Goal: Task Accomplishment & Management: Manage account settings

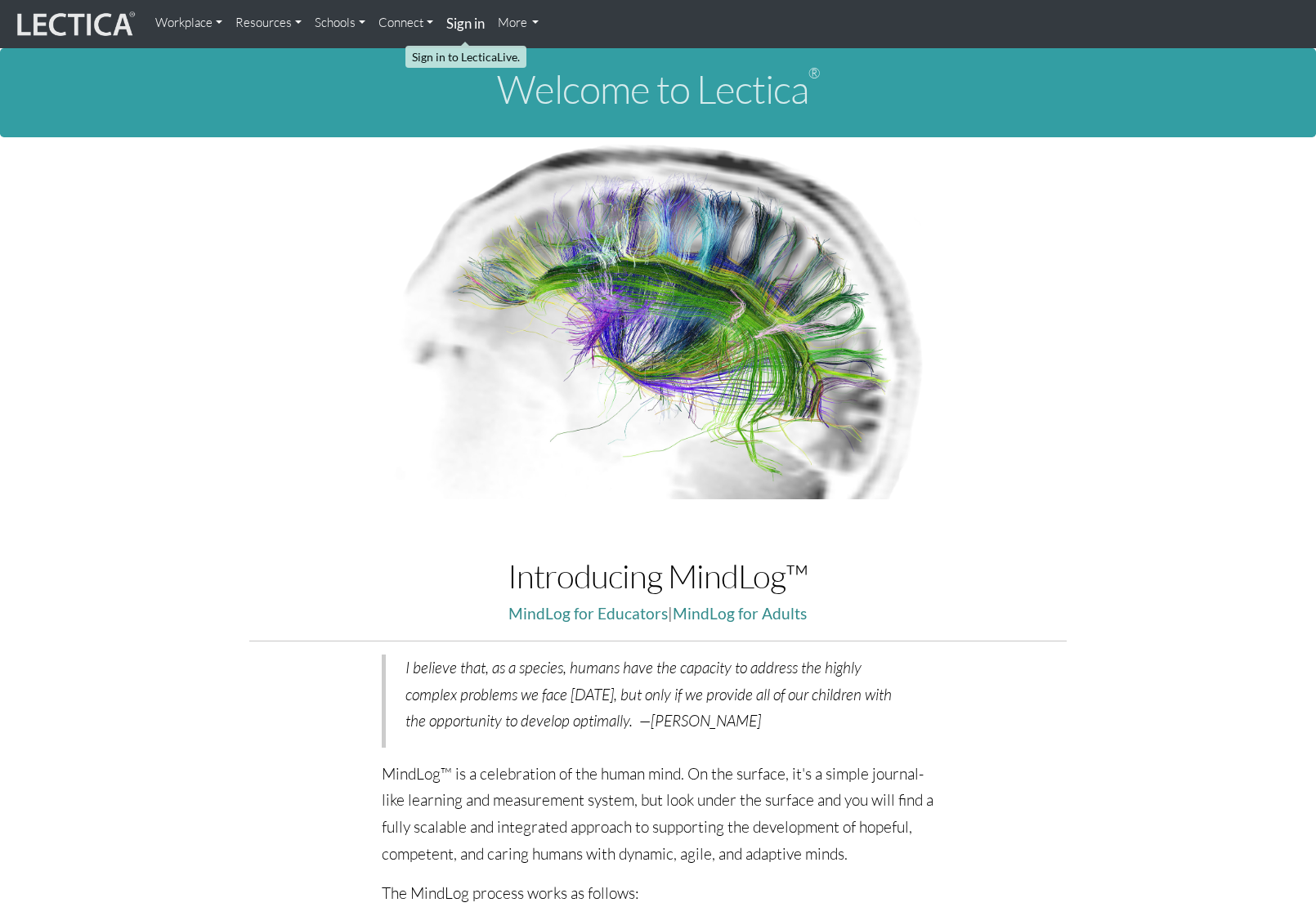
click at [453, 22] on strong "Sign in" at bounding box center [466, 23] width 39 height 18
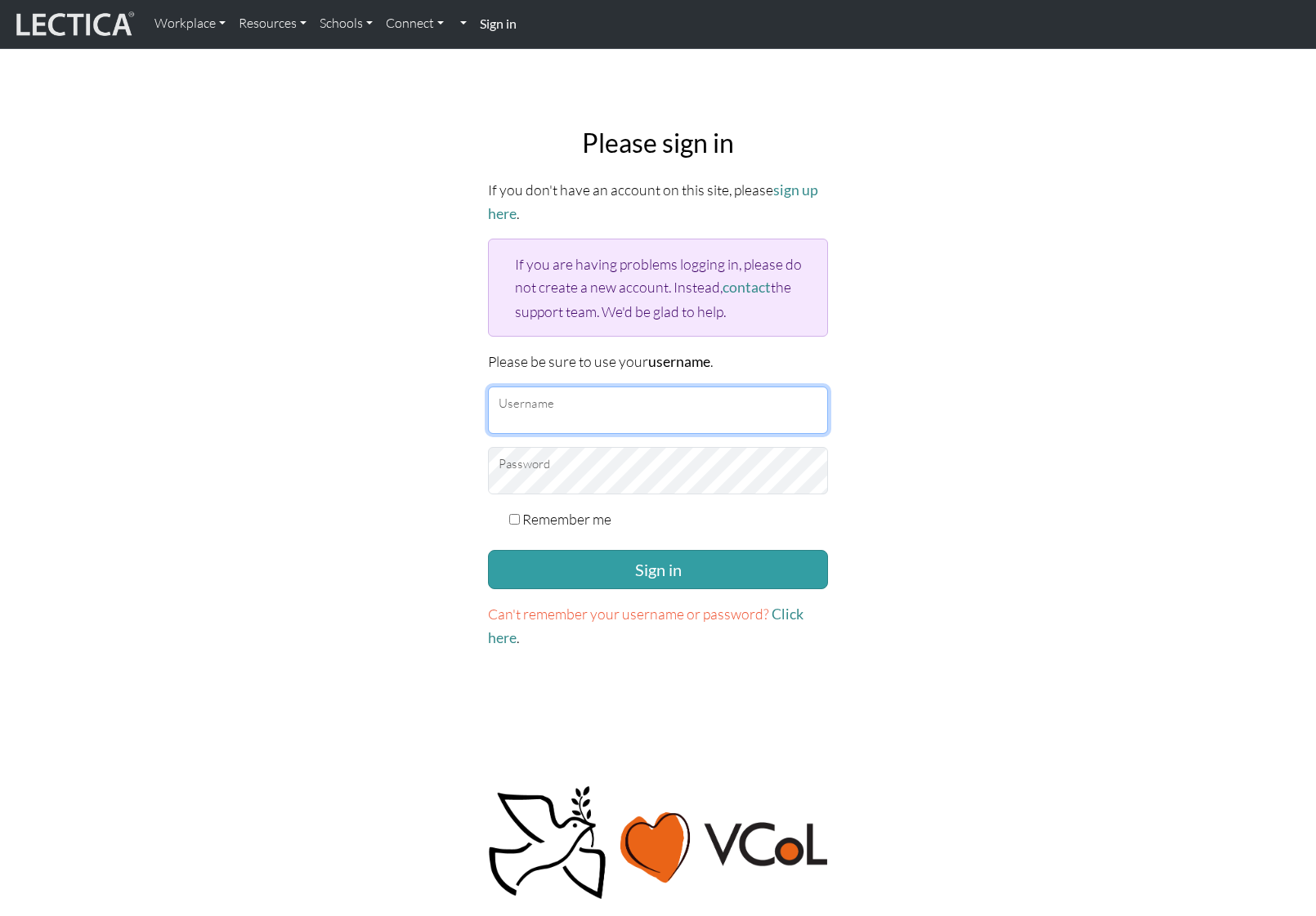
click at [627, 407] on input "Username" at bounding box center [658, 410] width 341 height 47
type input "amcorreia"
click at [488, 551] on button "Sign in" at bounding box center [658, 570] width 341 height 39
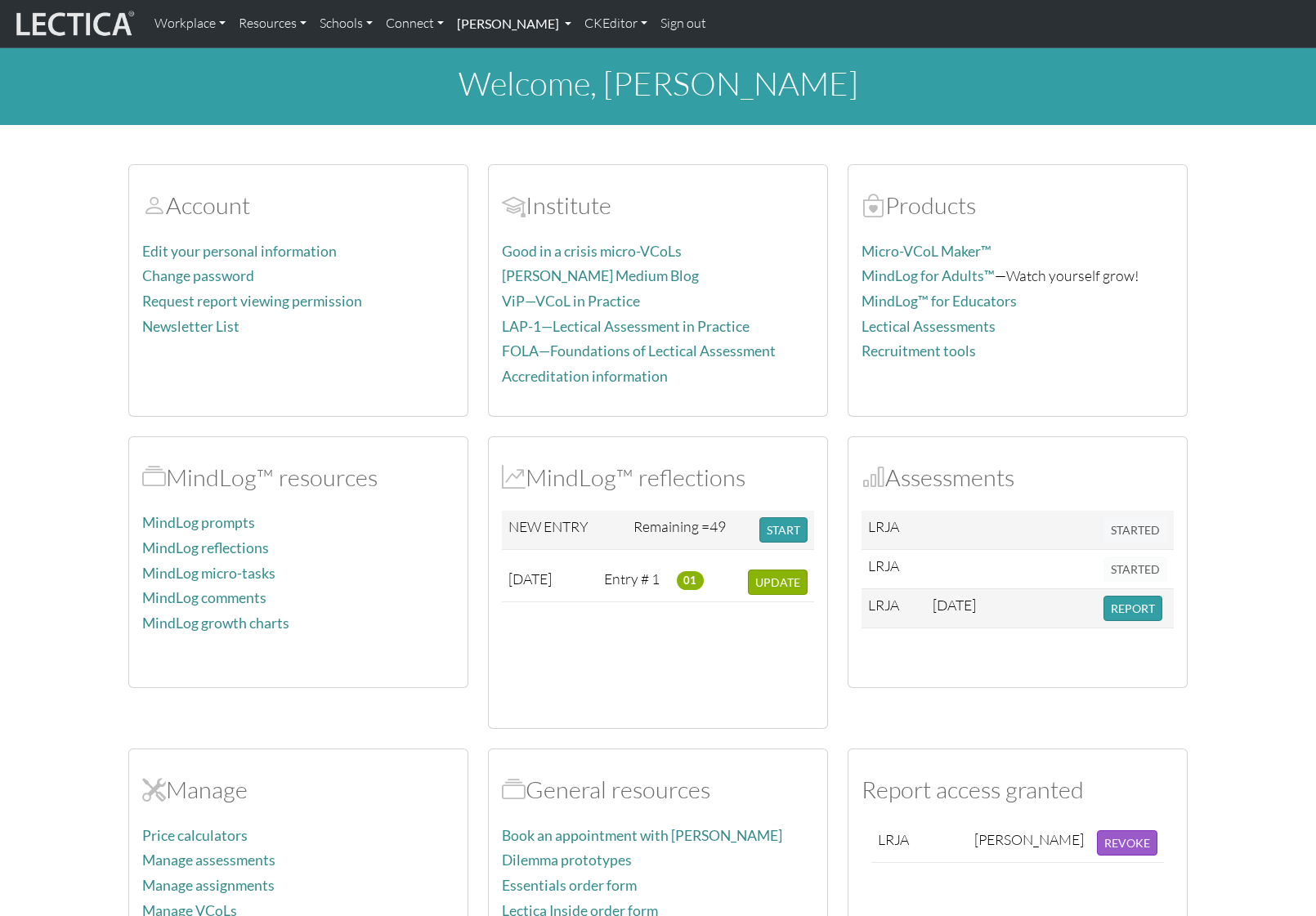
click at [574, 28] on link "[PERSON_NAME]" at bounding box center [515, 23] width 128 height 34
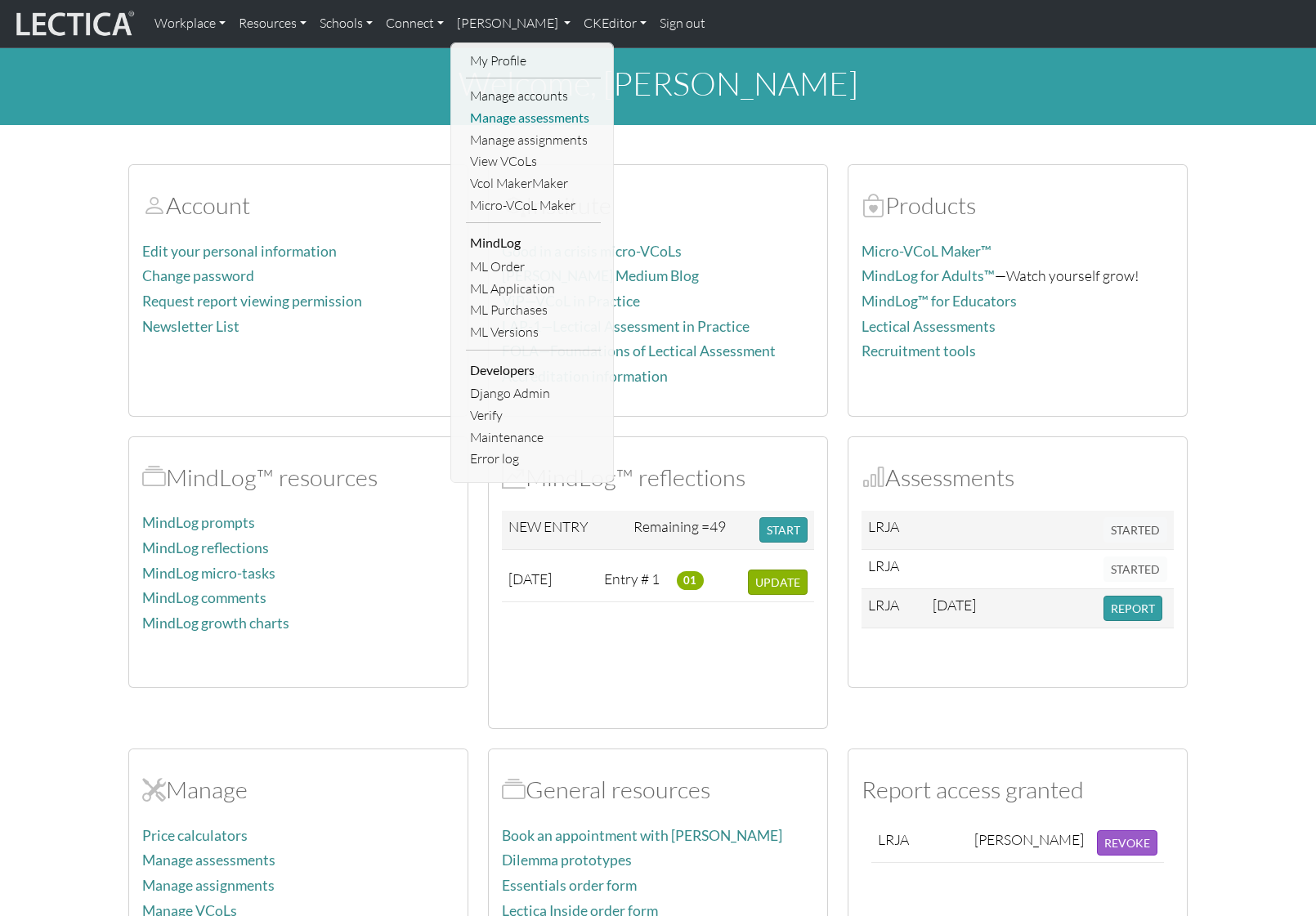
click at [546, 120] on link "Manage assessments" at bounding box center [534, 118] width 135 height 22
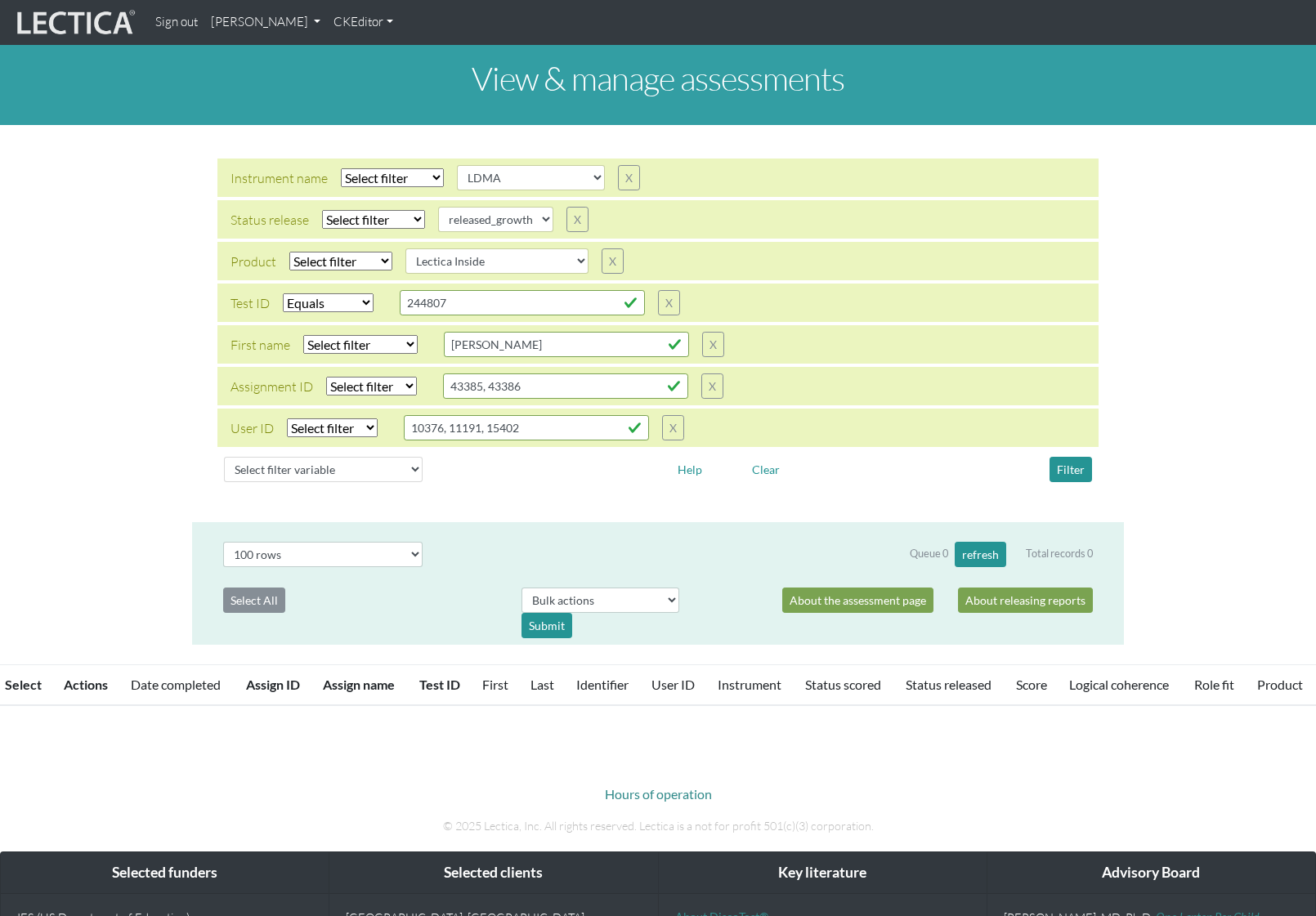
select select
select select "LDMA"
select select
select select "released_growth"
select select
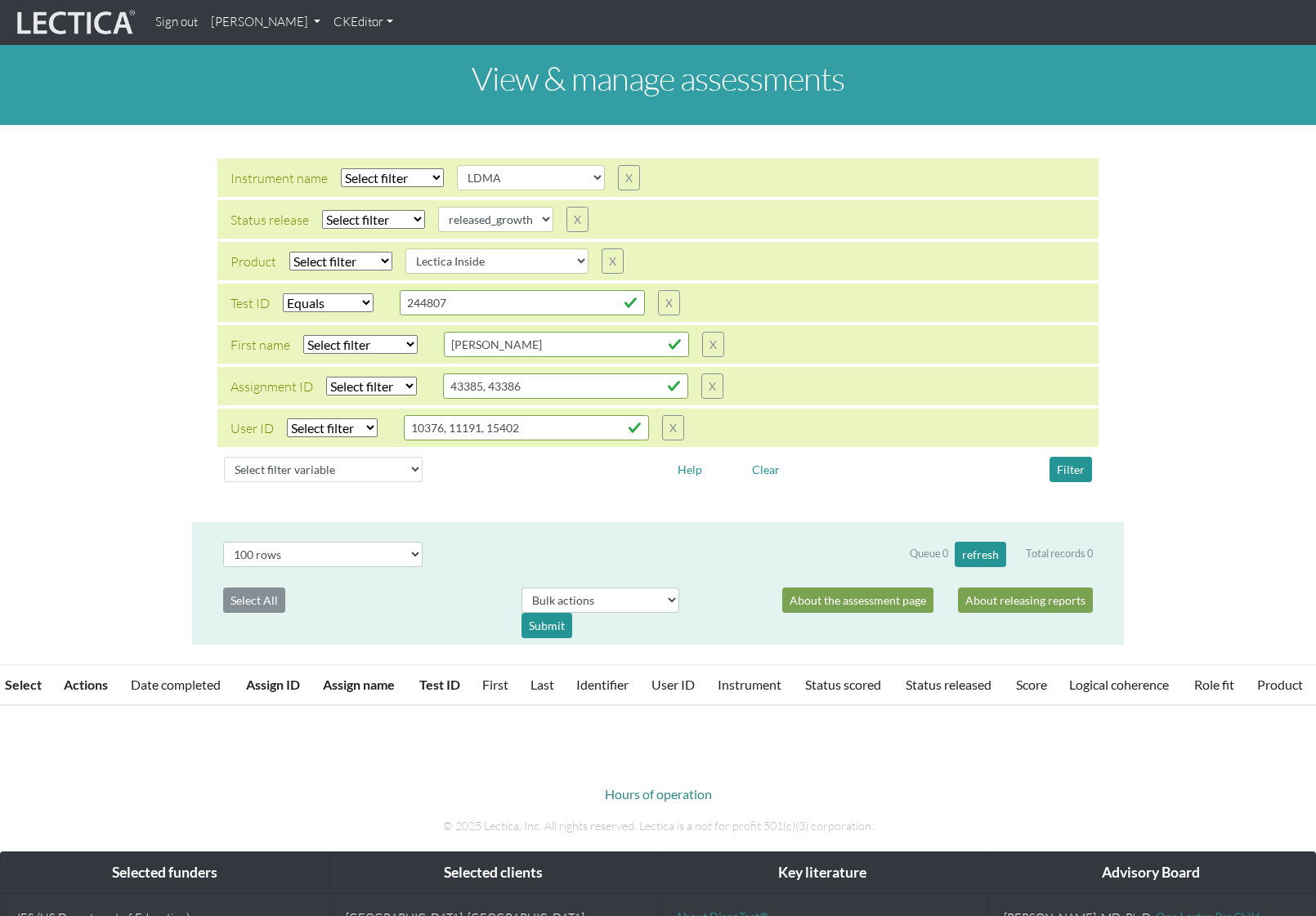
select select "Lectica Inside"
select select "equal"
select select "100"
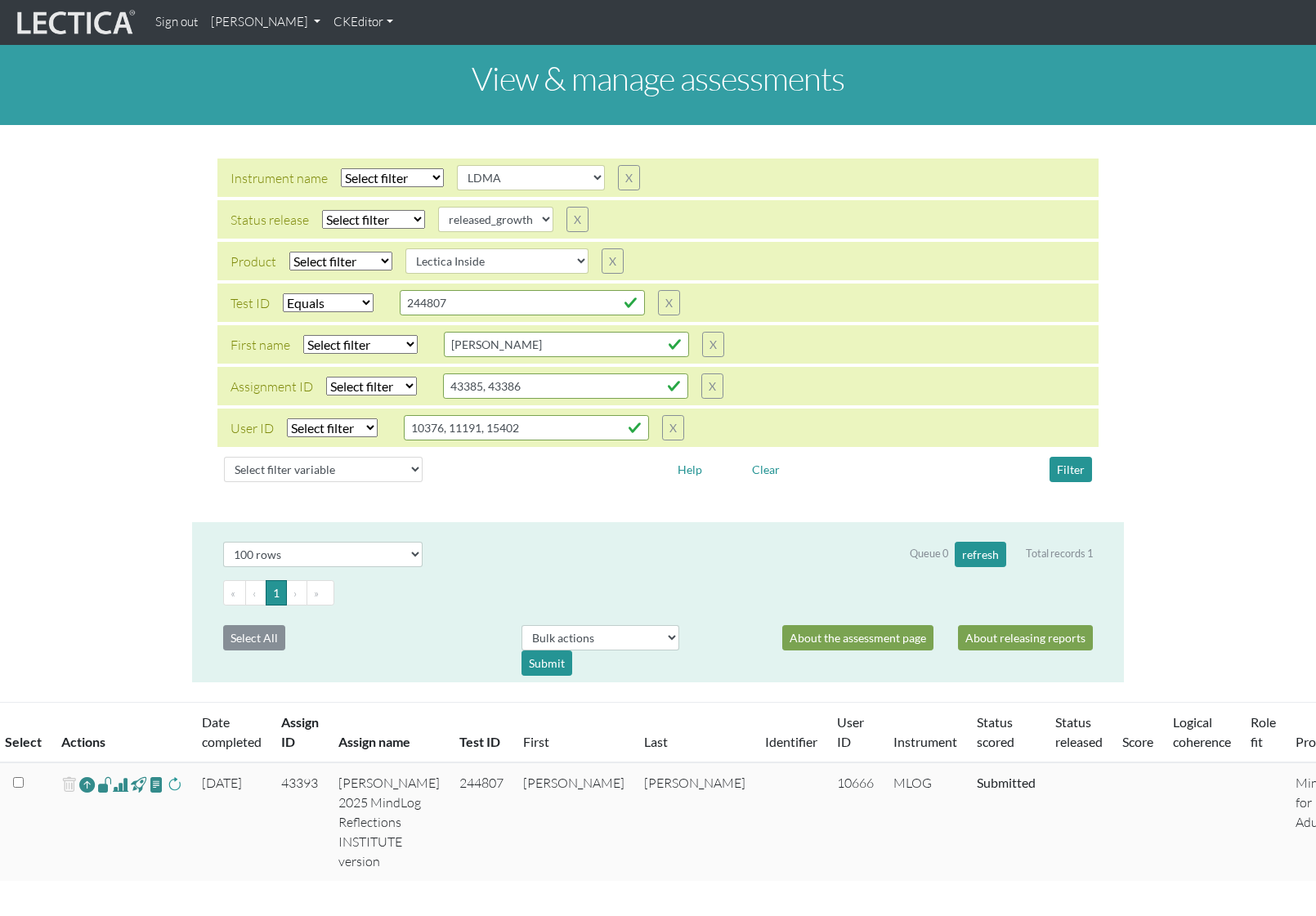
click at [347, 305] on select "Select filter Equals List Contains Greater than Less than" at bounding box center [329, 303] width 91 height 19
select select
click at [283, 293] on select "Select filter Equals List Contains Greater than Less than" at bounding box center [329, 303] width 91 height 19
click at [1077, 470] on button "Filter" at bounding box center [1071, 469] width 43 height 25
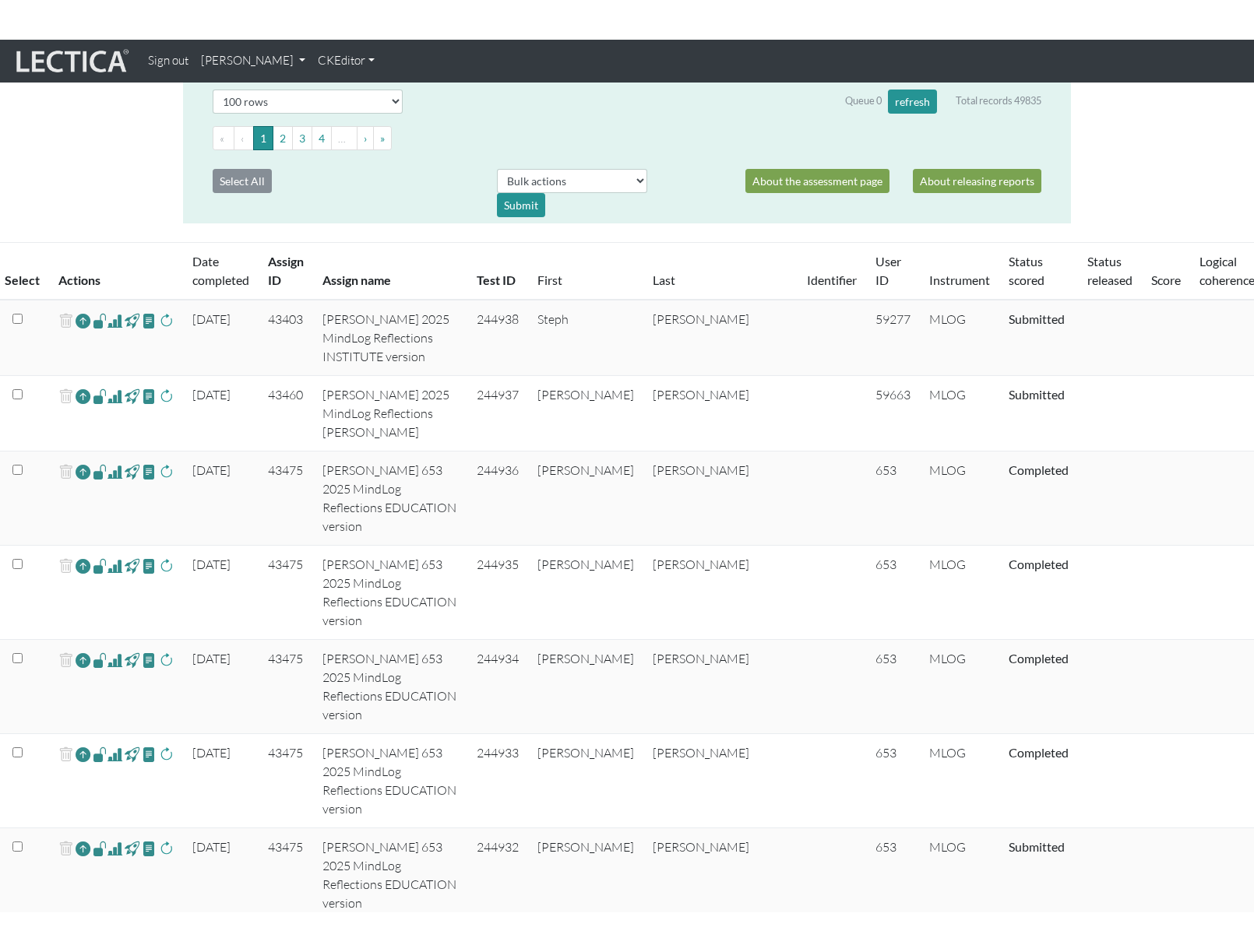
scroll to position [469, 0]
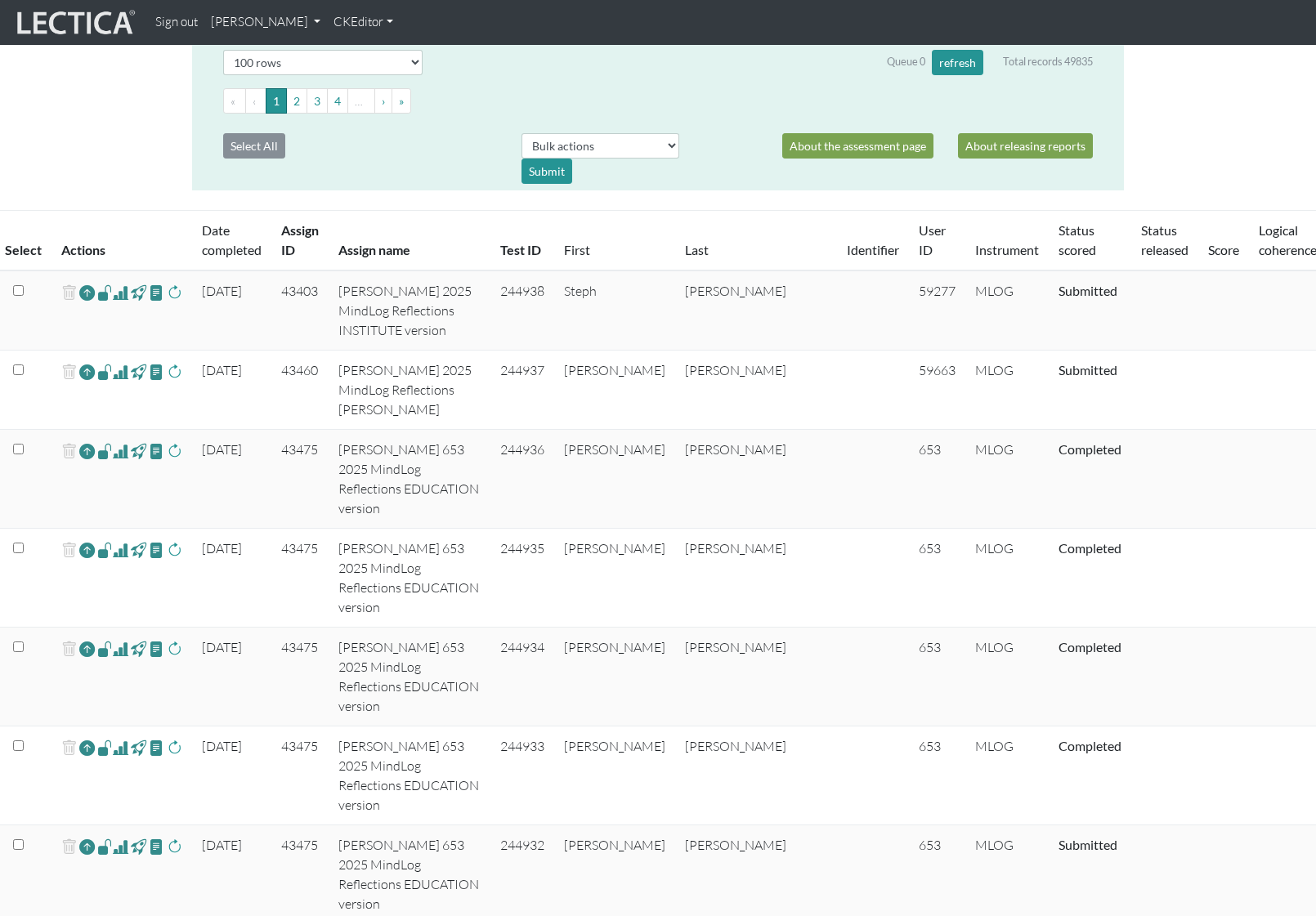
click at [327, 35] on link "Alessandro Madruga Correia" at bounding box center [266, 22] width 123 height 31
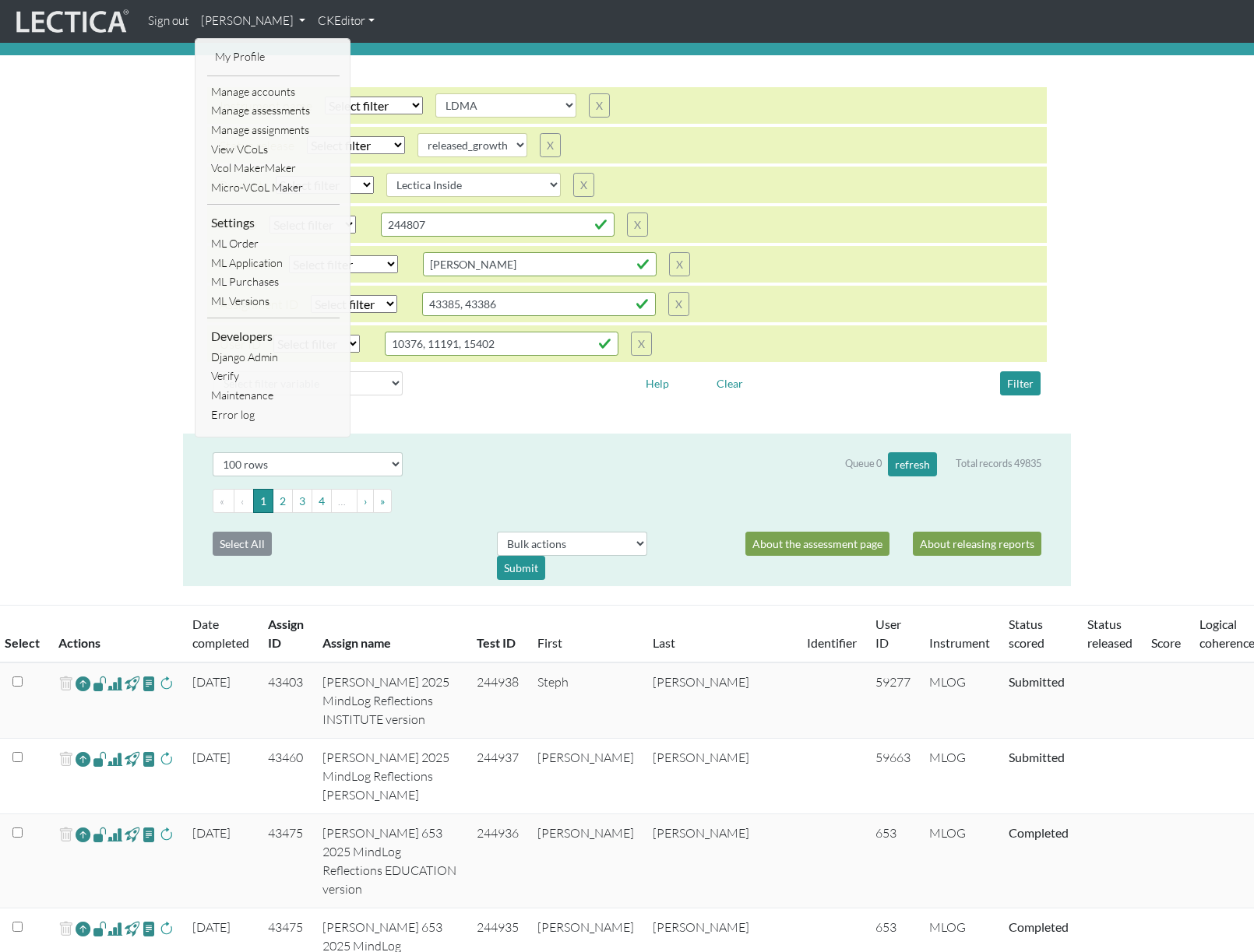
scroll to position [0, 0]
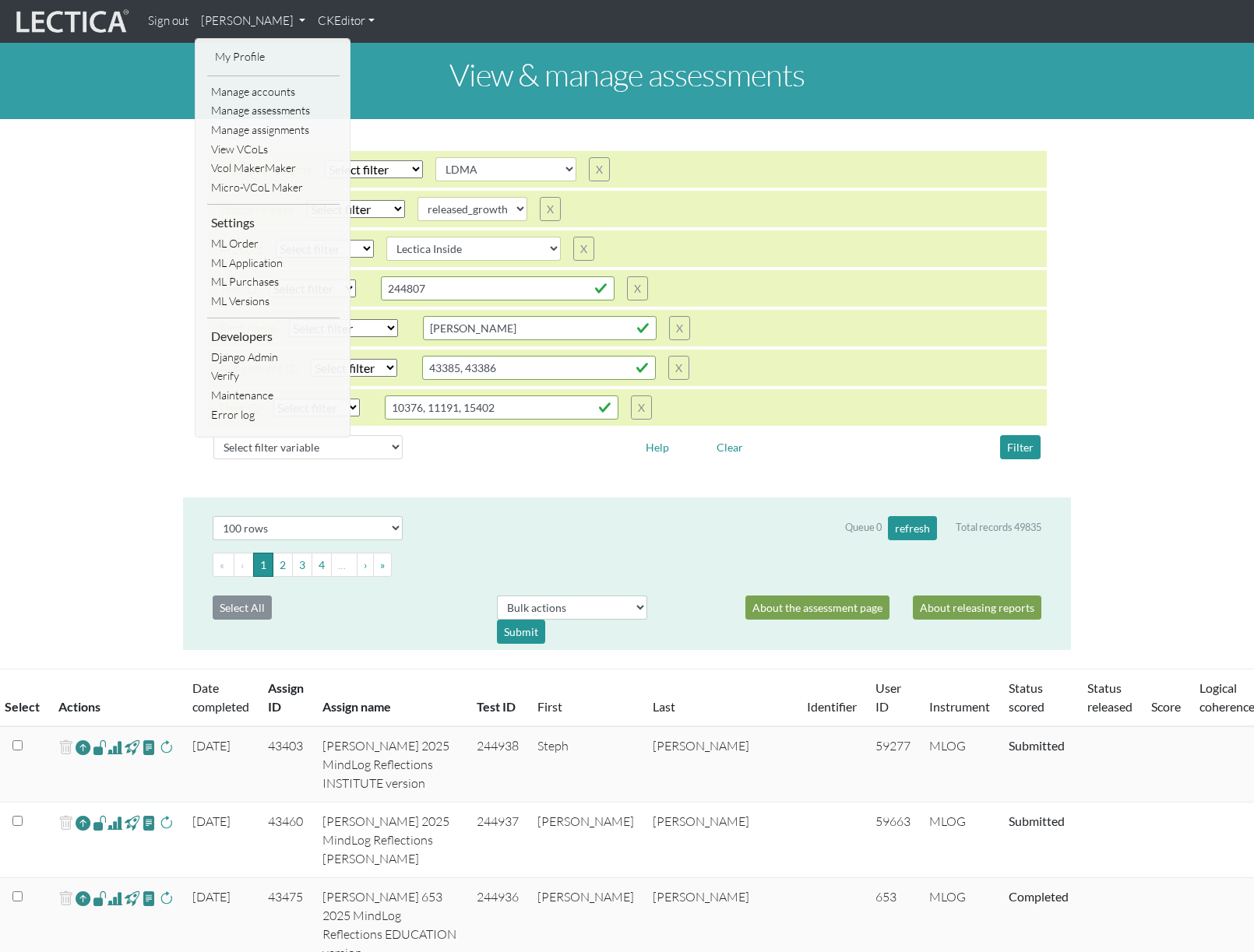
click at [735, 158] on div "Instrument name Select filter Equals Does not equal Search string AGLA FFRA FOL…" at bounding box center [627, 169] width 840 height 37
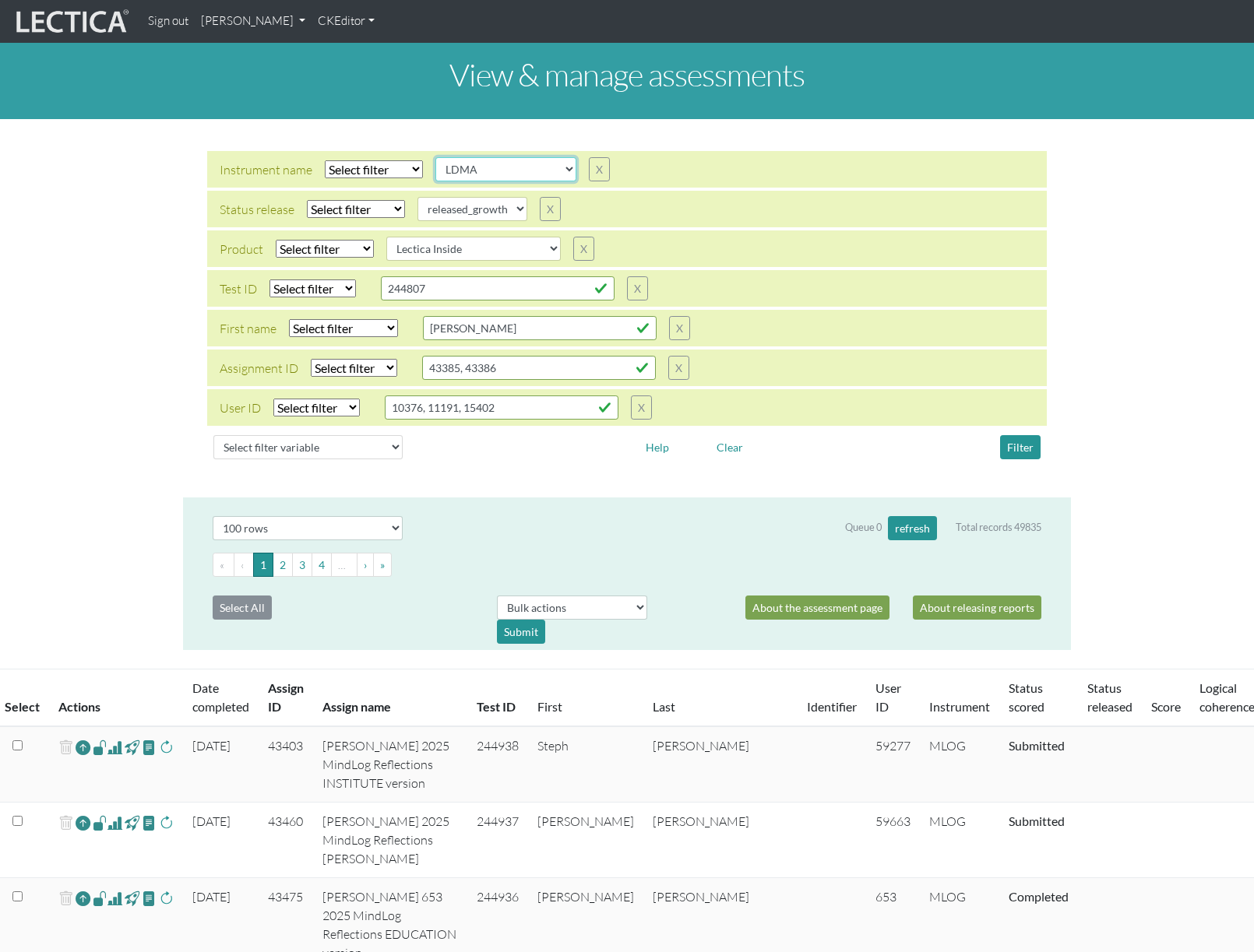
click at [483, 177] on select "AGLA FFRA FOLA GSDA KMJA KSOI LCHA LDMA LDPA LERA LESA LIMA LLRA LMBE LNSA LPHA…" at bounding box center [506, 168] width 141 height 24
select select "MLOG"
click at [436, 157] on select "AGLA FFRA FOLA GSDA KMJA KSOI LCHA LDMA LDPA LERA LESA LIMA LLRA LMBE LNSA LPHA…" at bounding box center [506, 168] width 141 height 24
click at [389, 167] on select "Select filter Equals Does not equal" at bounding box center [373, 169] width 98 height 18
select select "iexact"
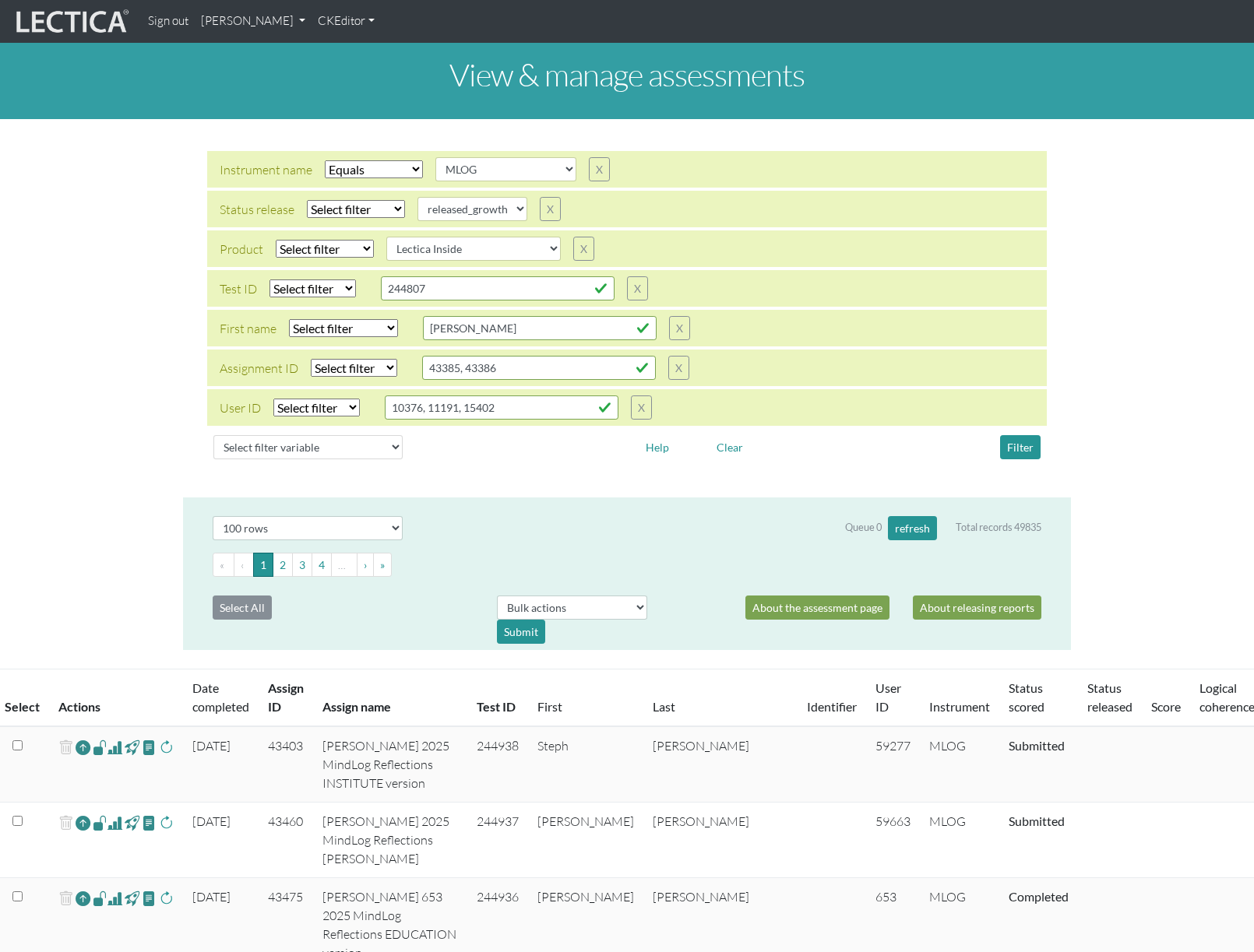
click at [325, 160] on select "Select filter Equals Does not equal" at bounding box center [373, 169] width 98 height 18
click at [1023, 450] on button "Filter" at bounding box center [1020, 447] width 41 height 24
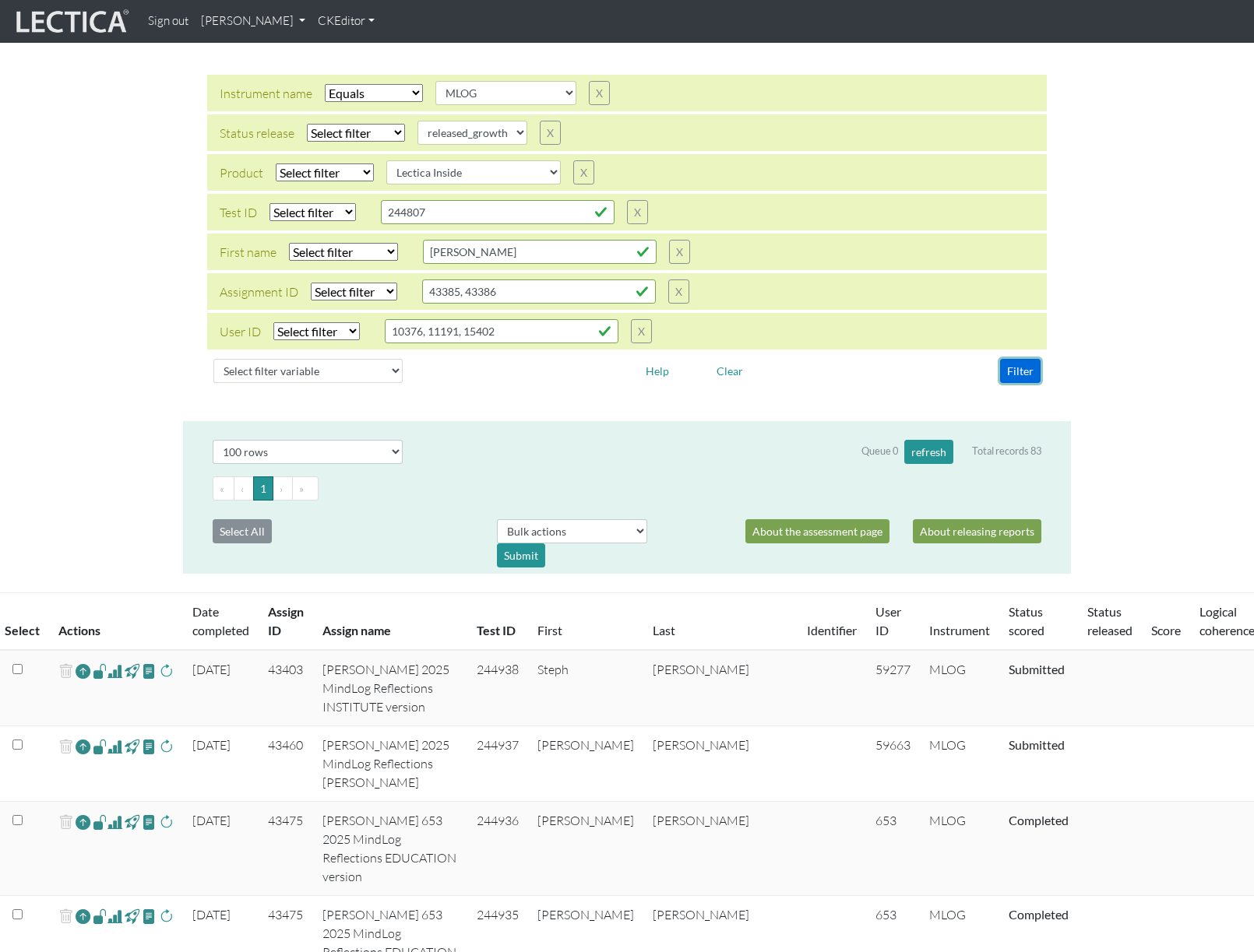
scroll to position [171, 0]
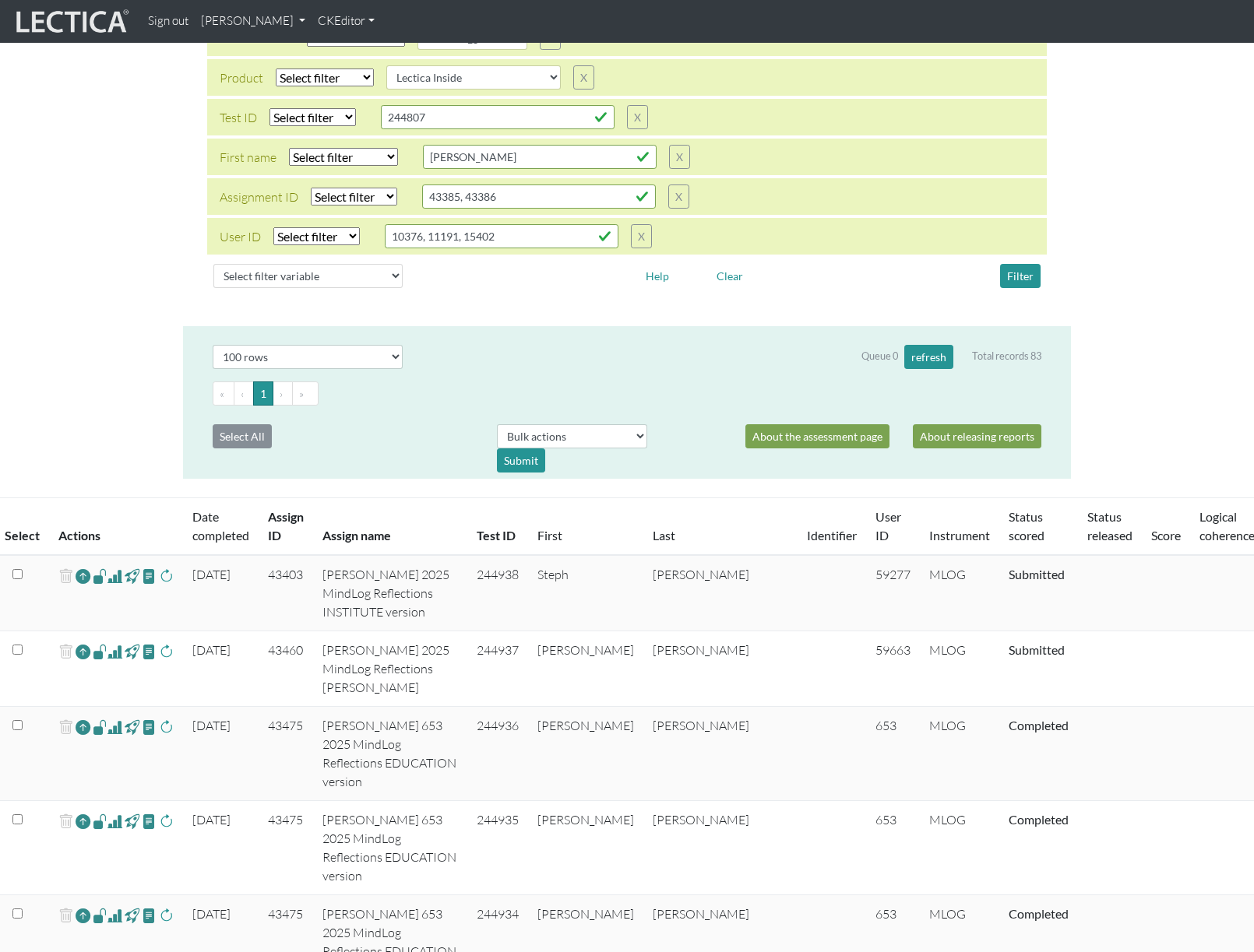
click at [467, 536] on th "Test ID" at bounding box center [497, 526] width 61 height 57
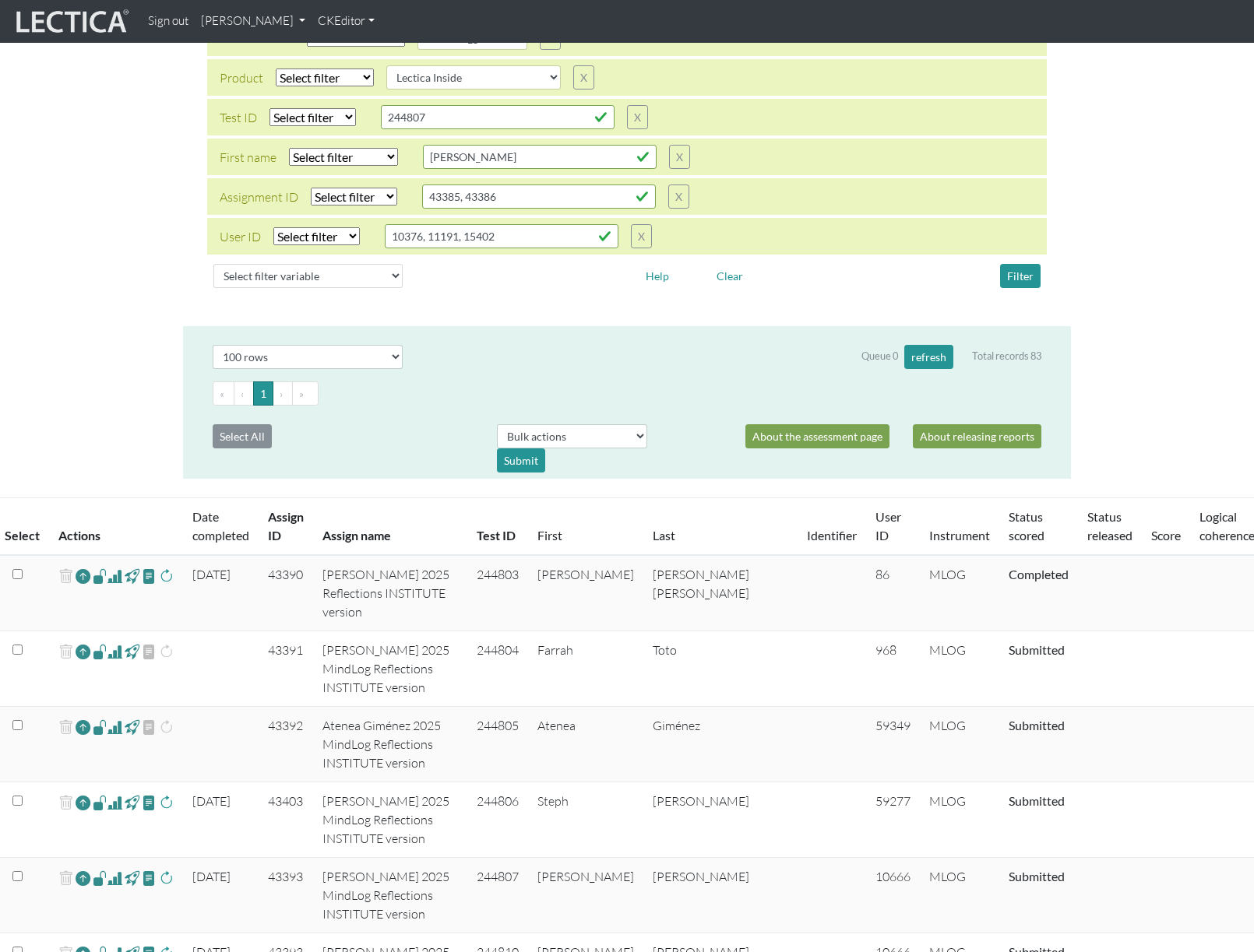
click at [467, 536] on th "Test ID" at bounding box center [497, 526] width 61 height 57
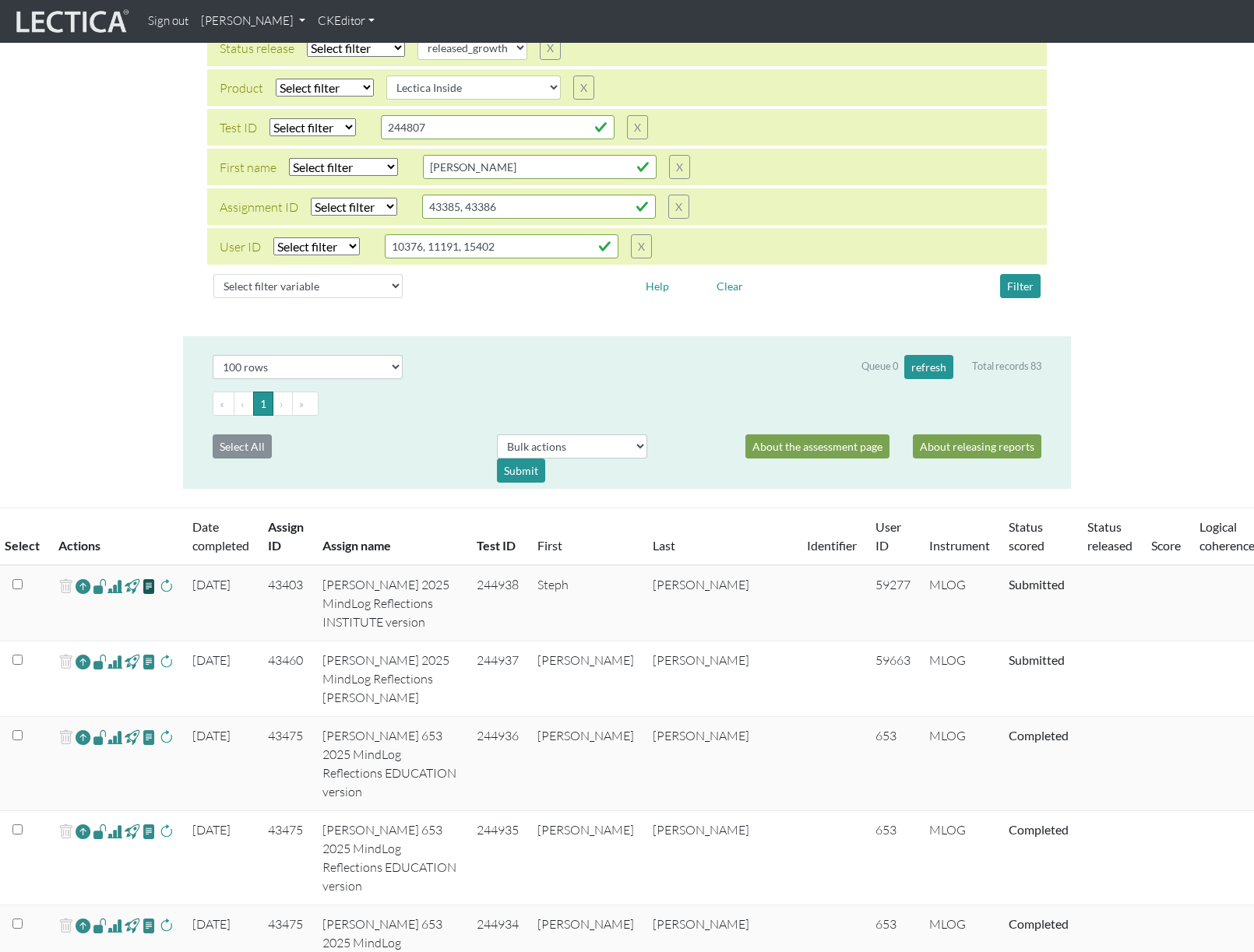
scroll to position [160, 0]
click at [149, 587] on span at bounding box center [149, 587] width 15 height 18
click at [1110, 267] on div "Instrument name Select filter Equals Does not equal Search string AGLA FFRA FOL…" at bounding box center [627, 147] width 1254 height 353
click at [149, 672] on span at bounding box center [149, 662] width 15 height 18
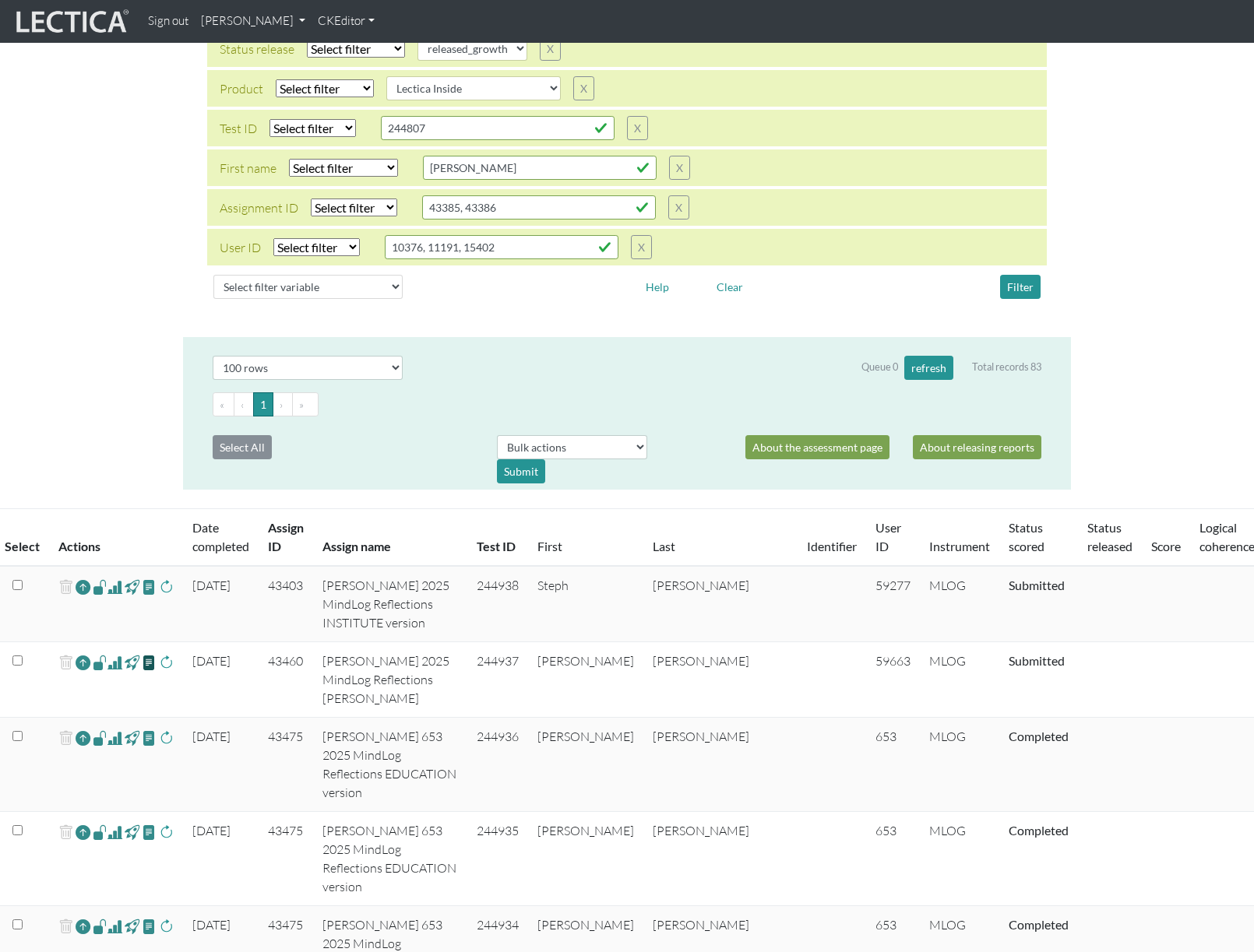
click at [1094, 245] on div "Instrument name Select filter Equals Does not equal Search string AGLA FFRA FOL…" at bounding box center [627, 147] width 1254 height 353
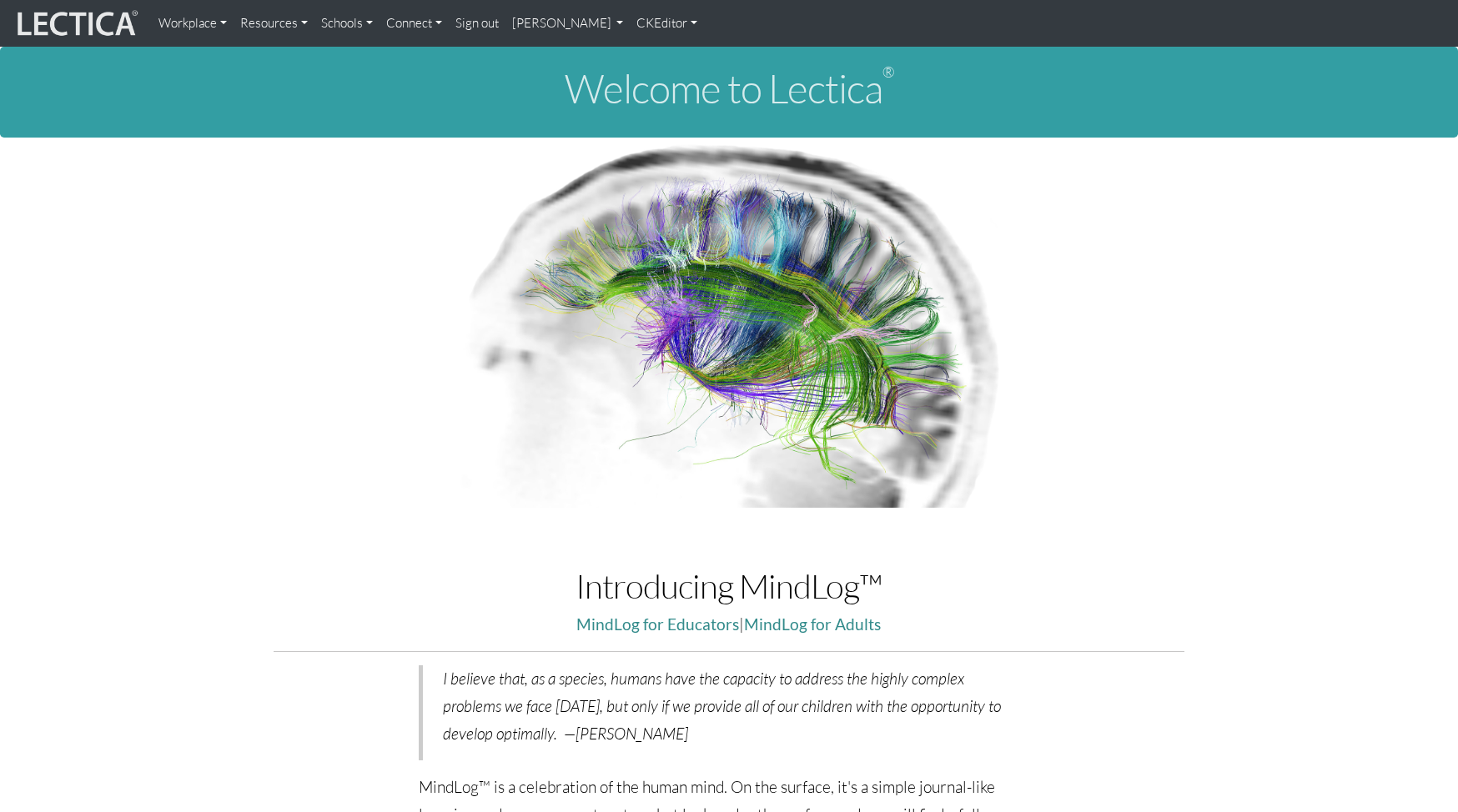
click at [581, 17] on link "Alessandro Madruga Correia" at bounding box center [568, 23] width 126 height 33
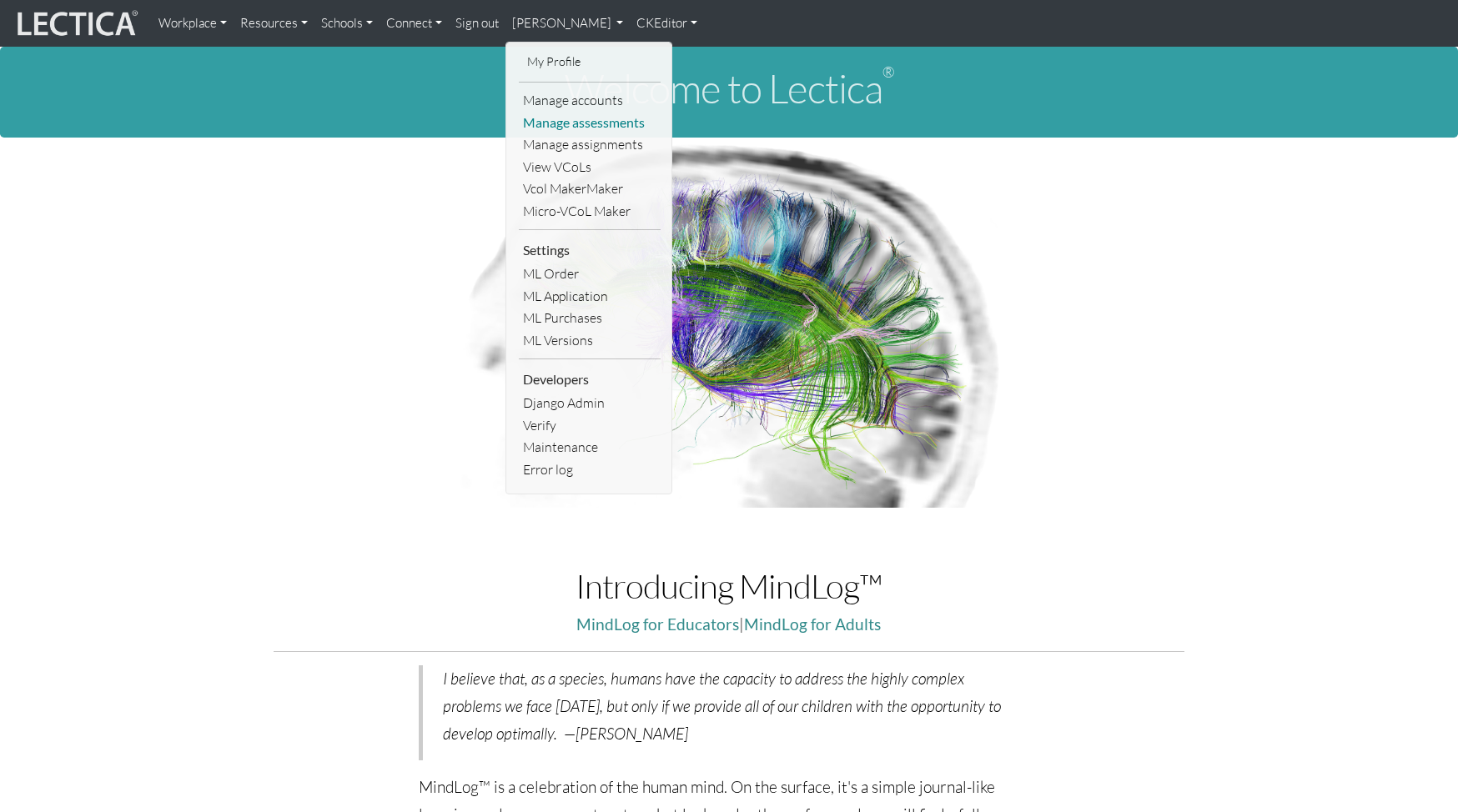
click at [576, 121] on link "Manage assessments" at bounding box center [590, 123] width 142 height 23
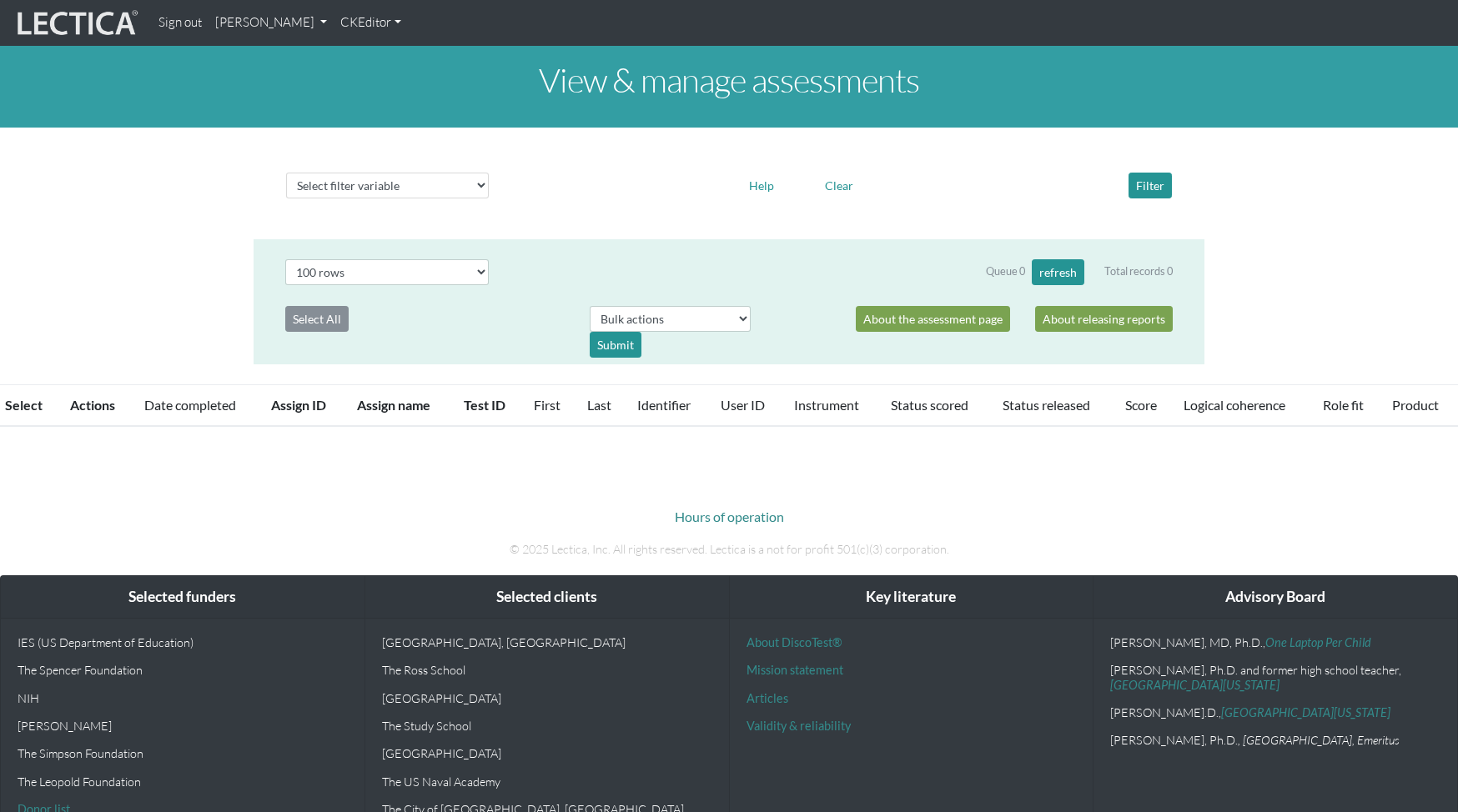
select select "100"
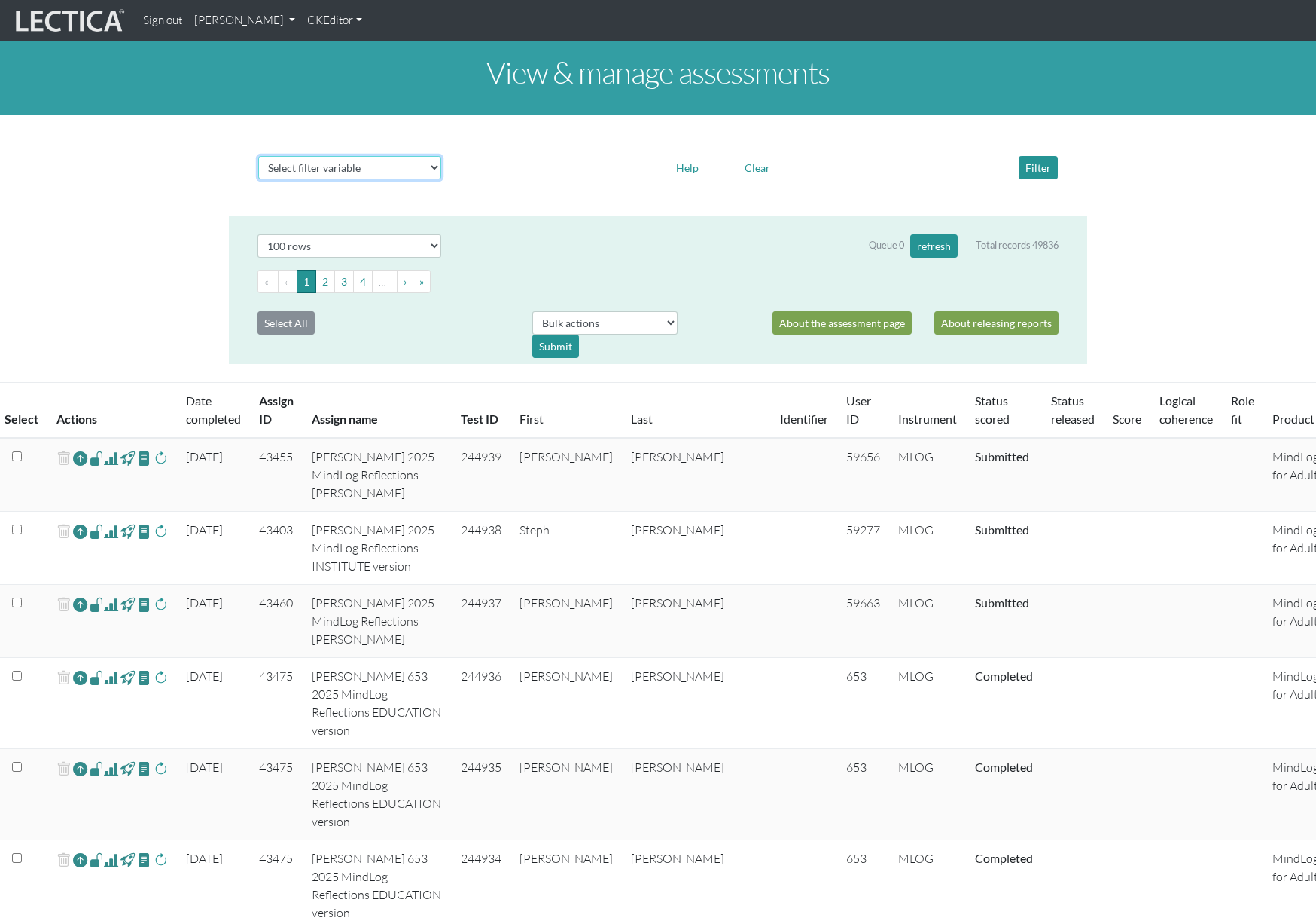
click at [399, 164] on select "Select filter variable Assignment name Assignment ID Clarity persuasive Clarity…" at bounding box center [349, 167] width 183 height 23
select select "assignment__instrument__name"
click at [258, 179] on select "Select filter variable Assignment name Assignment ID Clarity persuasive Clarity…" at bounding box center [349, 167] width 183 height 23
select select
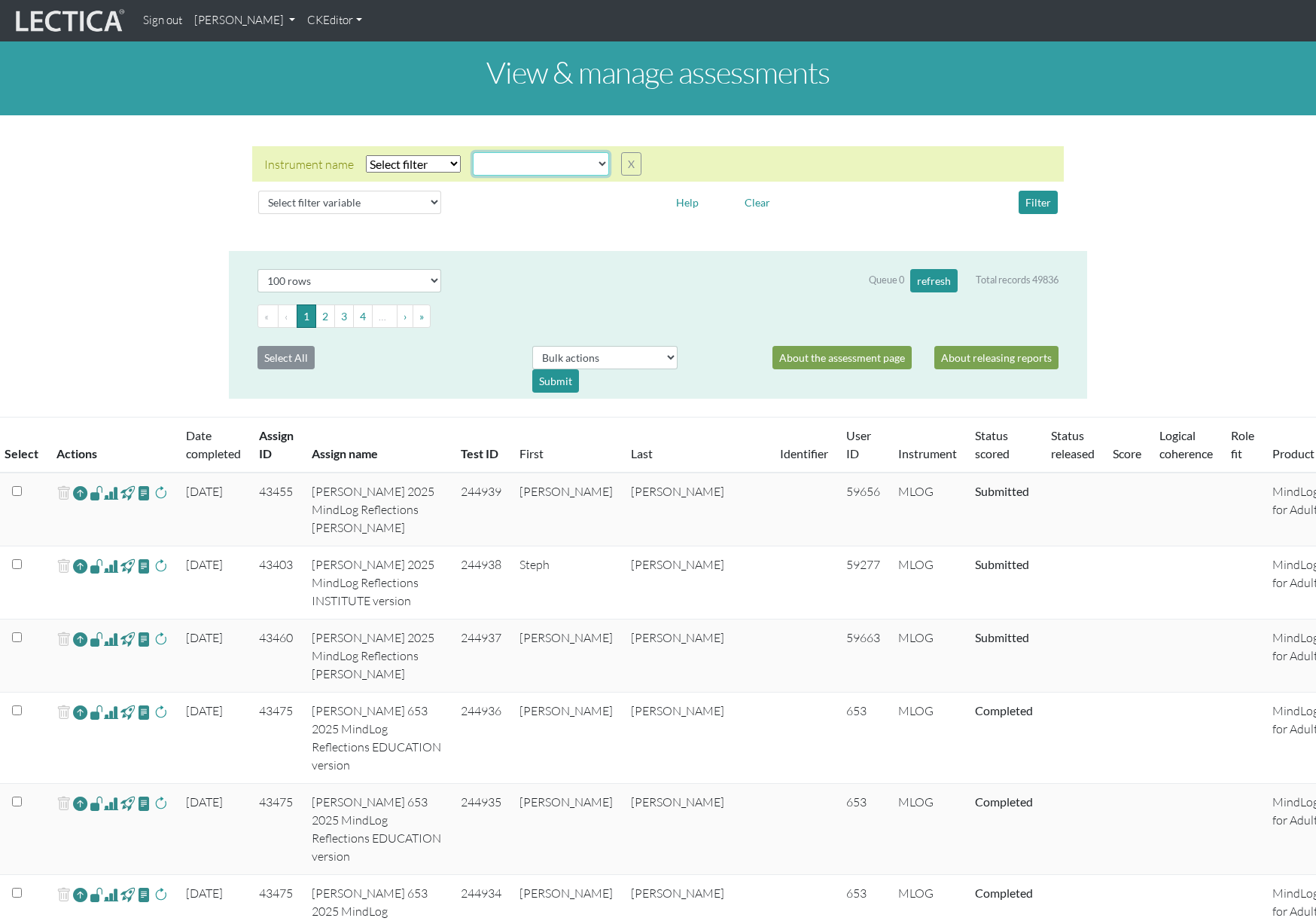
click at [478, 171] on select "AGLA FFRA FOLA GSDA KMJA KSOI LCHA LDMA LDPA LERA LESA LIMA LLRA LMBE LNSA LPHA…" at bounding box center [541, 163] width 136 height 23
select select "MLOG"
click at [473, 152] on select "AGLA FFRA FOLA GSDA KMJA KSOI LCHA LDMA LDPA LERA LESA LIMA LLRA LMBE LNSA LPHA…" at bounding box center [541, 163] width 136 height 23
click at [420, 165] on select "Select filter Equals Does not equal" at bounding box center [413, 164] width 95 height 17
select select "iexact"
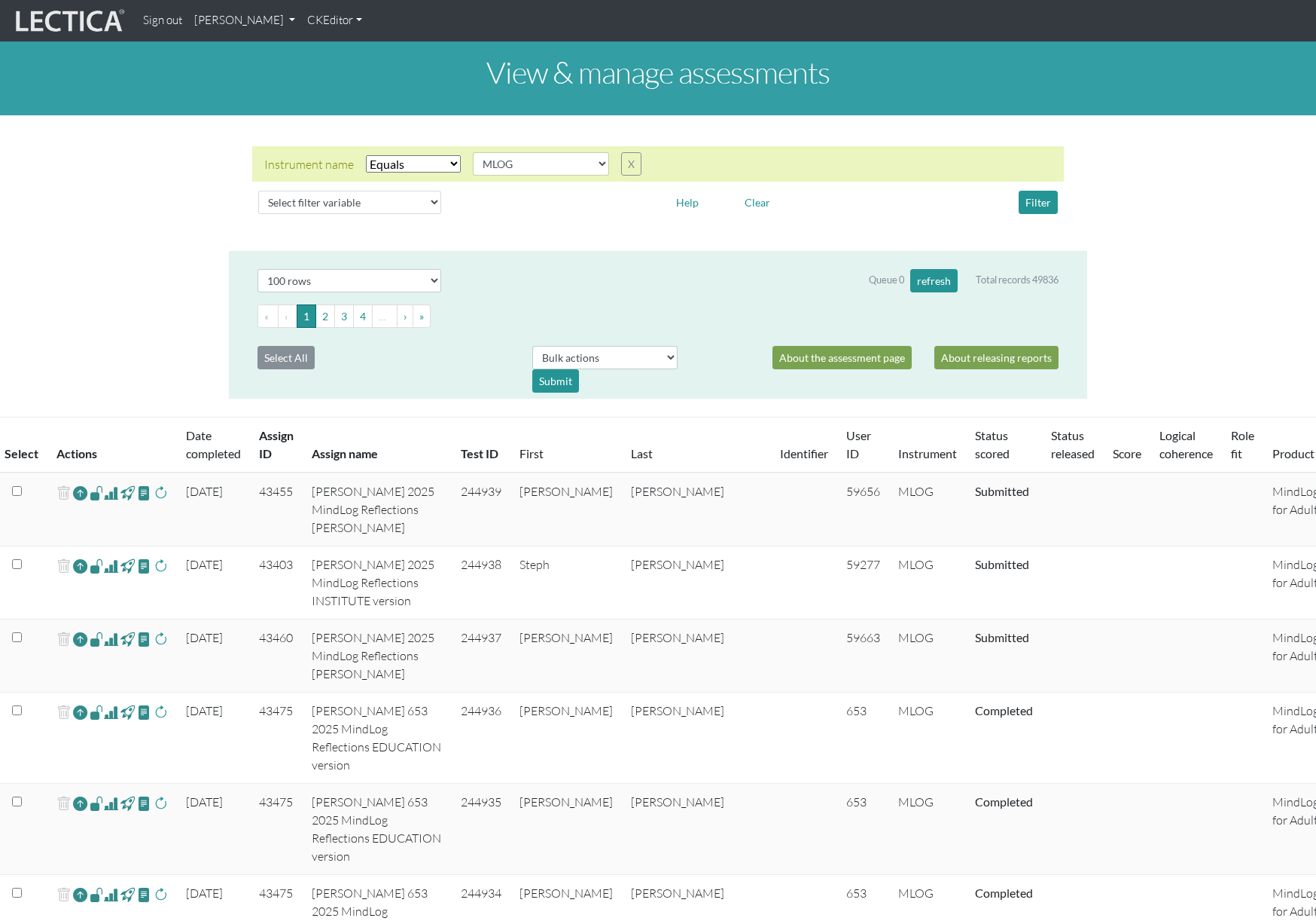
click at [366, 155] on select "Select filter Equals Does not equal" at bounding box center [413, 164] width 95 height 17
drag, startPoint x: 1034, startPoint y: 200, endPoint x: 1016, endPoint y: 199, distance: 18.0
click at [1034, 200] on button "Filter" at bounding box center [1038, 202] width 39 height 23
click at [499, 457] on th "Test ID" at bounding box center [481, 444] width 59 height 55
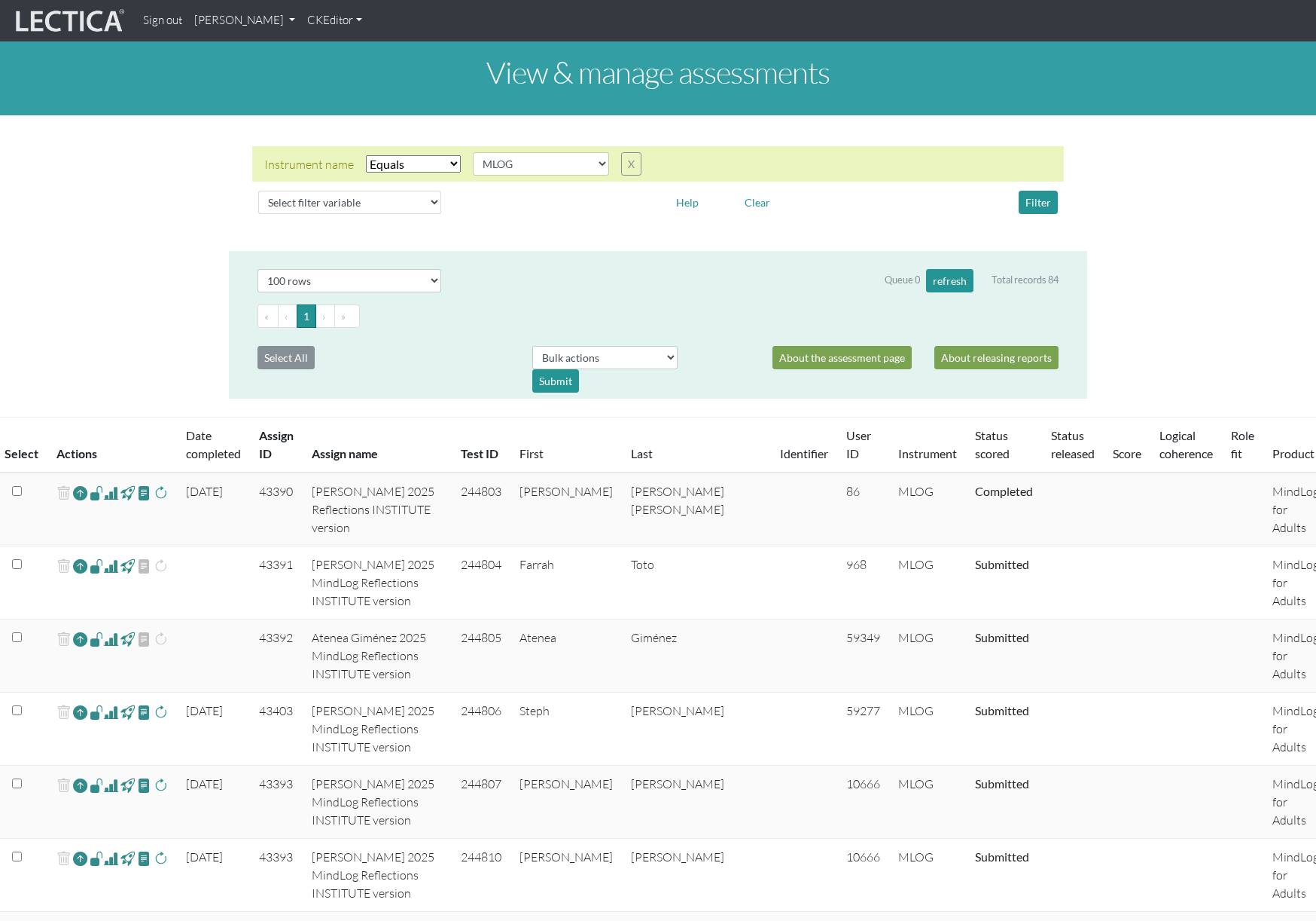
click at [499, 454] on th "Test ID" at bounding box center [481, 444] width 59 height 55
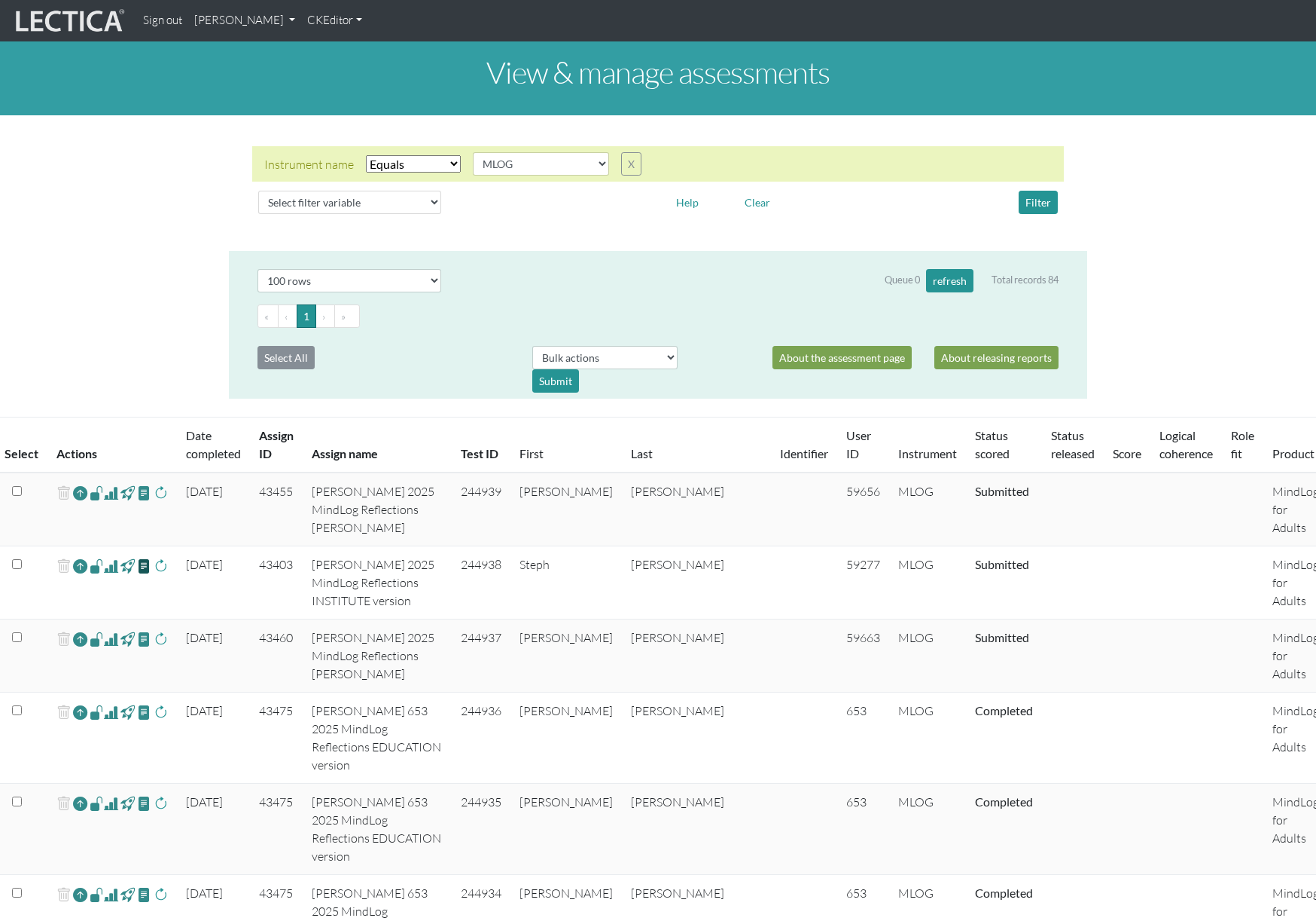
click at [145, 566] on span at bounding box center [144, 565] width 14 height 17
click at [143, 571] on span at bounding box center [144, 565] width 14 height 17
click at [141, 638] on span at bounding box center [144, 639] width 14 height 17
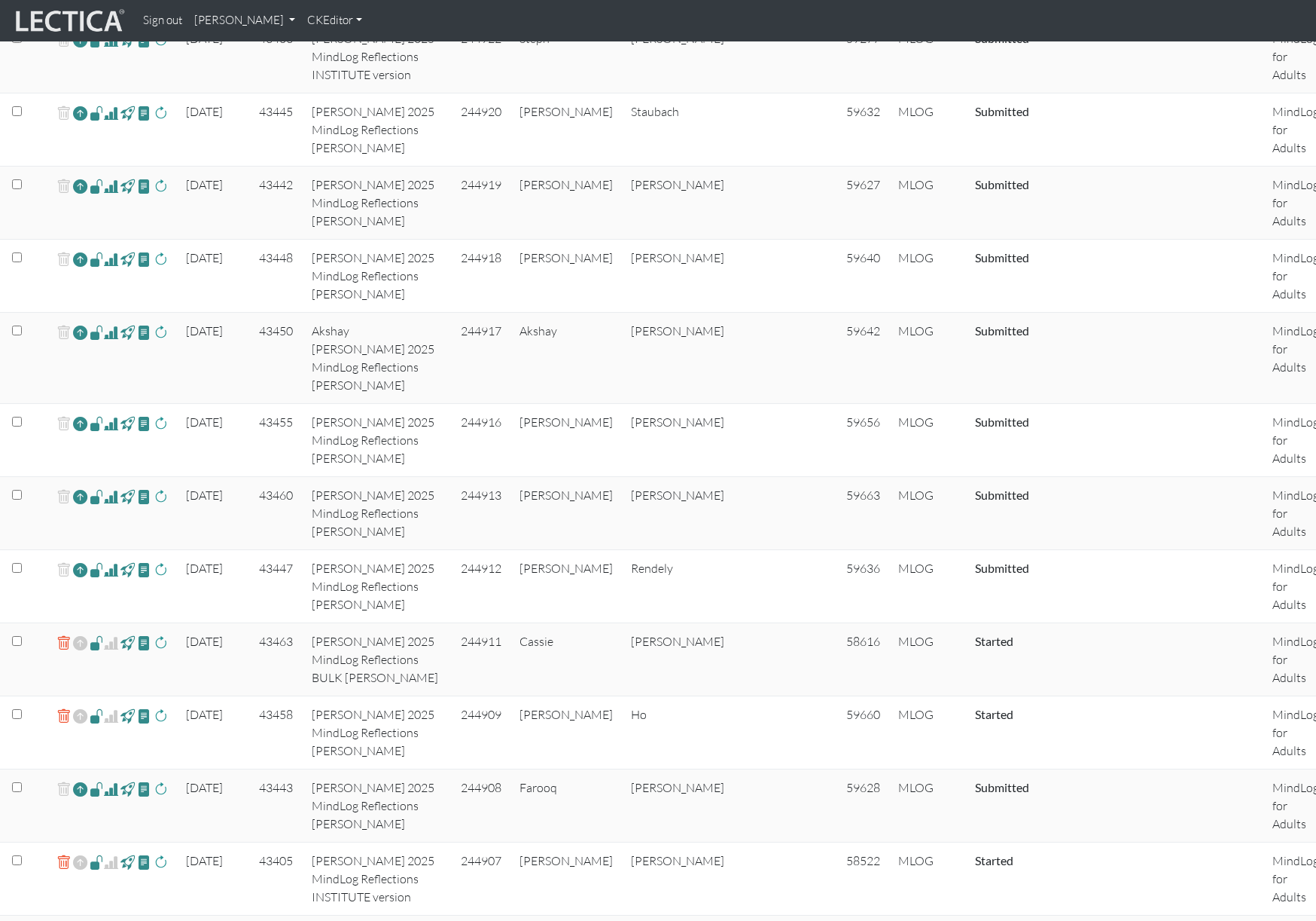
scroll to position [1803, 0]
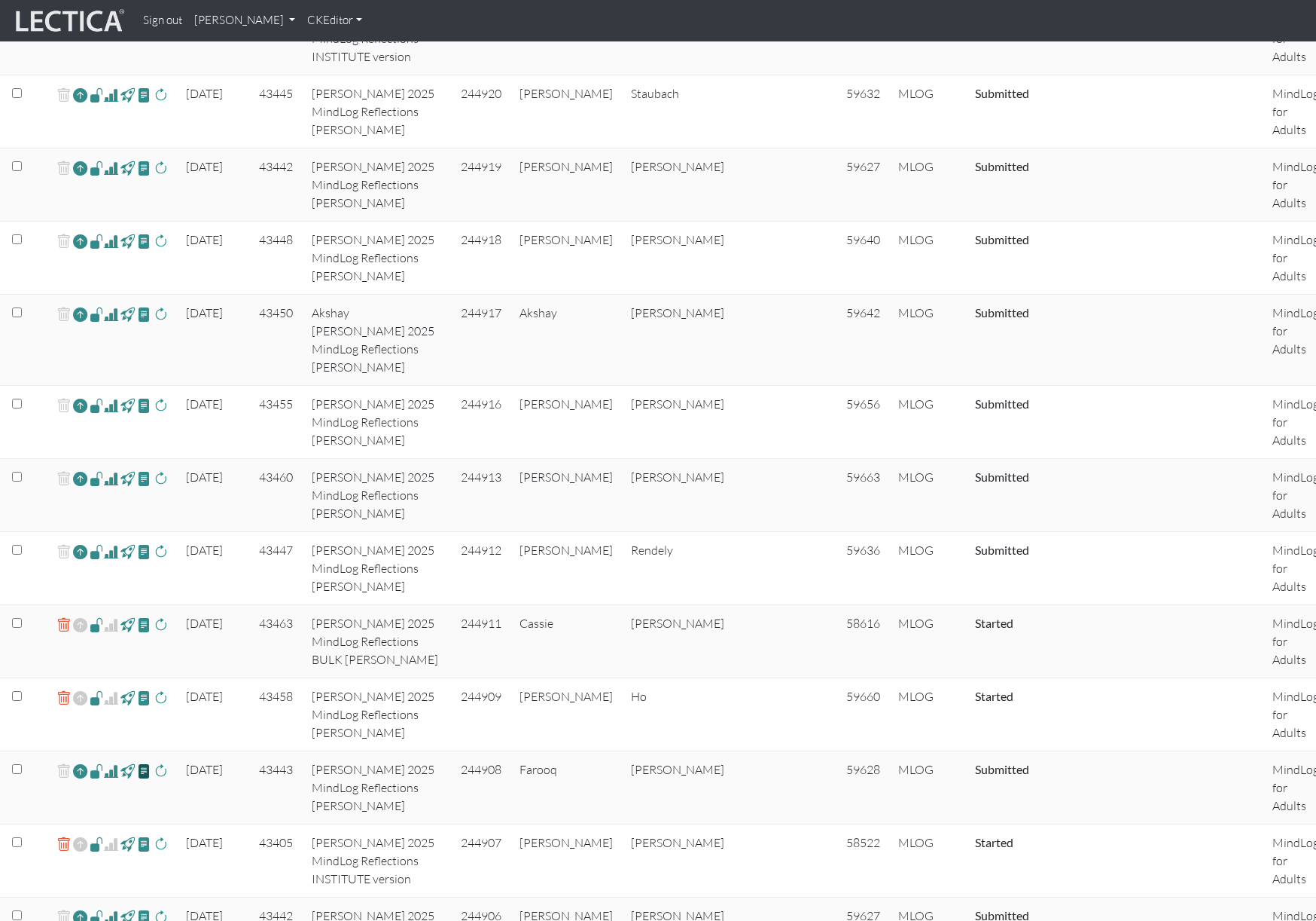
click at [146, 733] on span at bounding box center [144, 770] width 14 height 17
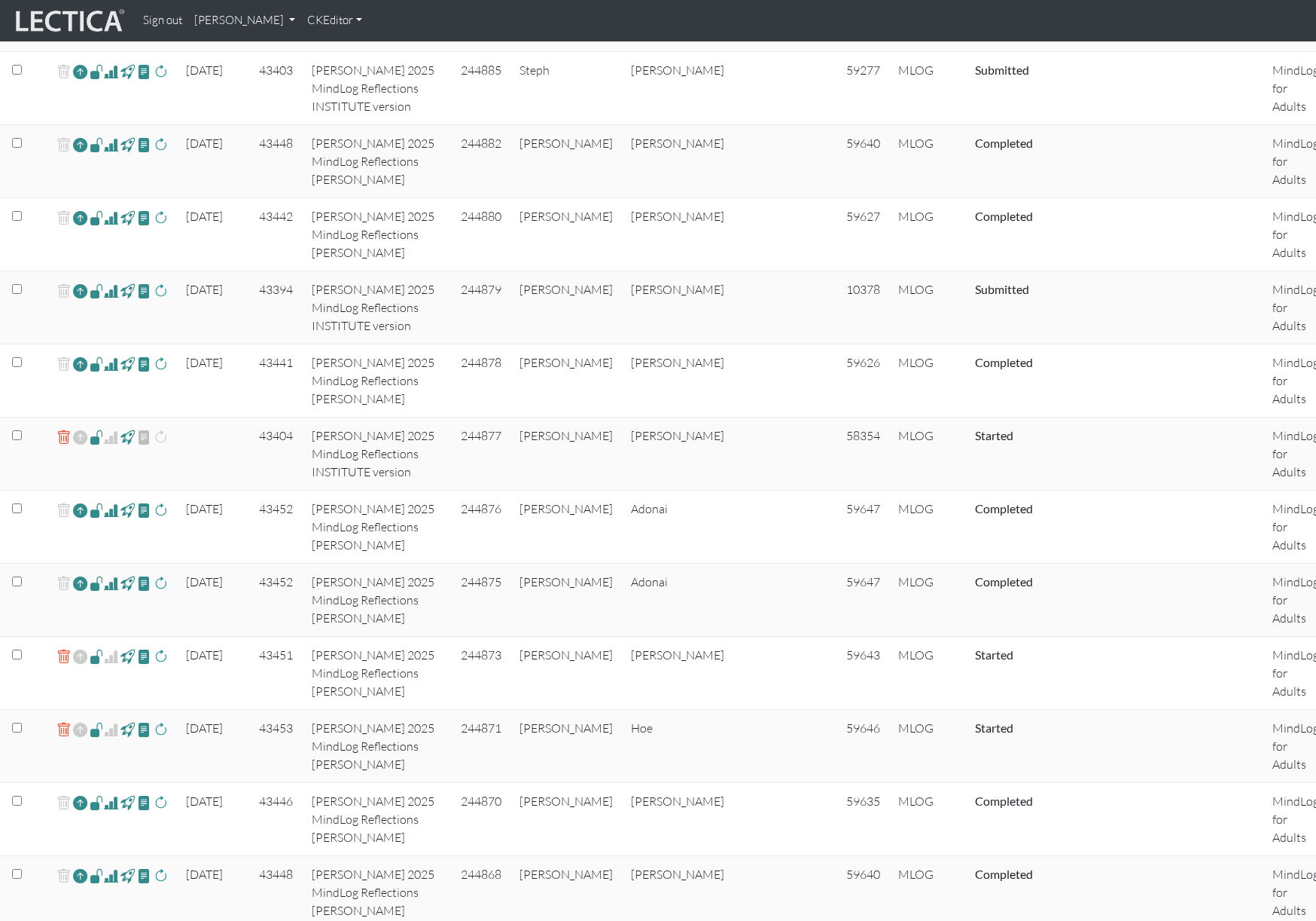
scroll to position [3619, 0]
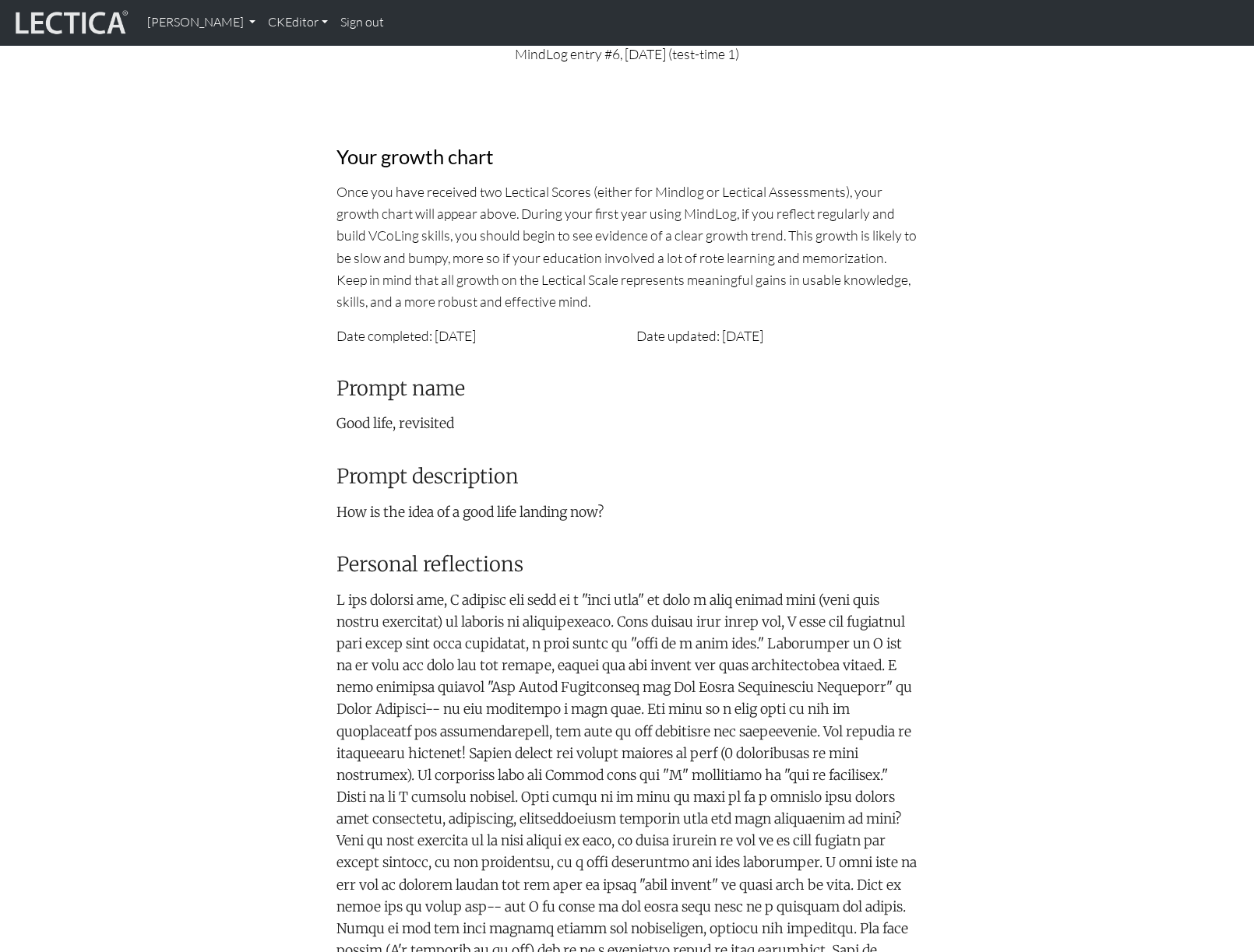
scroll to position [65, 0]
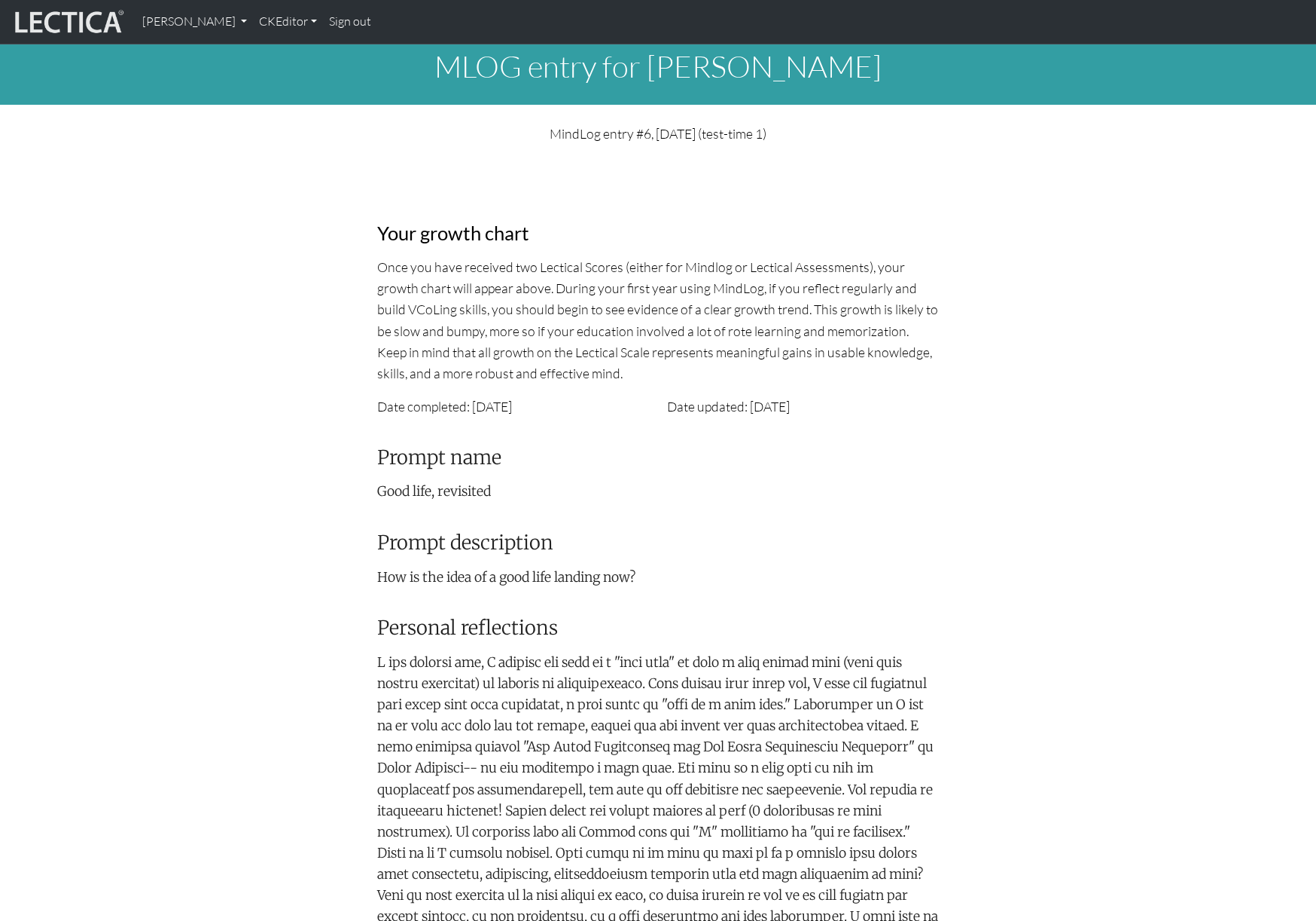
click at [585, 285] on p "Once you have received two Lectical Scores (either for Mindlog or Lectical Asse…" at bounding box center [658, 319] width 562 height 127
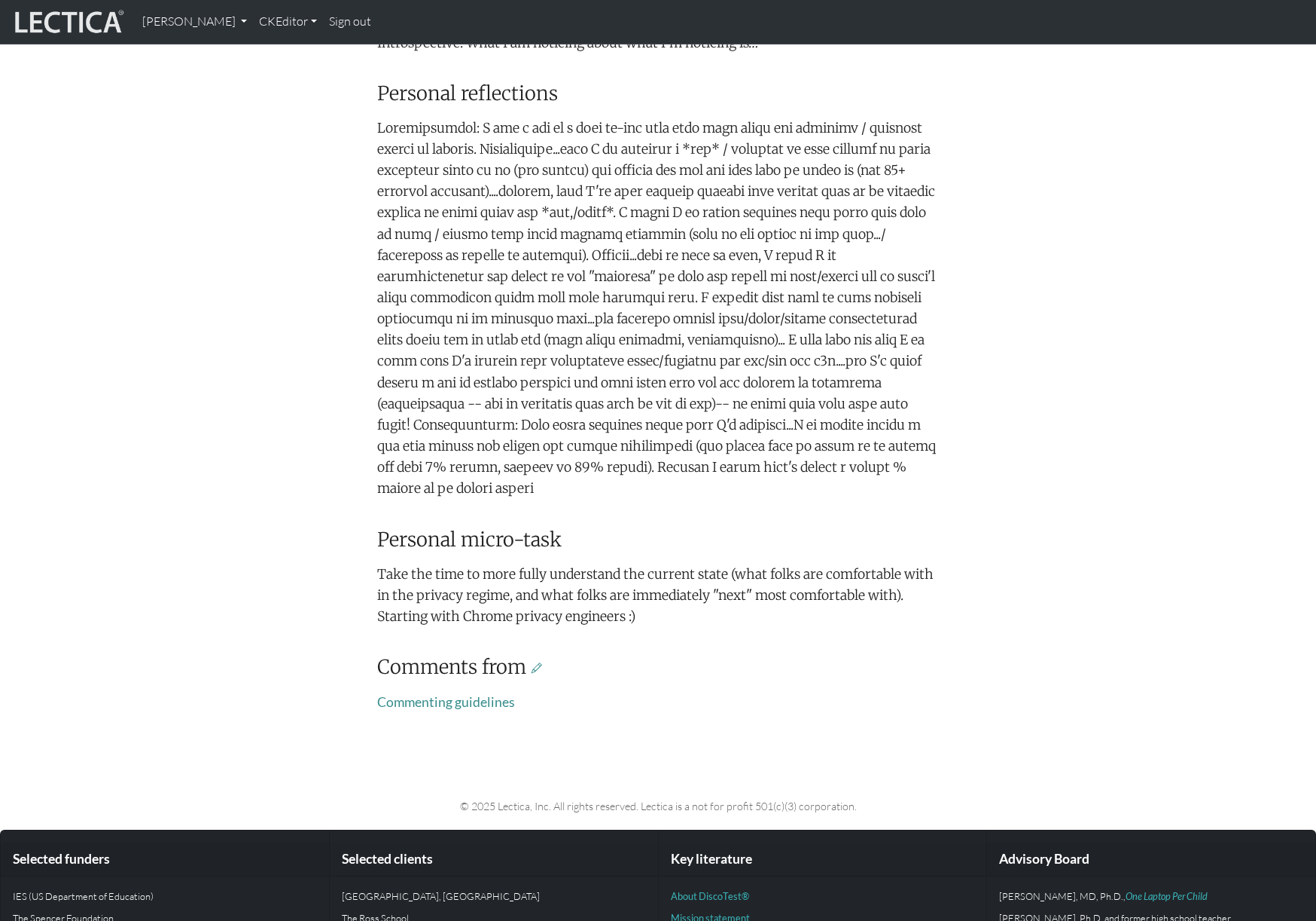
scroll to position [568, 0]
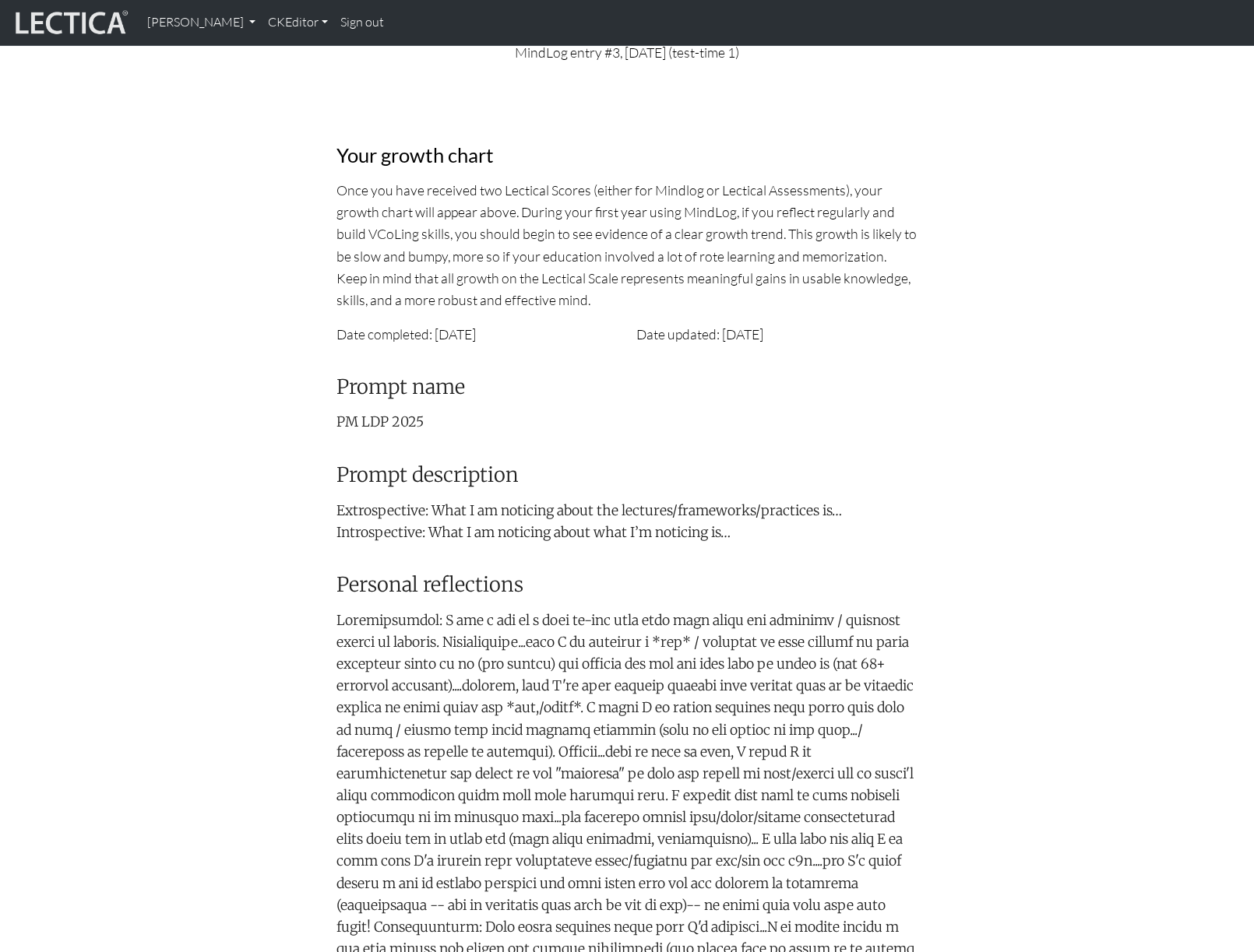
scroll to position [90, 0]
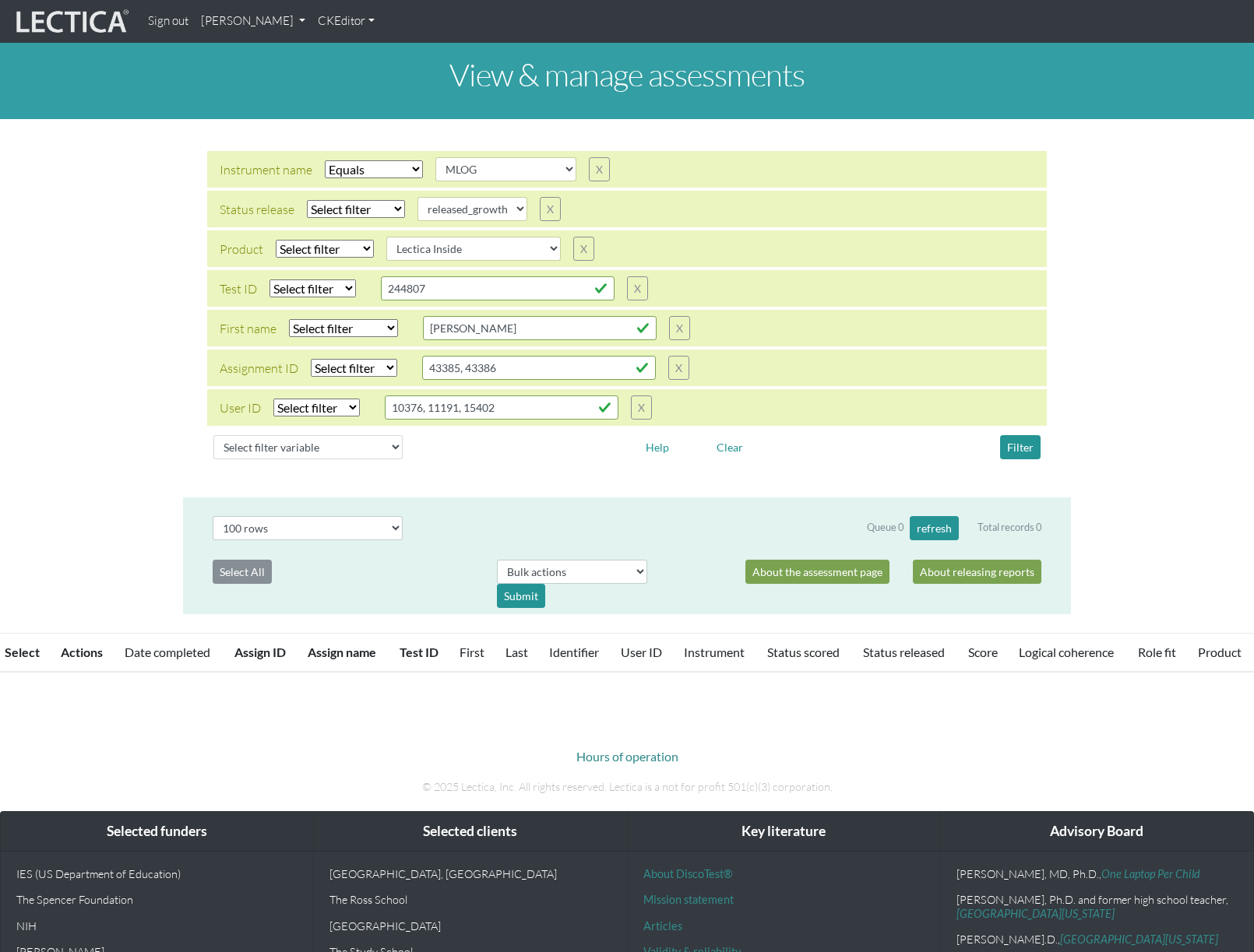
select select "MLOG"
select select
select select "released_growth"
select select
select select "Lectica Inside"
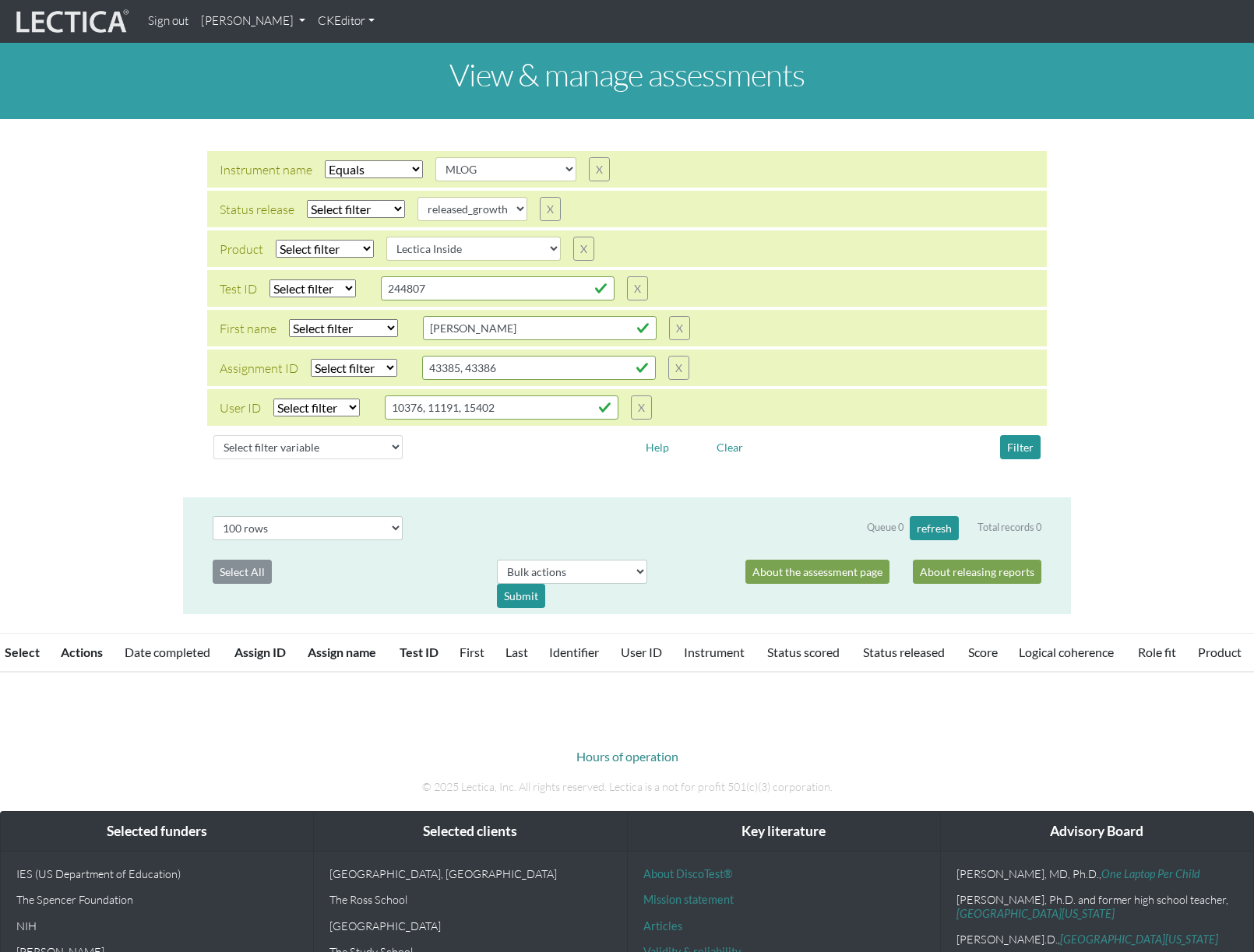
select select "100"
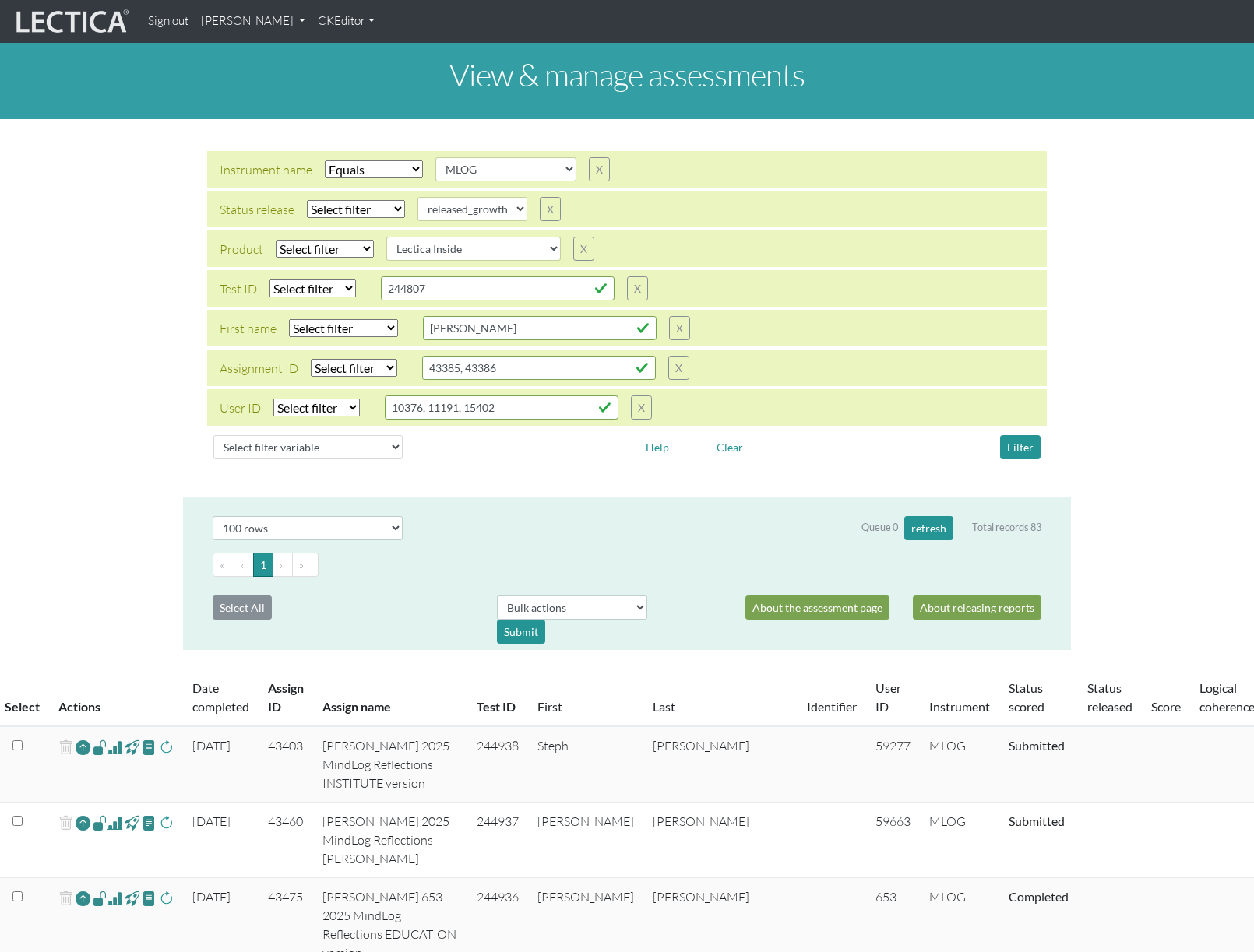
scroll to position [159, 0]
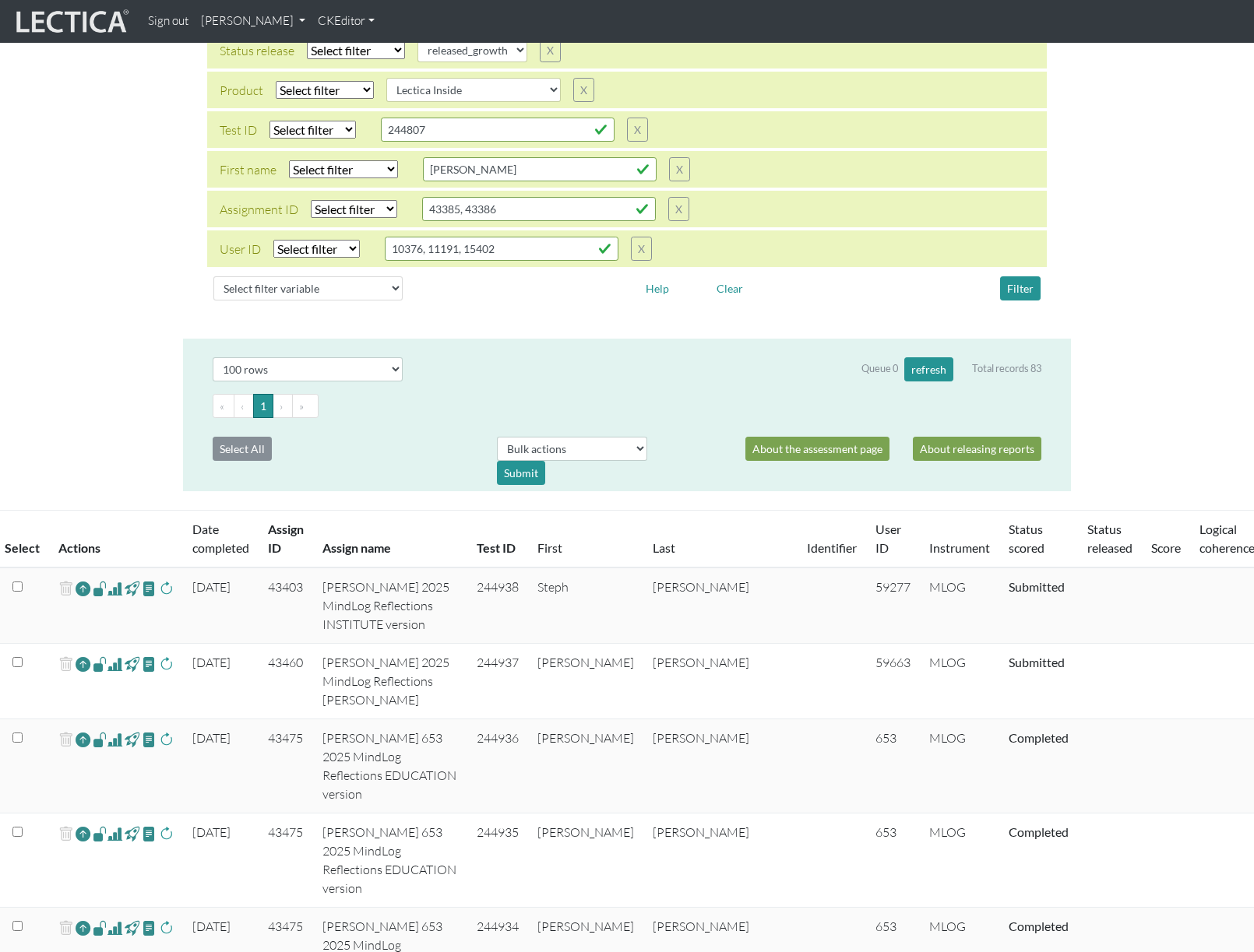
click at [149, 533] on th "Actions" at bounding box center [116, 539] width 134 height 57
click at [147, 584] on span at bounding box center [149, 588] width 15 height 18
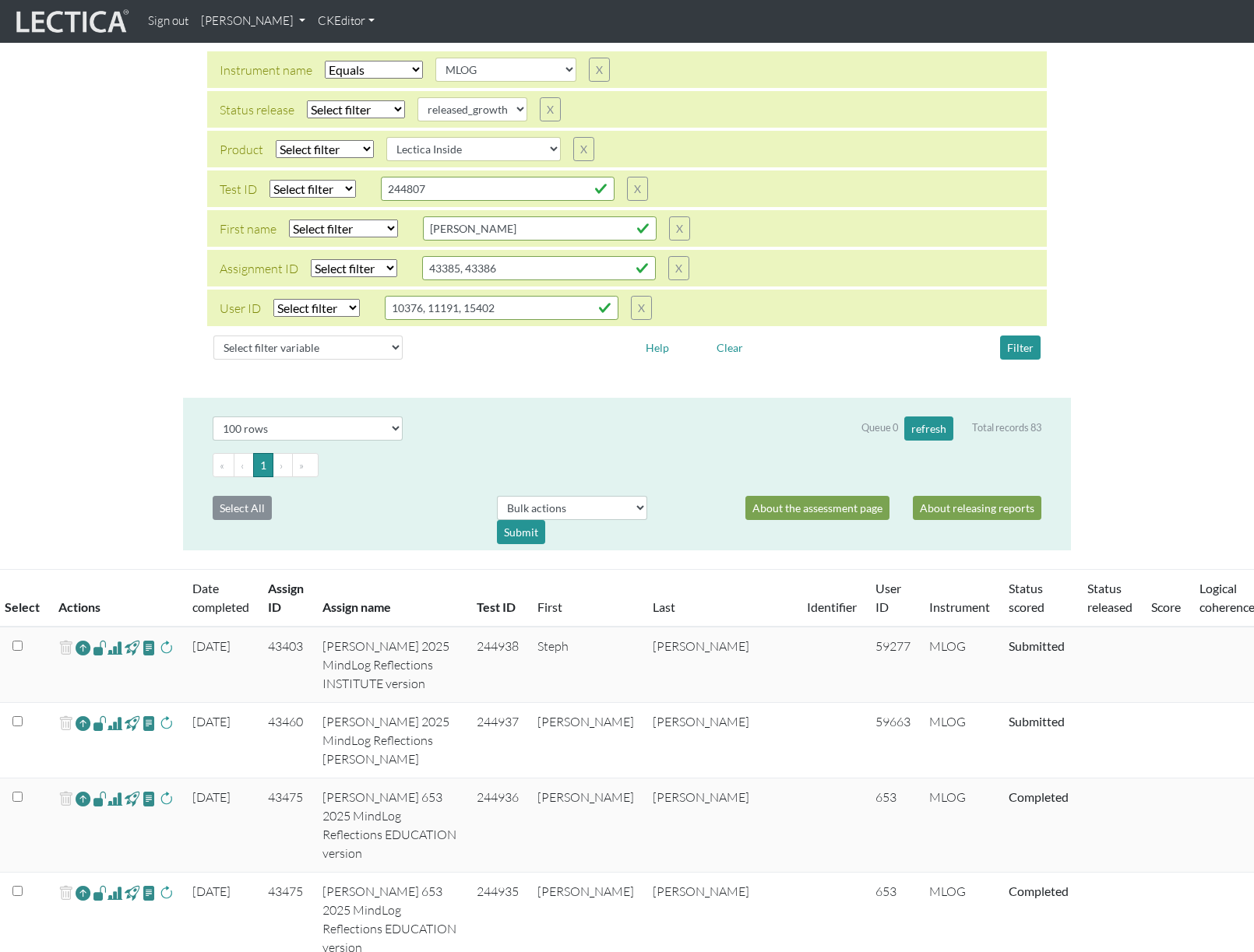
scroll to position [0, 0]
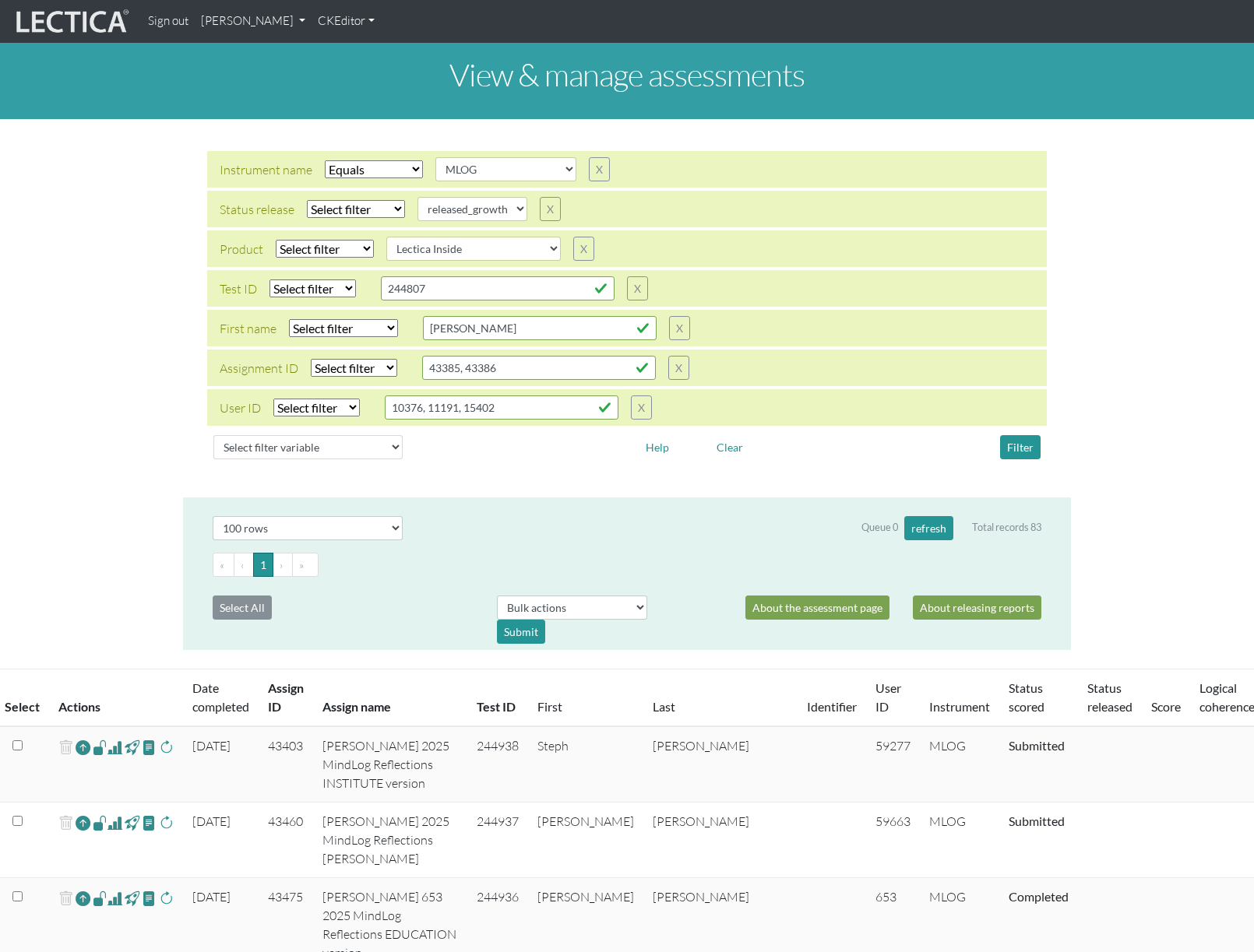
click at [311, 22] on link "[PERSON_NAME]" at bounding box center [253, 21] width 117 height 30
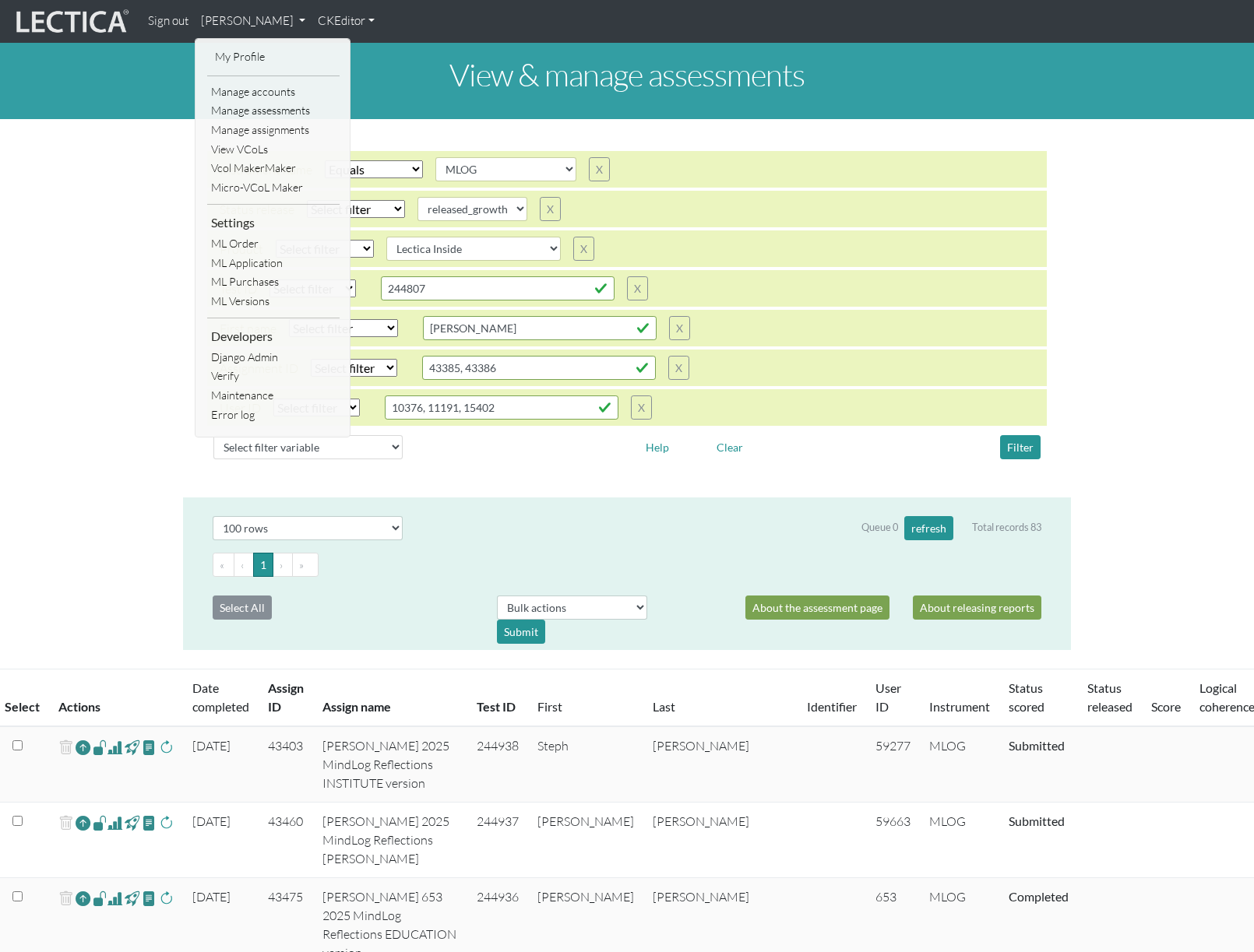
click at [131, 242] on div "Instrument name Select filter Equals Does not equal Search string AGLA FFRA FOL…" at bounding box center [627, 308] width 1254 height 353
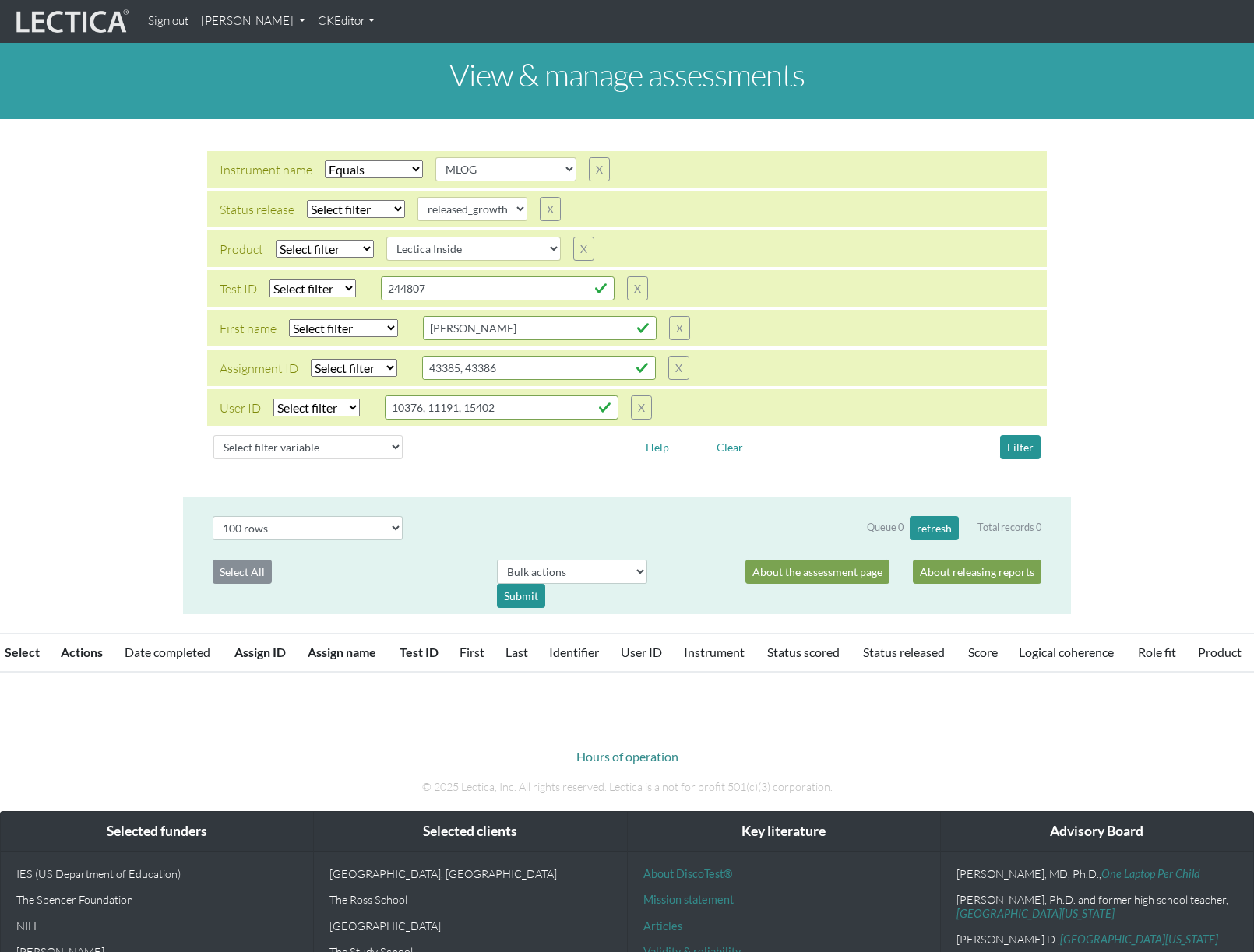
select select "MLOG"
select select
select select "released_growth"
select select
select select "Lectica Inside"
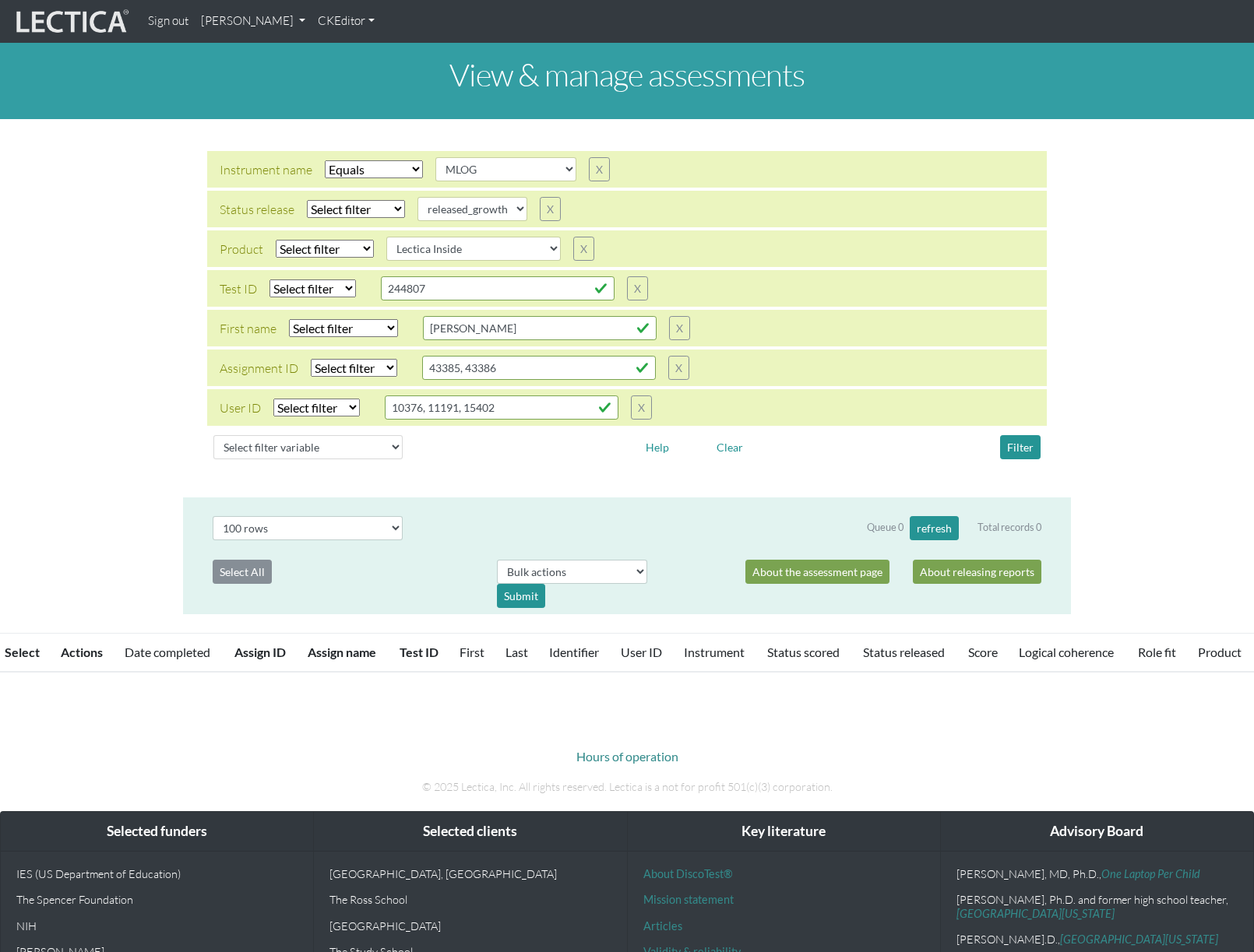
select select "100"
click at [311, 29] on link "[PERSON_NAME]" at bounding box center [253, 21] width 117 height 30
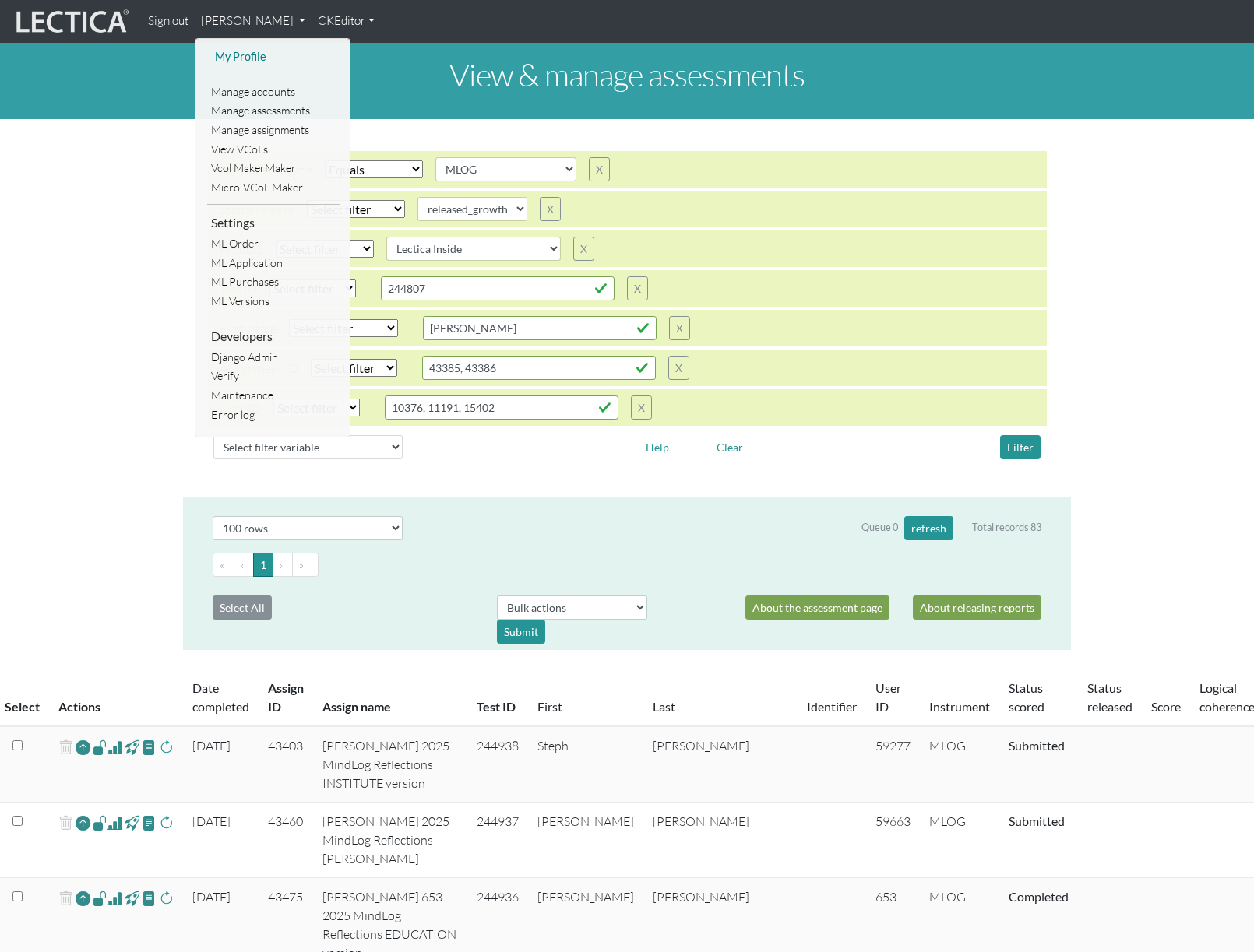
click at [250, 56] on link "My Profile" at bounding box center [272, 57] width 124 height 19
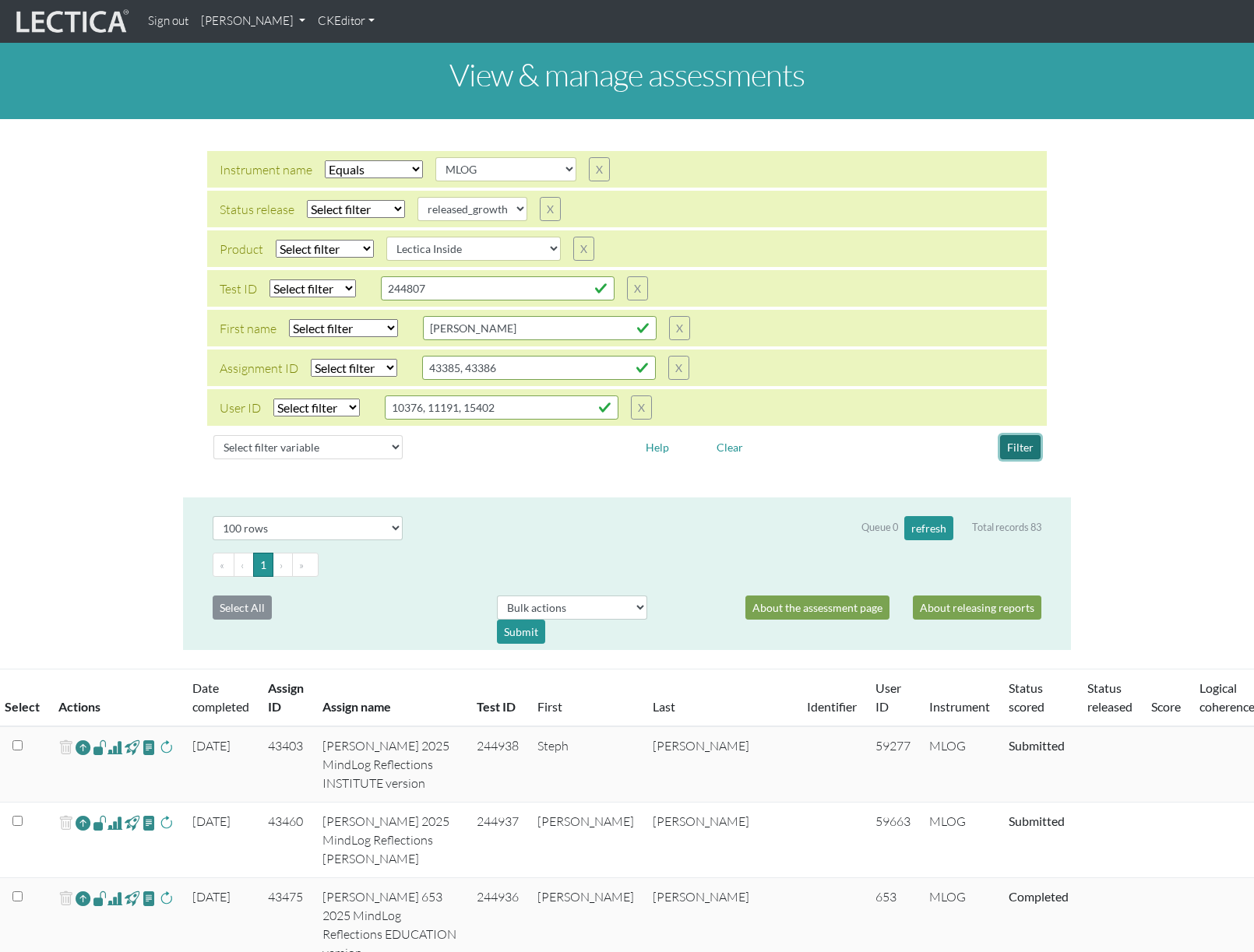
click at [1018, 448] on button "Filter" at bounding box center [1020, 447] width 41 height 24
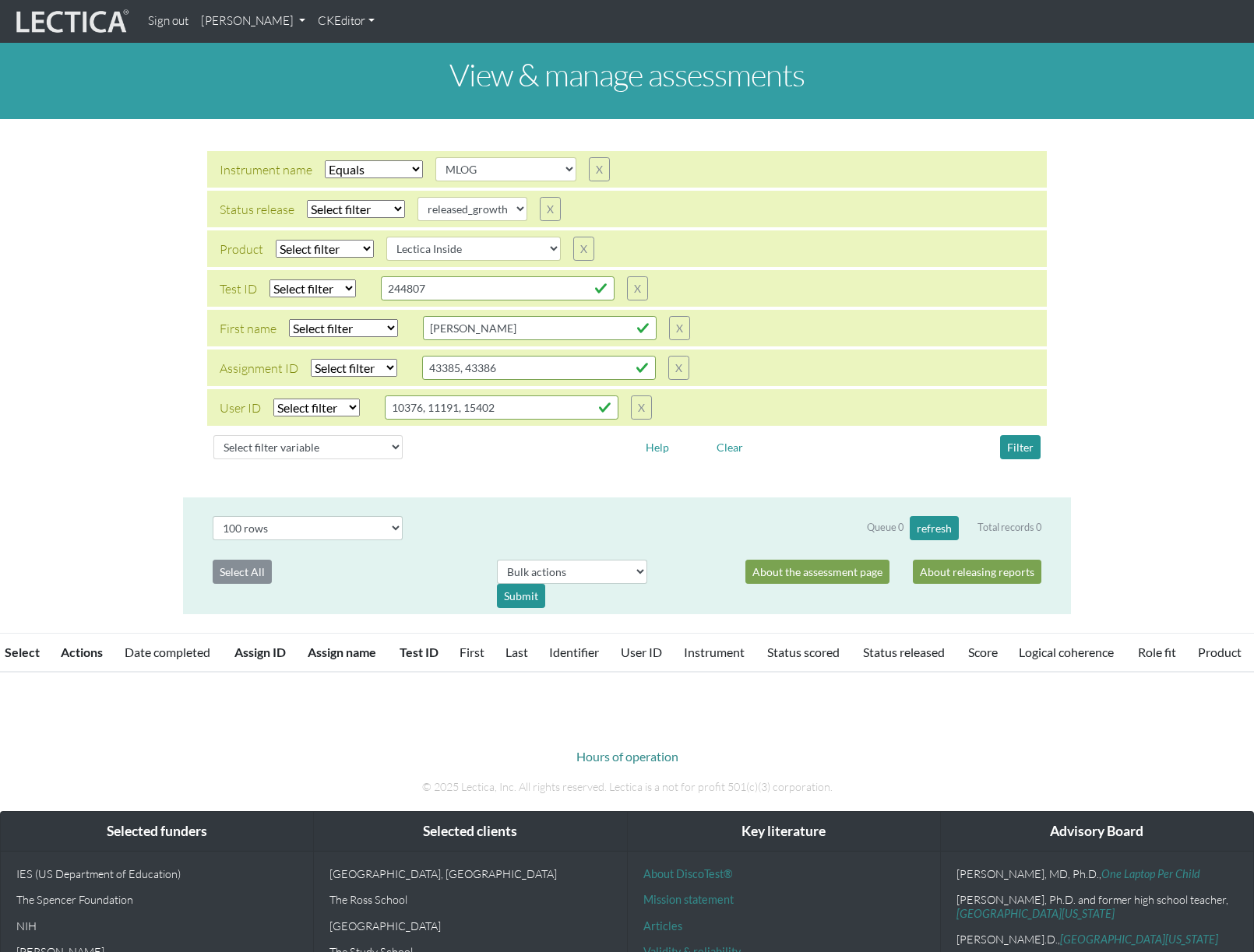
click at [1120, 408] on div "Instrument name Select filter Equals Does not equal Search string AGLA FFRA FOL…" at bounding box center [627, 308] width 1254 height 353
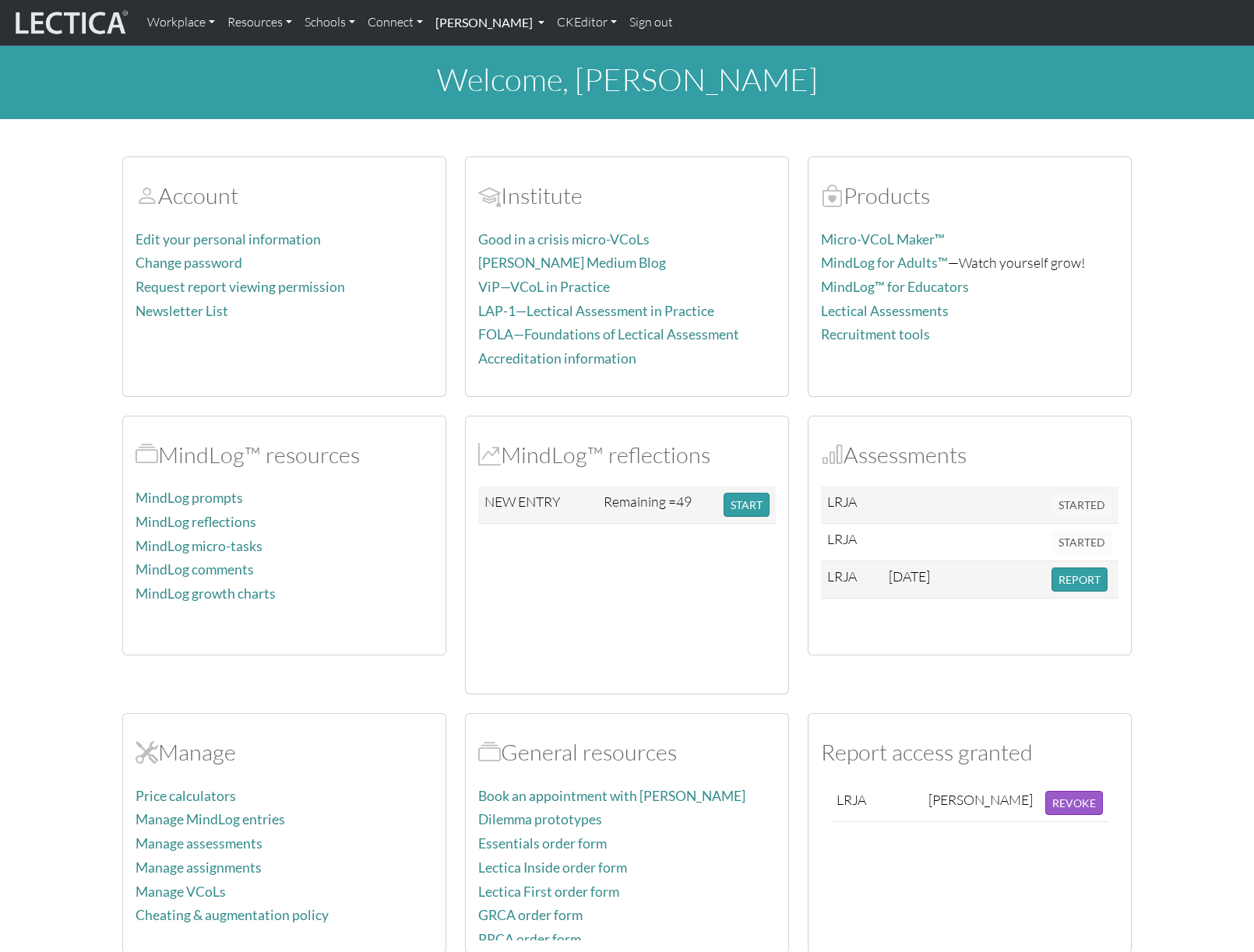
click at [551, 26] on link "[PERSON_NAME]" at bounding box center [490, 22] width 122 height 33
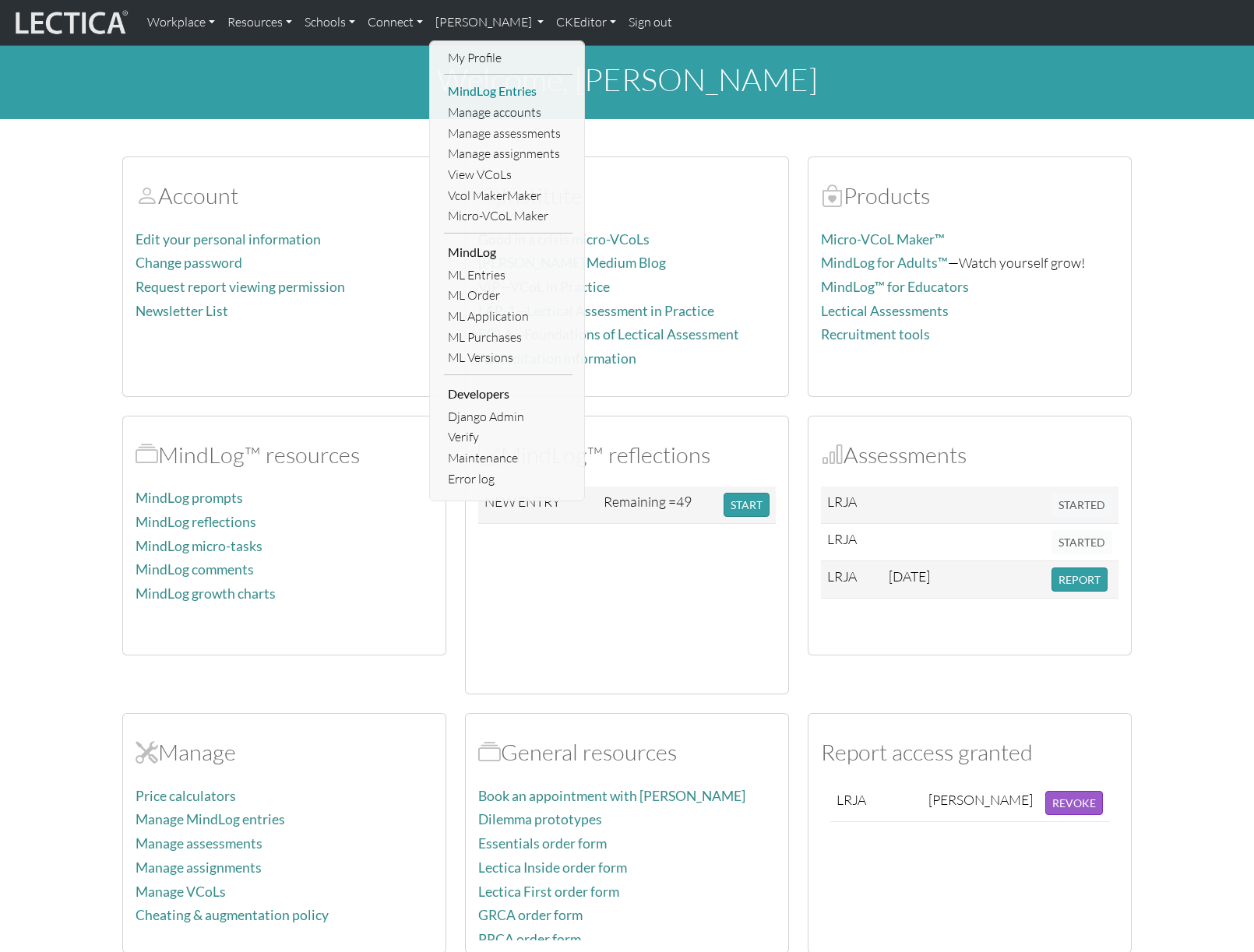
click at [510, 89] on link "MindLog Entries" at bounding box center [509, 92] width 129 height 21
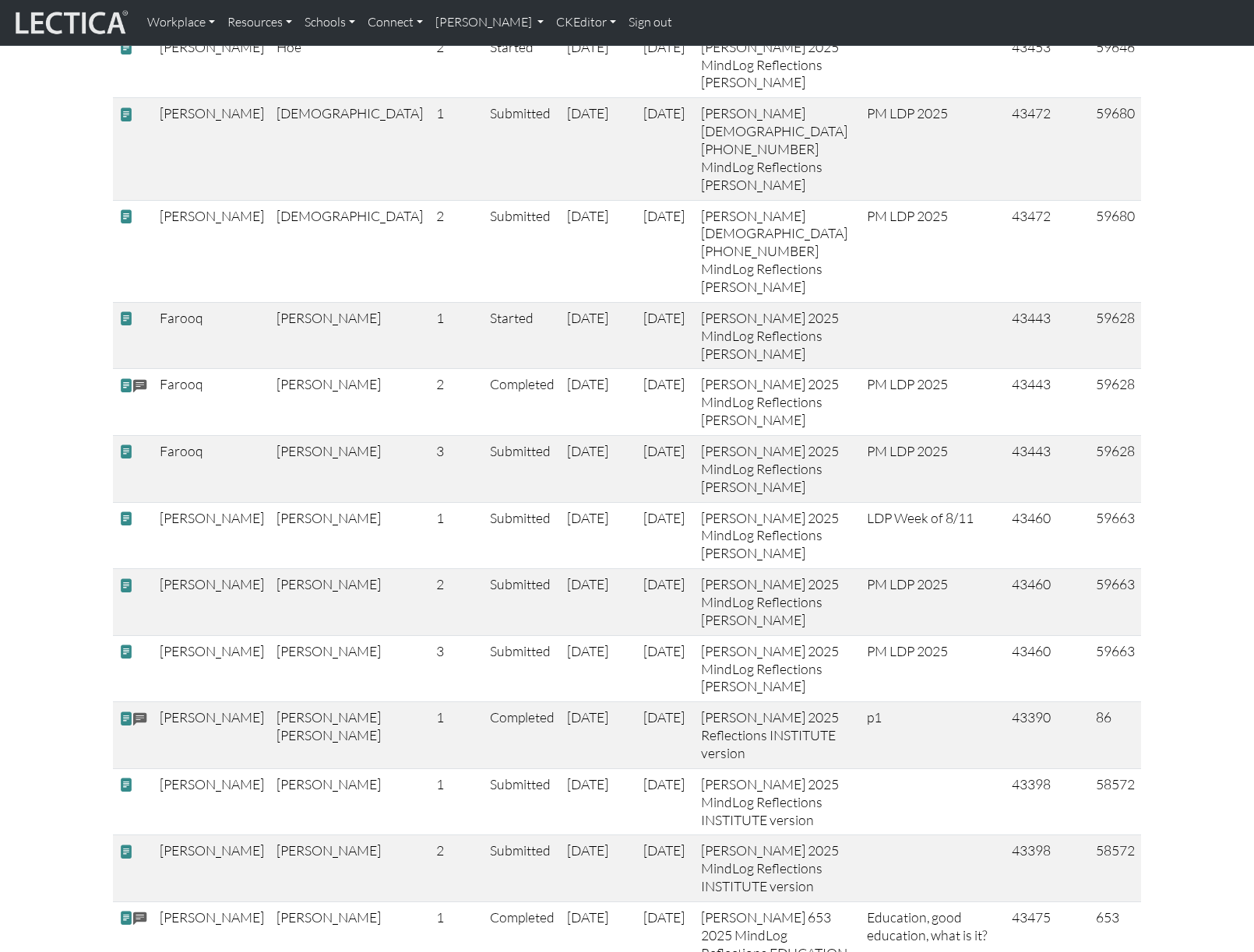
scroll to position [3007, 0]
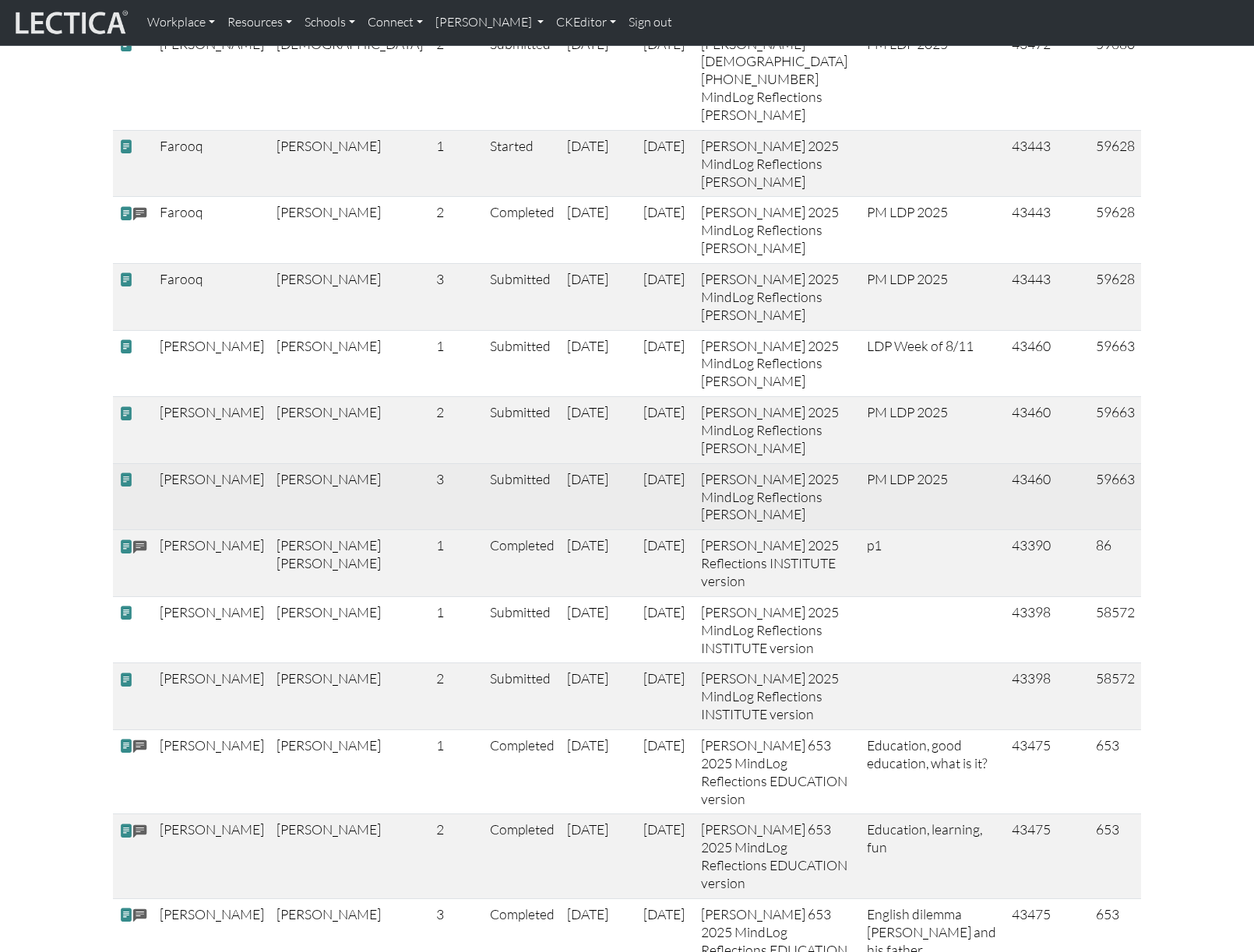
click at [123, 488] on span at bounding box center [126, 480] width 14 height 17
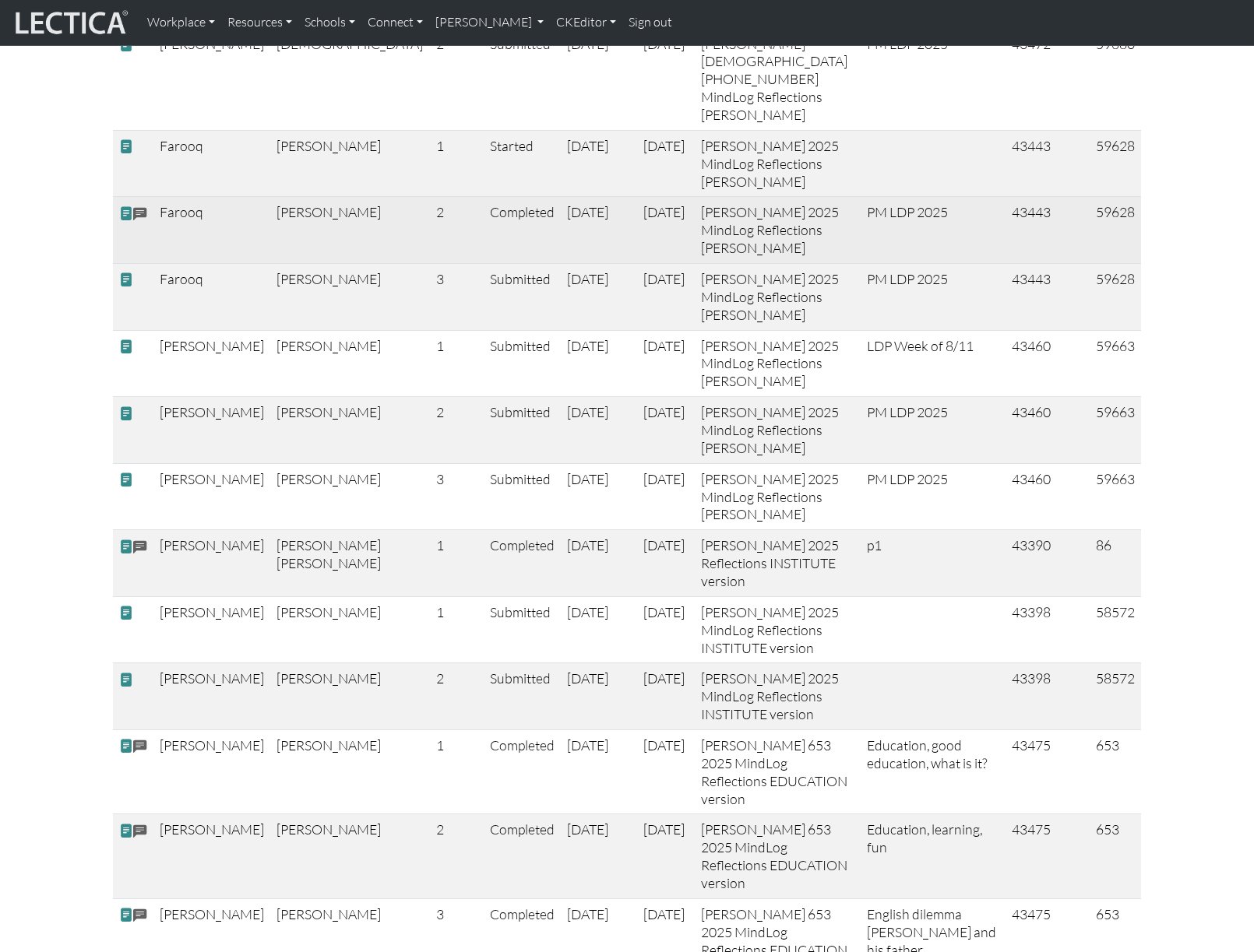
click at [126, 222] on span at bounding box center [126, 213] width 14 height 17
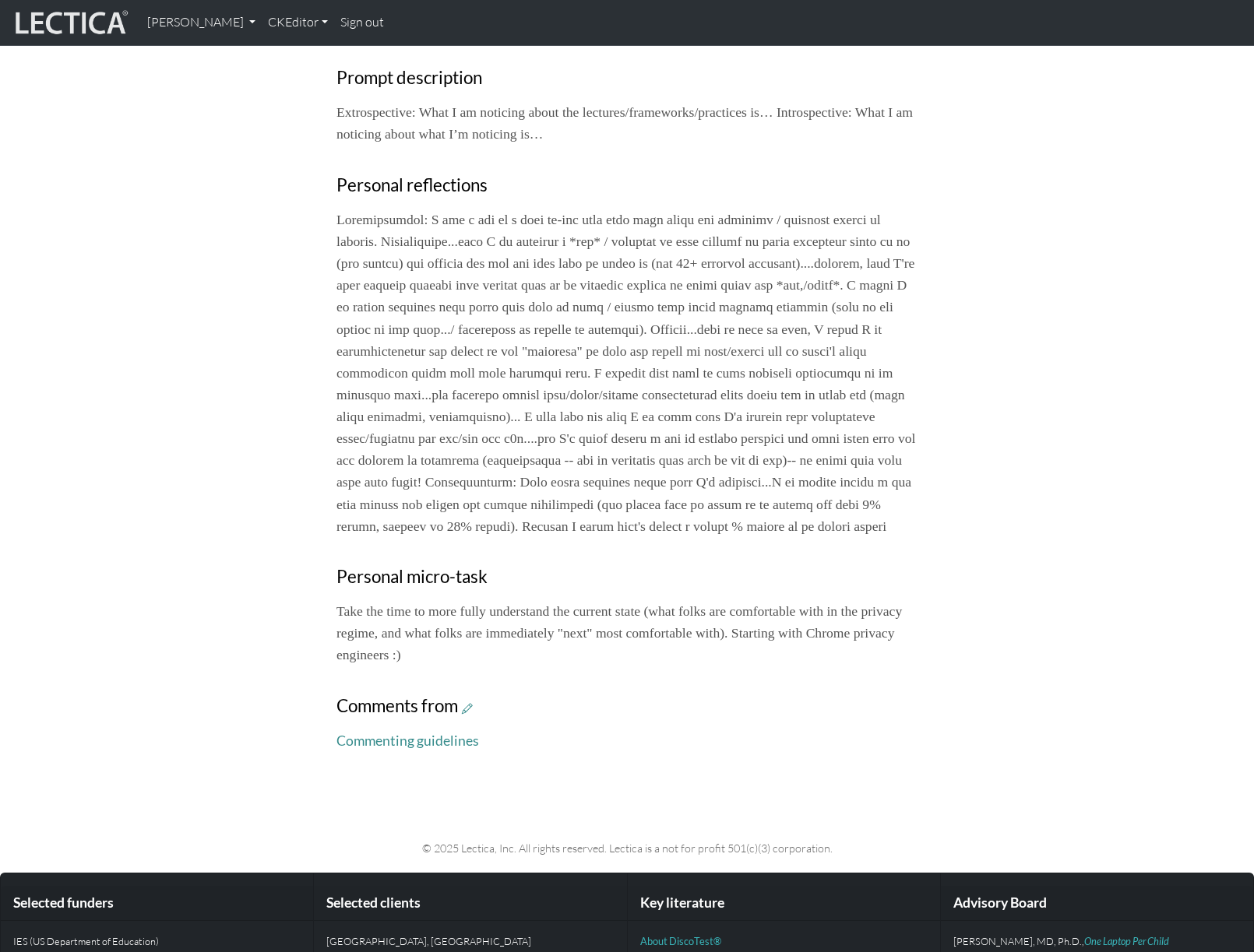
scroll to position [646, 0]
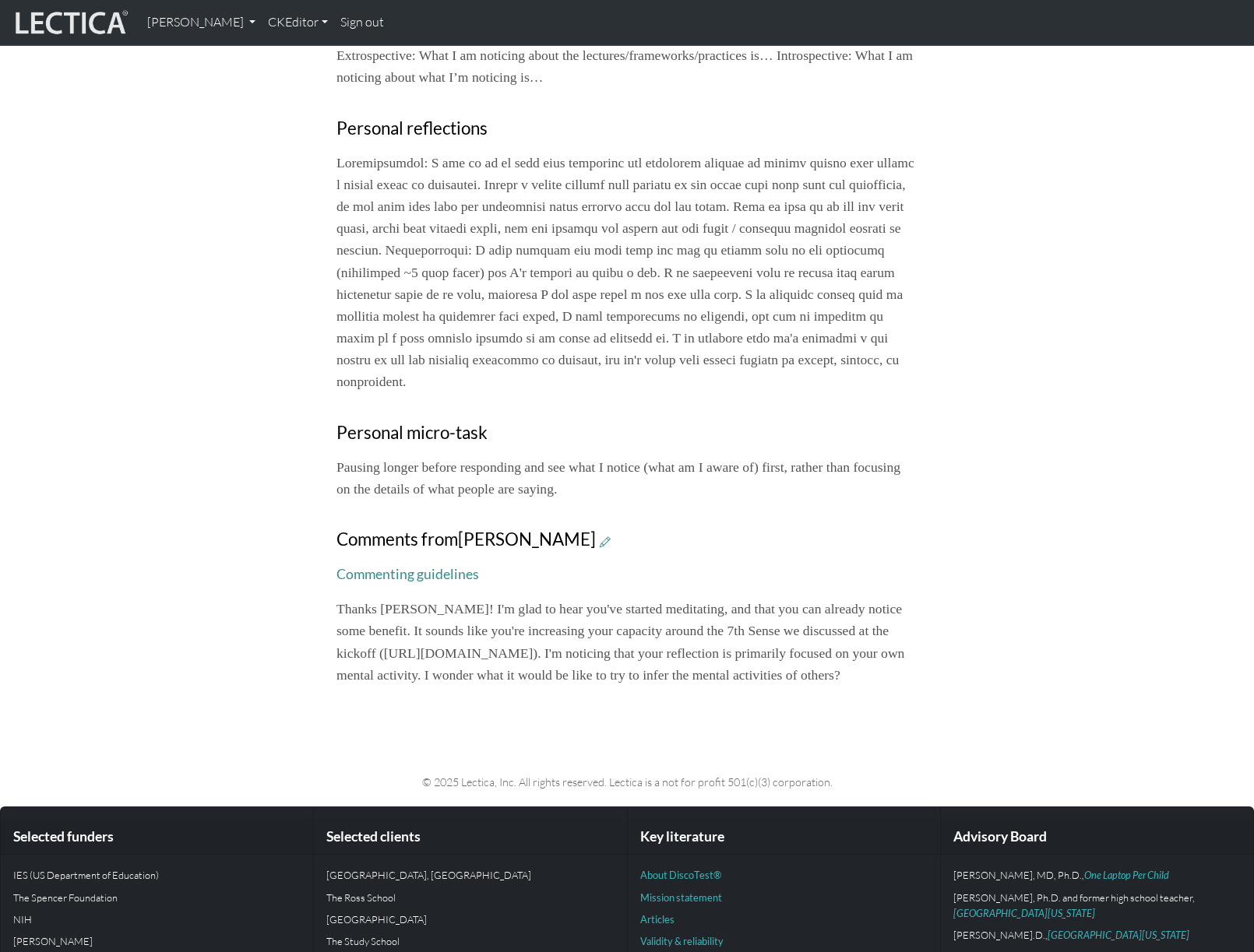
scroll to position [725, 0]
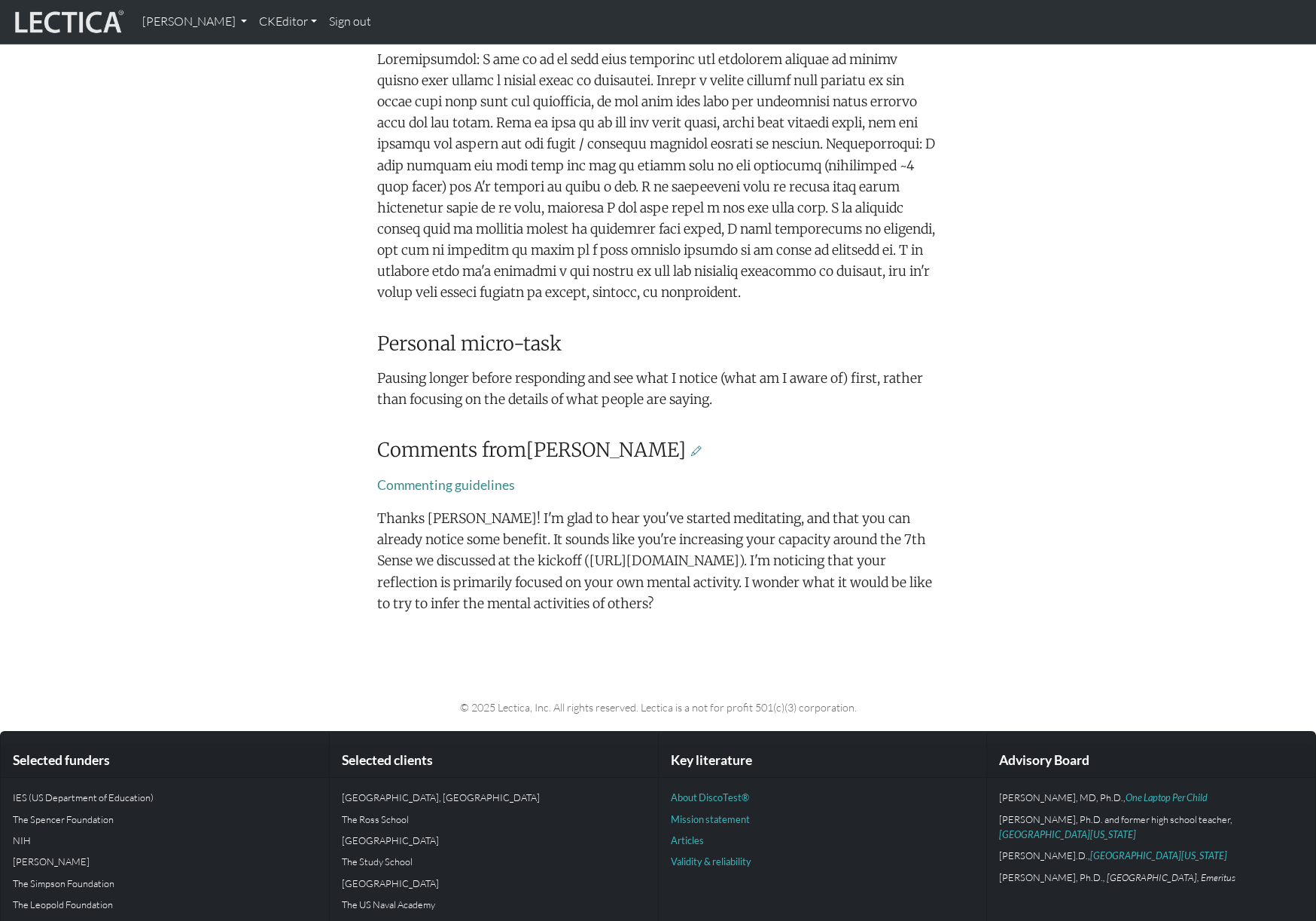
scroll to position [681, 0]
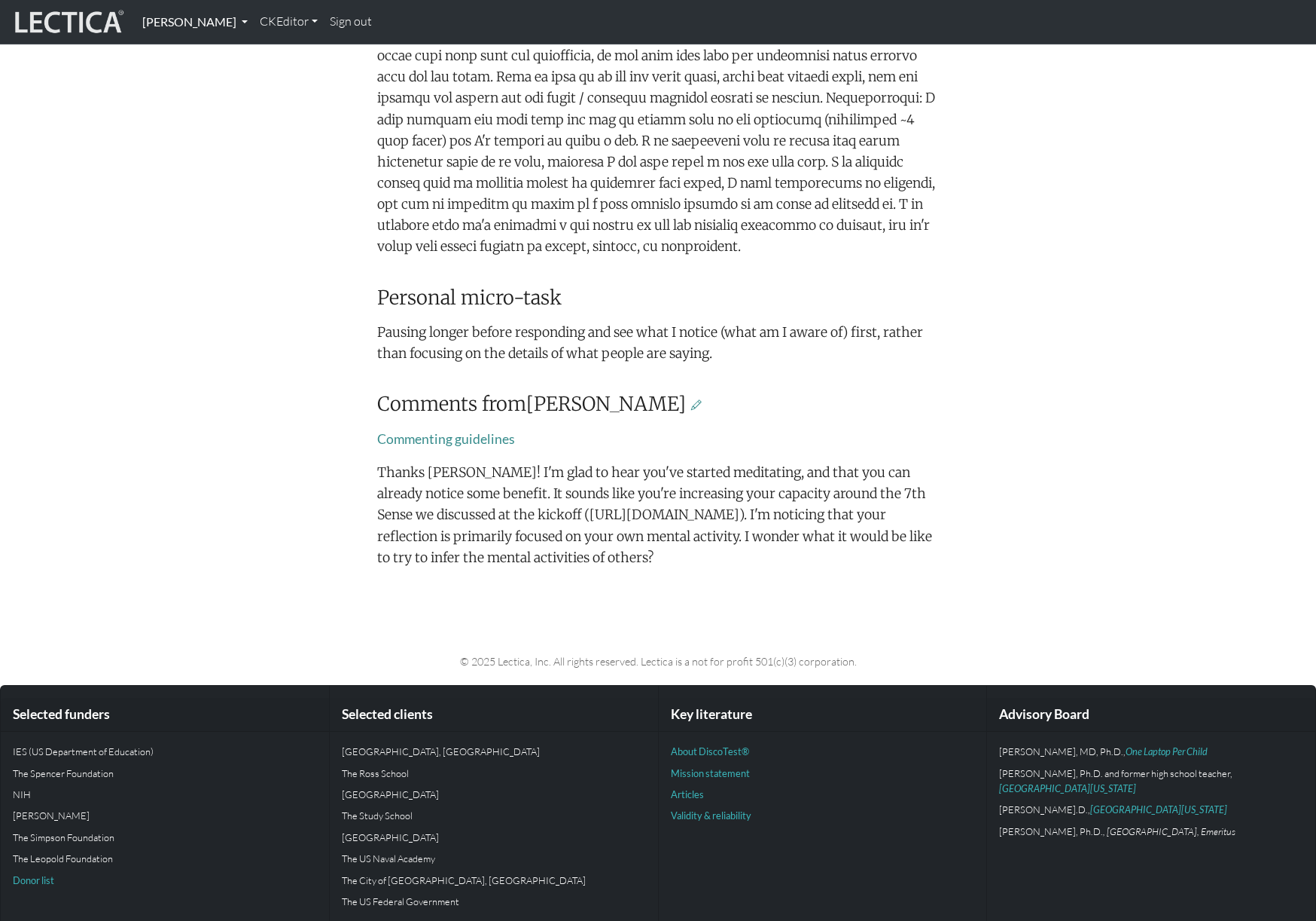
click at [254, 18] on link "[PERSON_NAME]" at bounding box center [195, 21] width 118 height 32
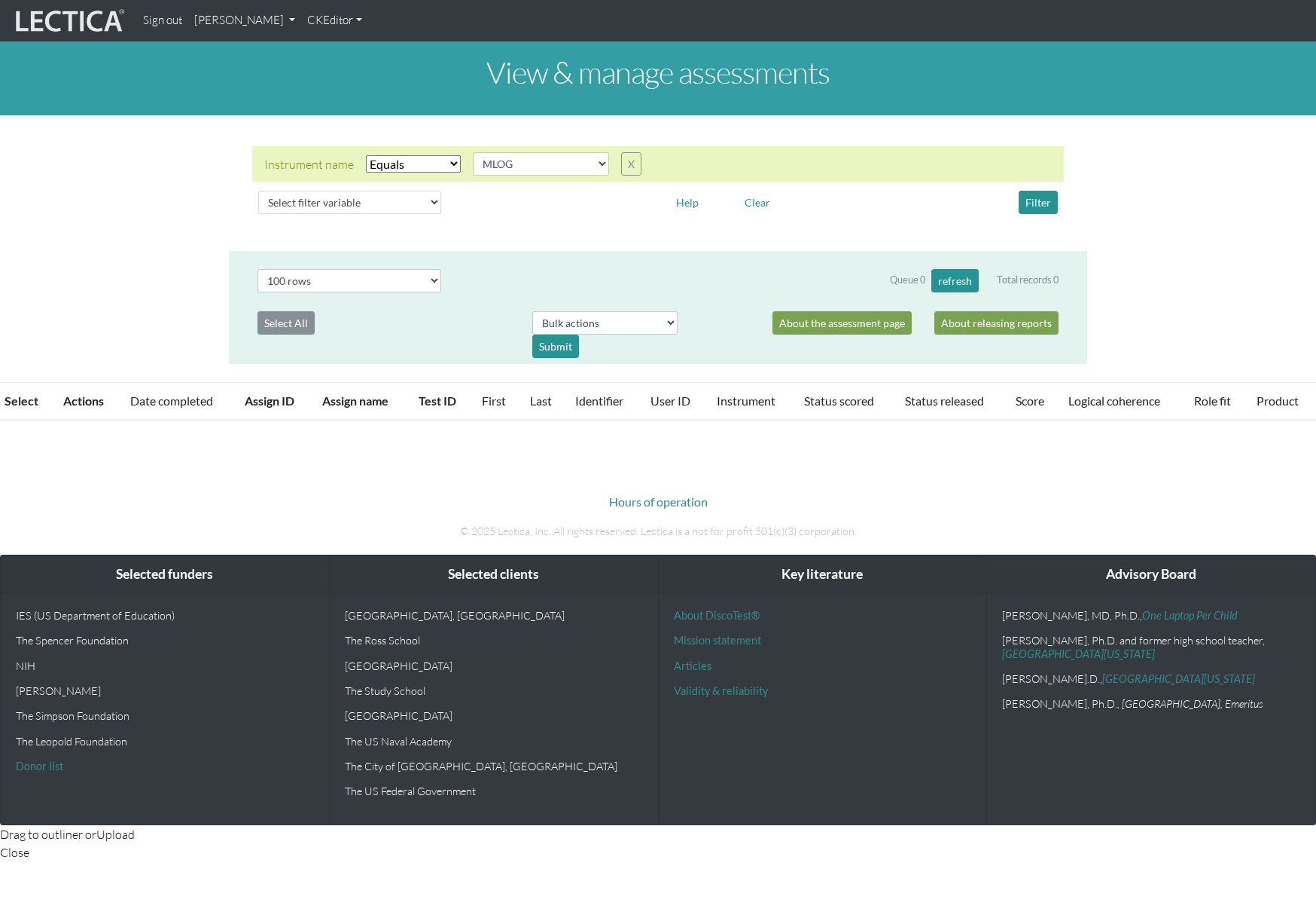
select select "MLOG"
select select "100"
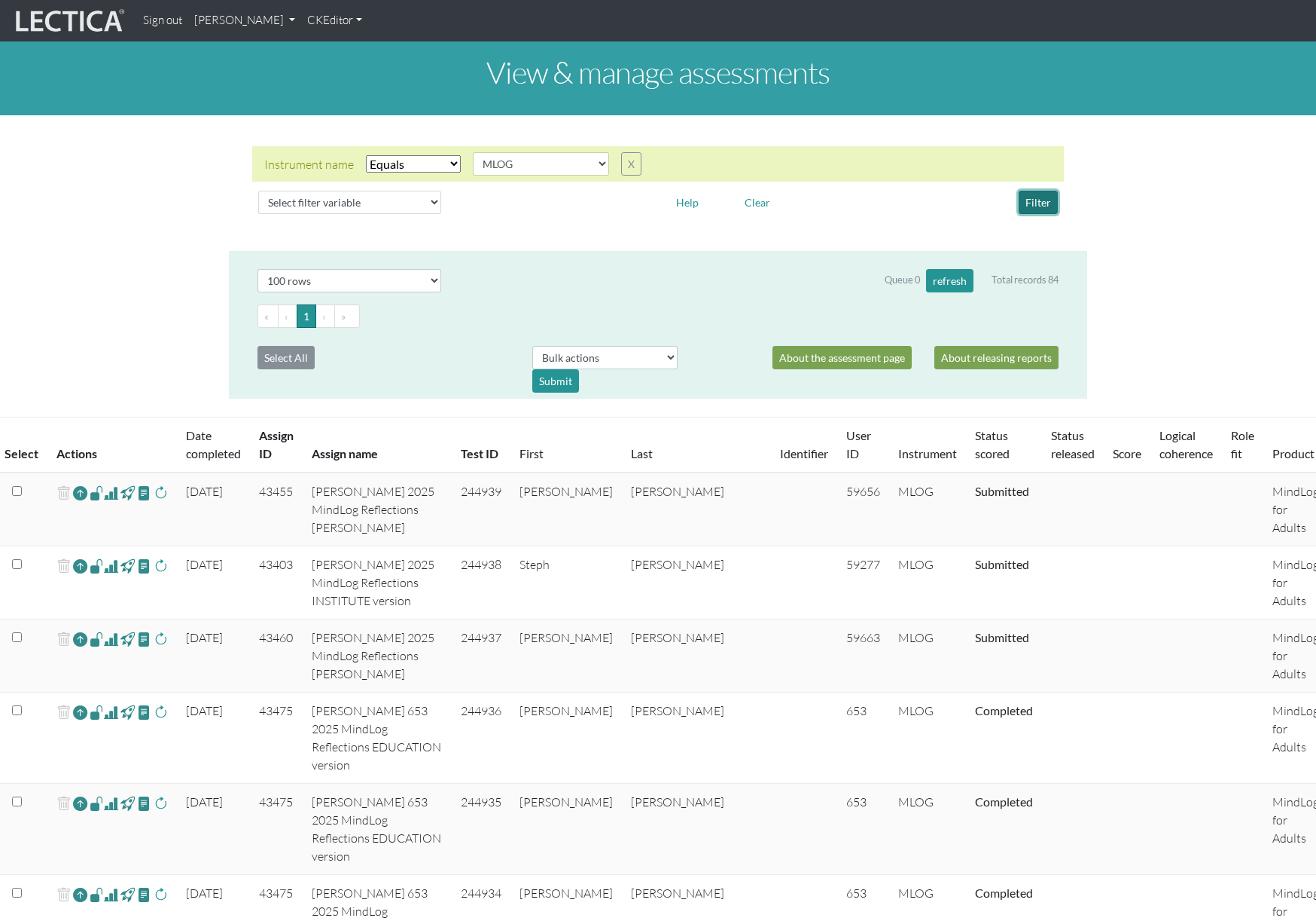
click at [1045, 200] on button "Filter" at bounding box center [1038, 202] width 39 height 23
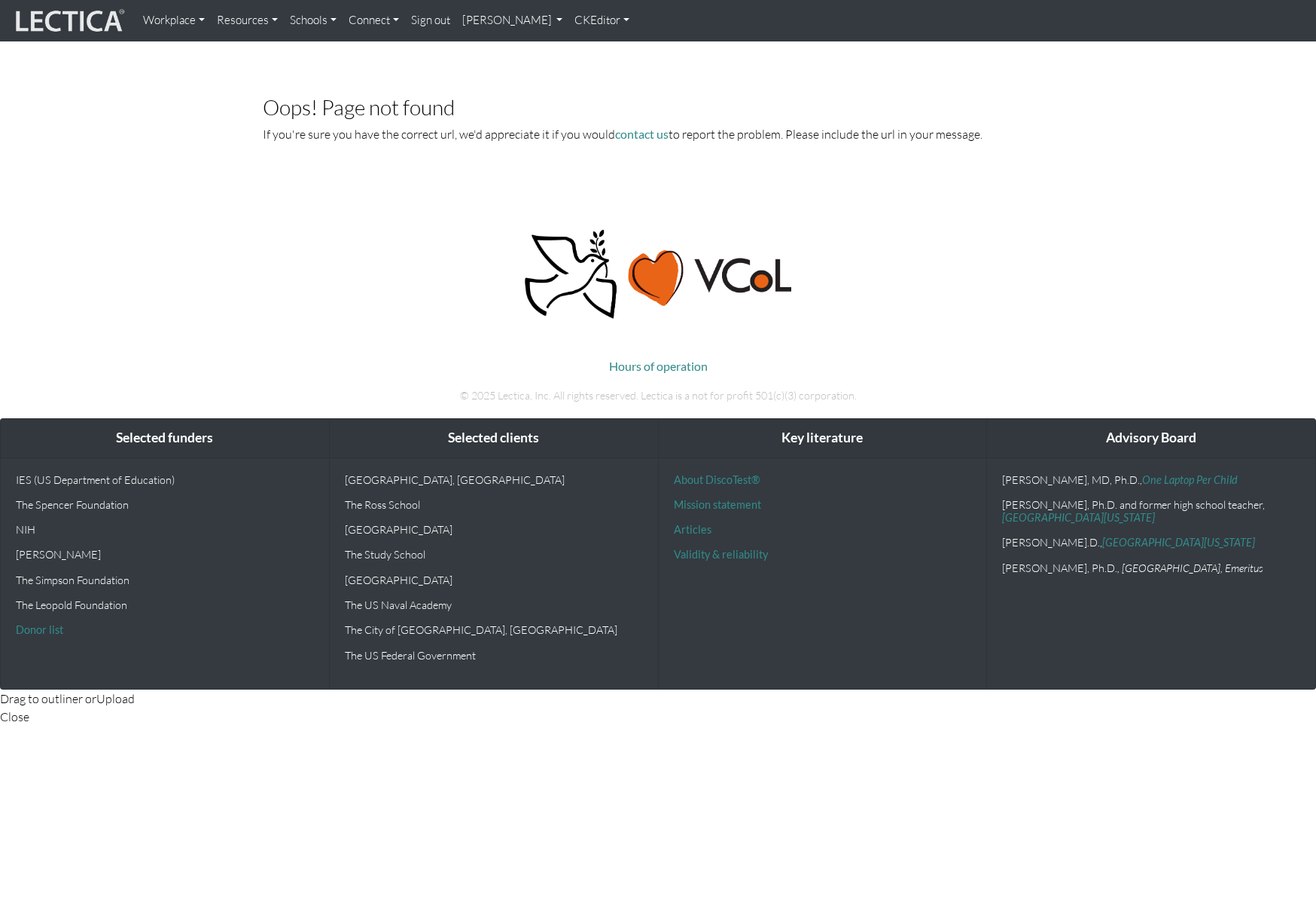
click at [512, 28] on link "[PERSON_NAME]" at bounding box center [512, 20] width 113 height 29
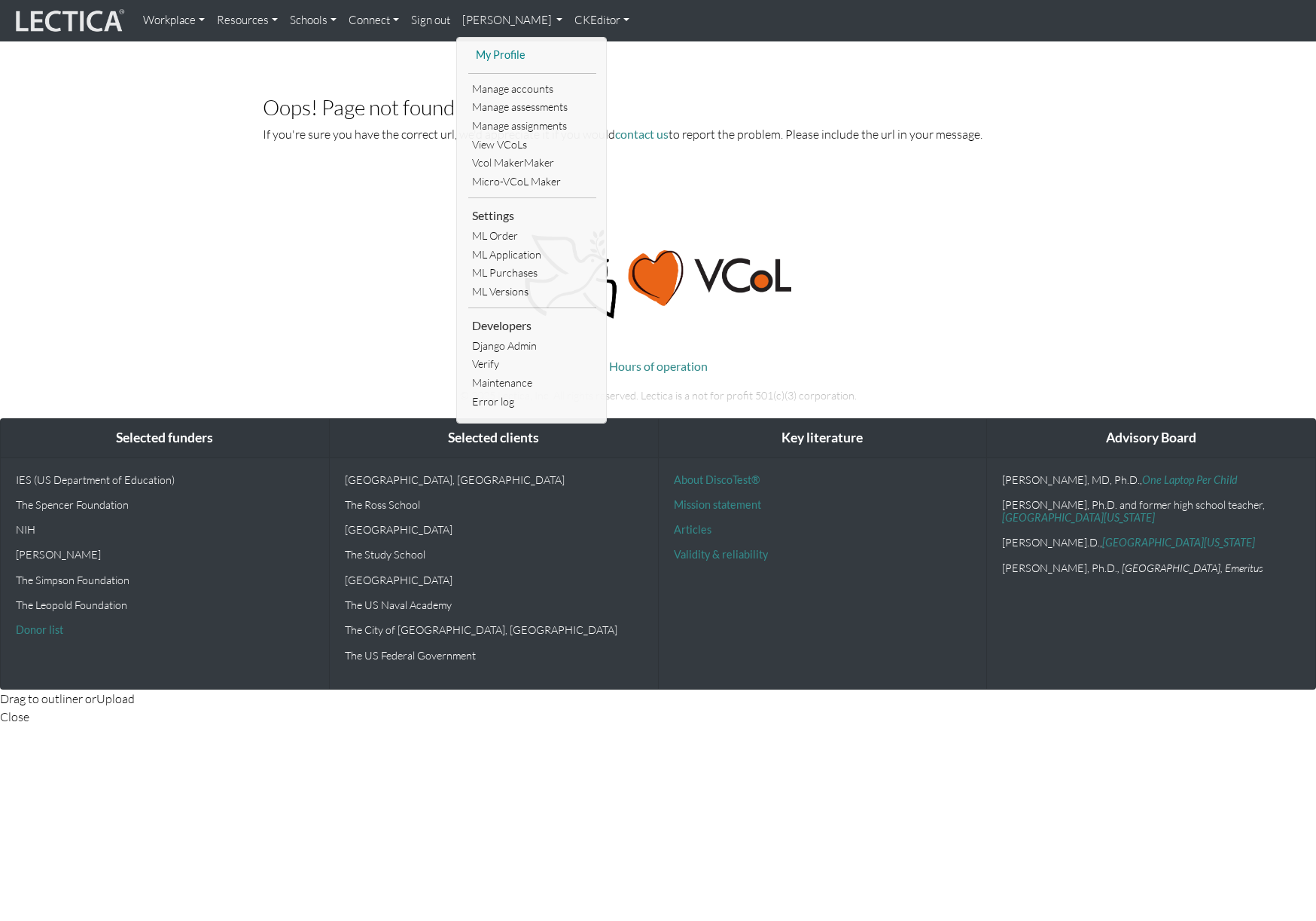
click at [517, 57] on link "My Profile" at bounding box center [532, 55] width 120 height 19
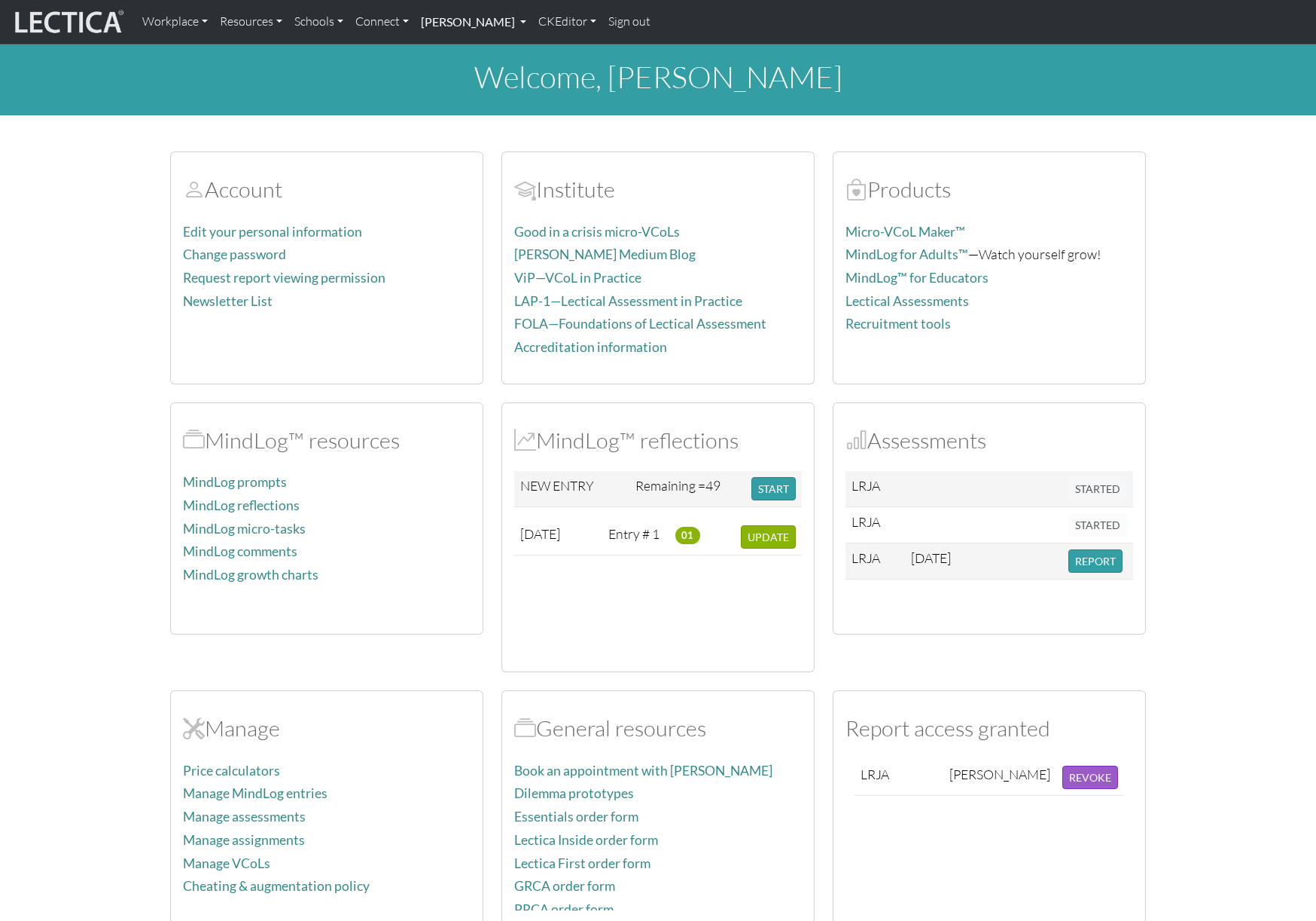
click at [533, 26] on link "[PERSON_NAME]" at bounding box center [474, 21] width 118 height 32
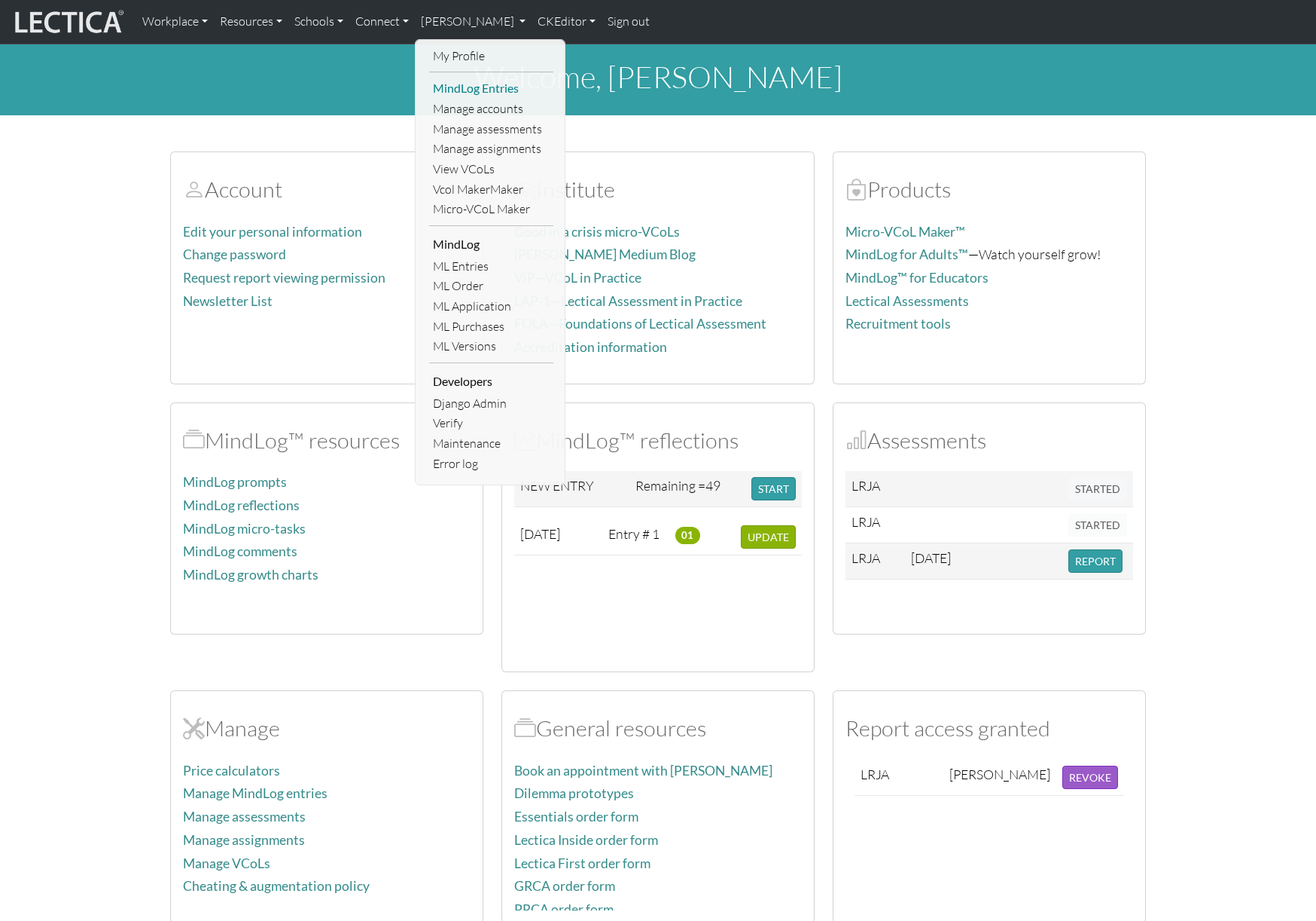
click at [487, 86] on link "MindLog Entries" at bounding box center [492, 89] width 124 height 20
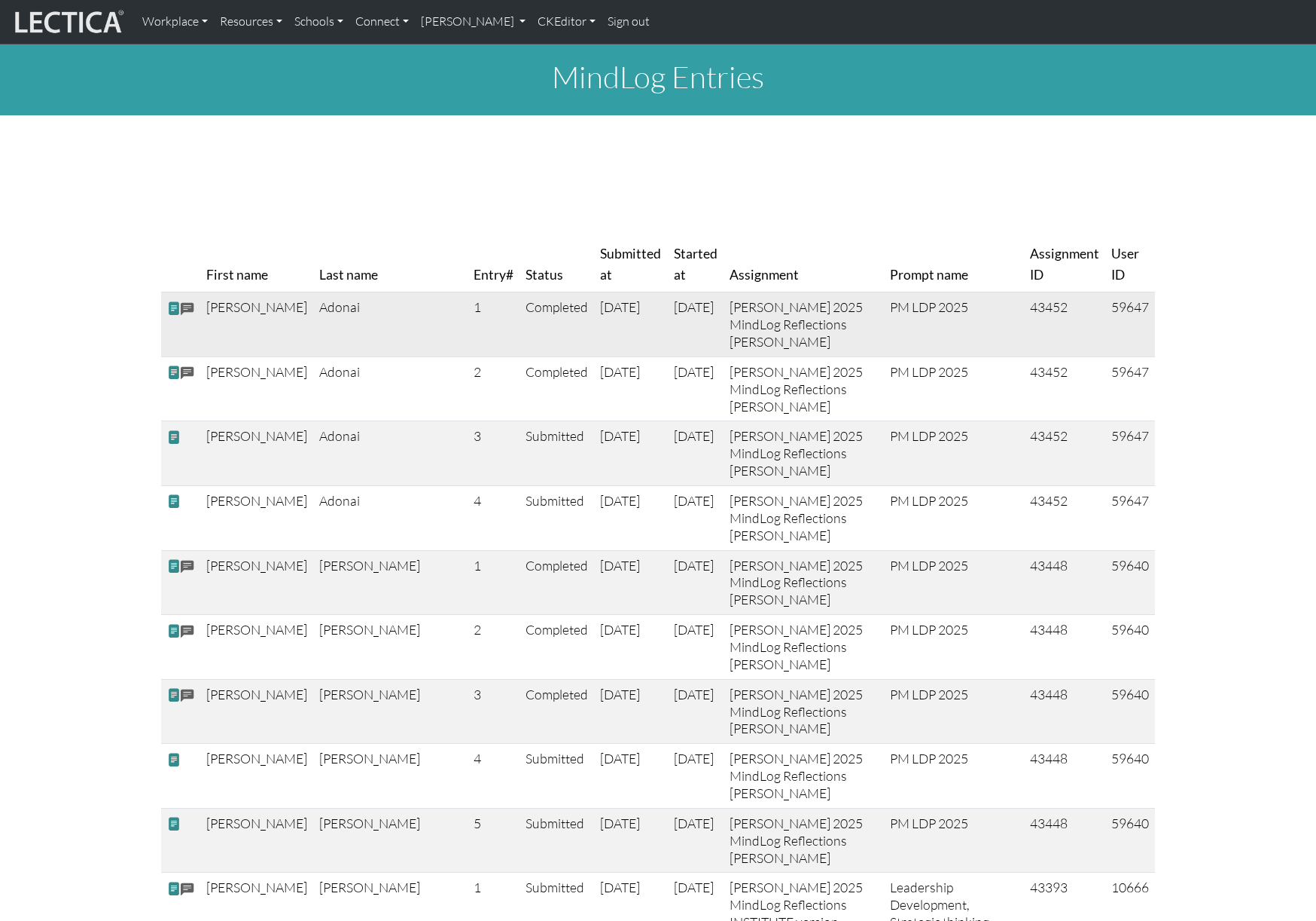
click at [174, 307] on span at bounding box center [174, 308] width 14 height 16
